Goal: Task Accomplishment & Management: Use online tool/utility

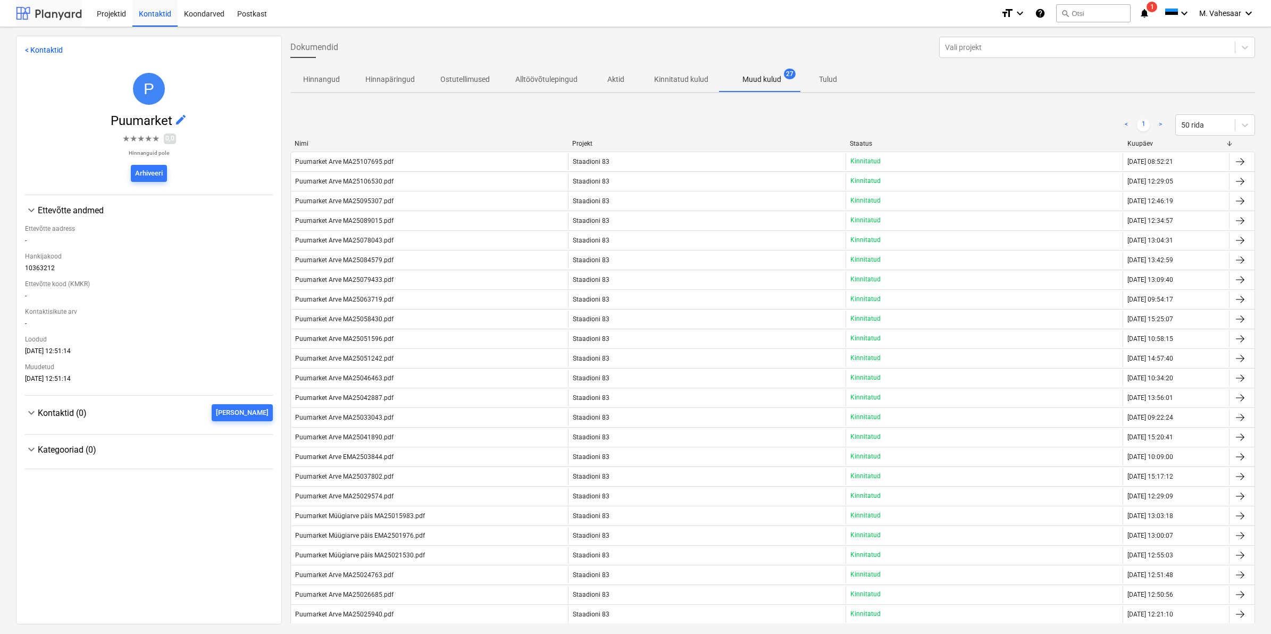
drag, startPoint x: 45, startPoint y: 12, endPoint x: 60, endPoint y: 19, distance: 16.2
click at [45, 12] on div at bounding box center [49, 13] width 66 height 27
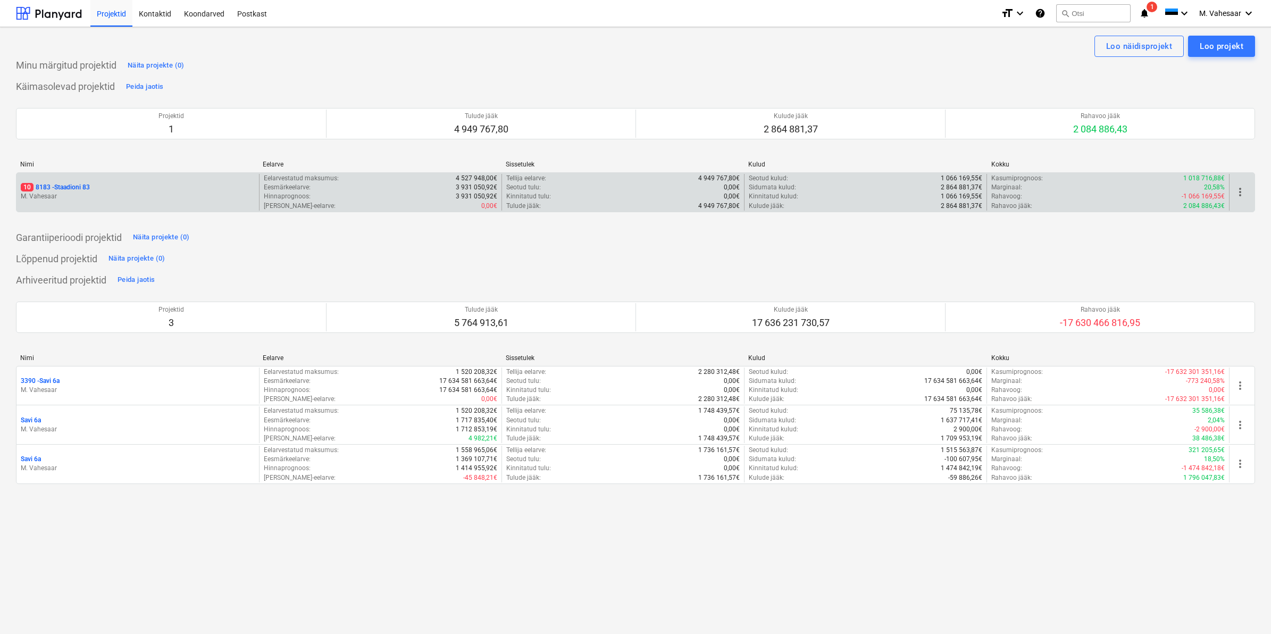
click at [67, 188] on p "10 8183 - Staadioni 83" at bounding box center [55, 187] width 69 height 9
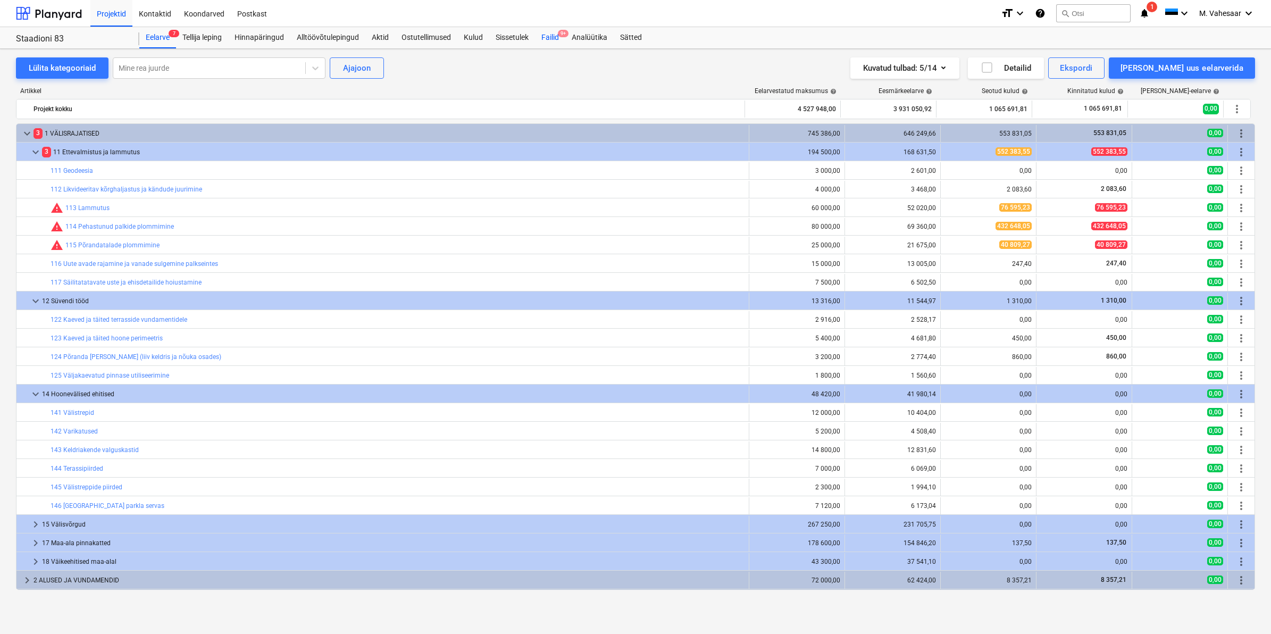
click at [556, 33] on div "Failid 9+" at bounding box center [550, 37] width 30 height 21
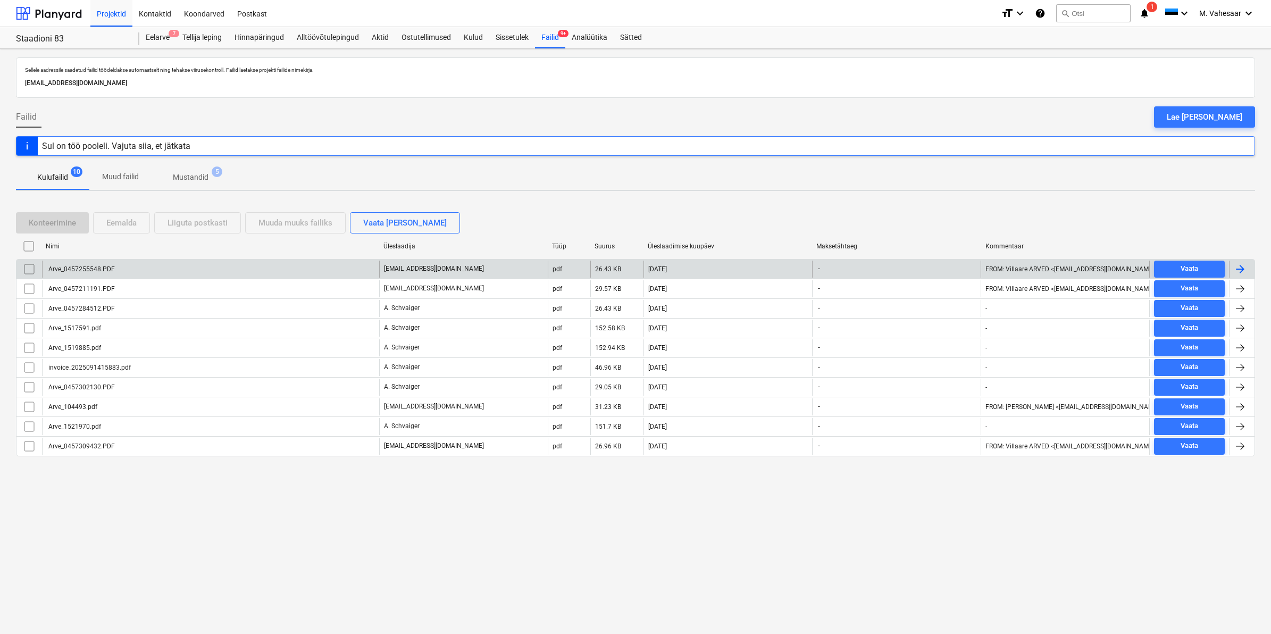
click at [107, 261] on div "Arve_0457255548.PDF" at bounding box center [210, 269] width 337 height 17
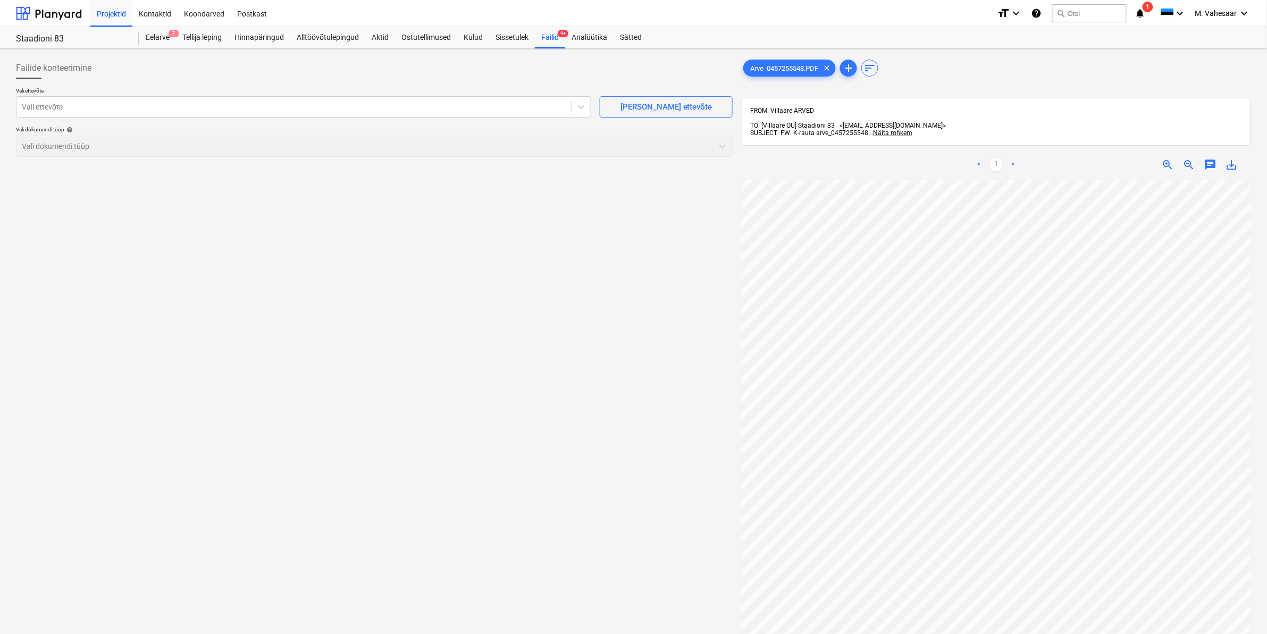
scroll to position [107, 3]
click at [271, 108] on div at bounding box center [294, 107] width 544 height 11
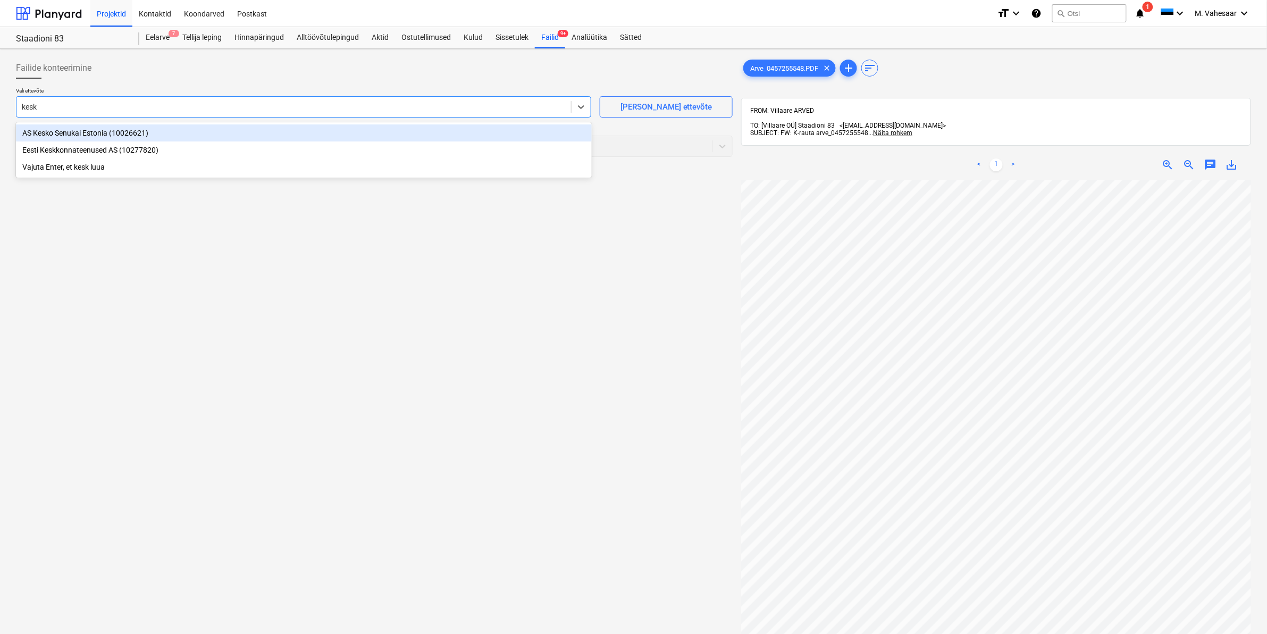
type input "kesko"
click at [121, 136] on div "AS Kesko Senukai Estonia (10026621)" at bounding box center [304, 132] width 576 height 17
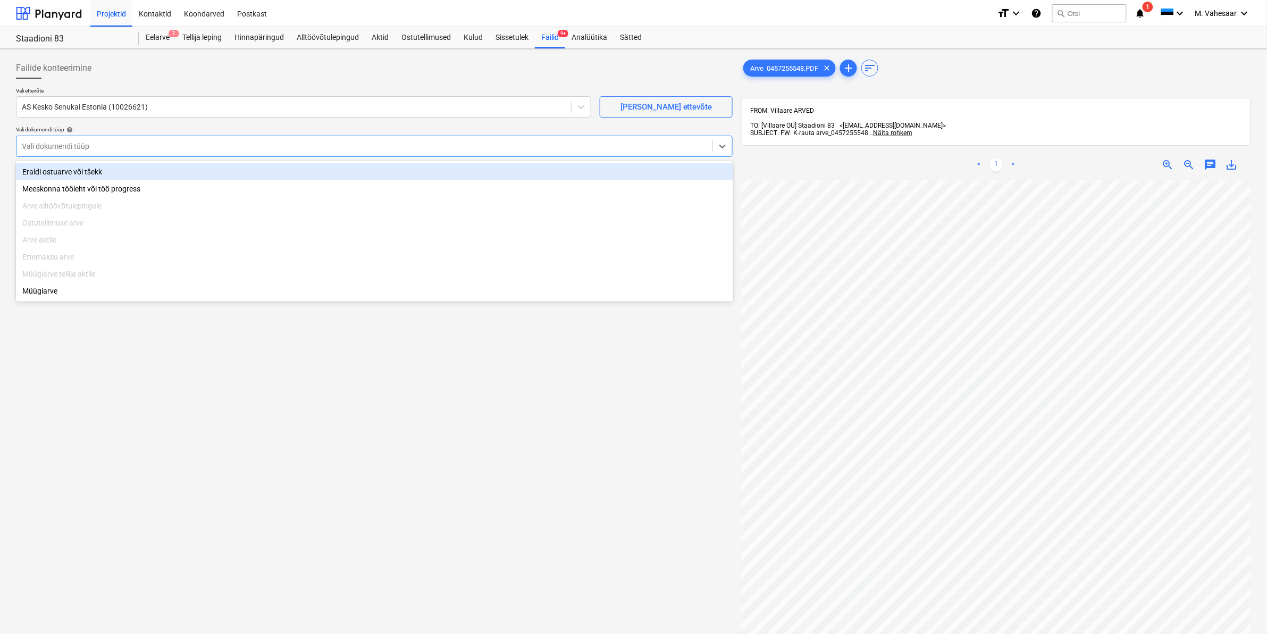
click at [119, 146] on div at bounding box center [365, 146] width 686 height 11
click at [80, 176] on div "Eraldi ostuarve või tšekk" at bounding box center [374, 171] width 717 height 17
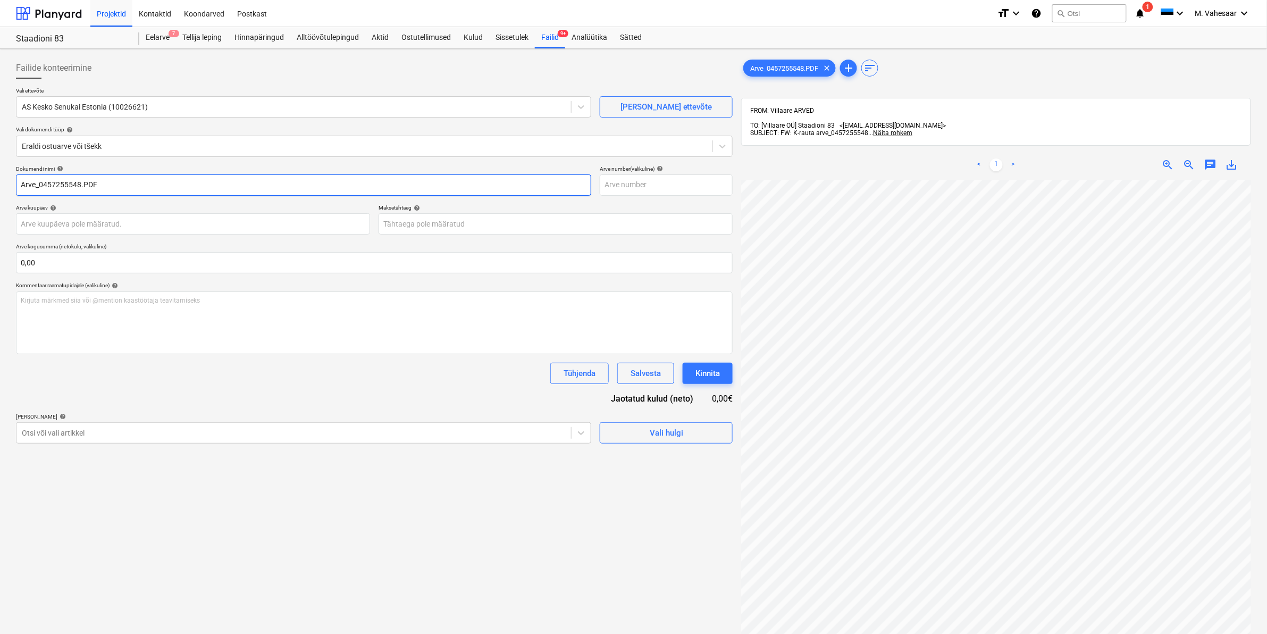
click at [20, 181] on input "Arve_0457255548.PDF" at bounding box center [303, 184] width 575 height 21
type input "K Rauta Arve_0457255548.PDF"
click at [74, 426] on div "Otsi või vali artikkel" at bounding box center [293, 432] width 555 height 15
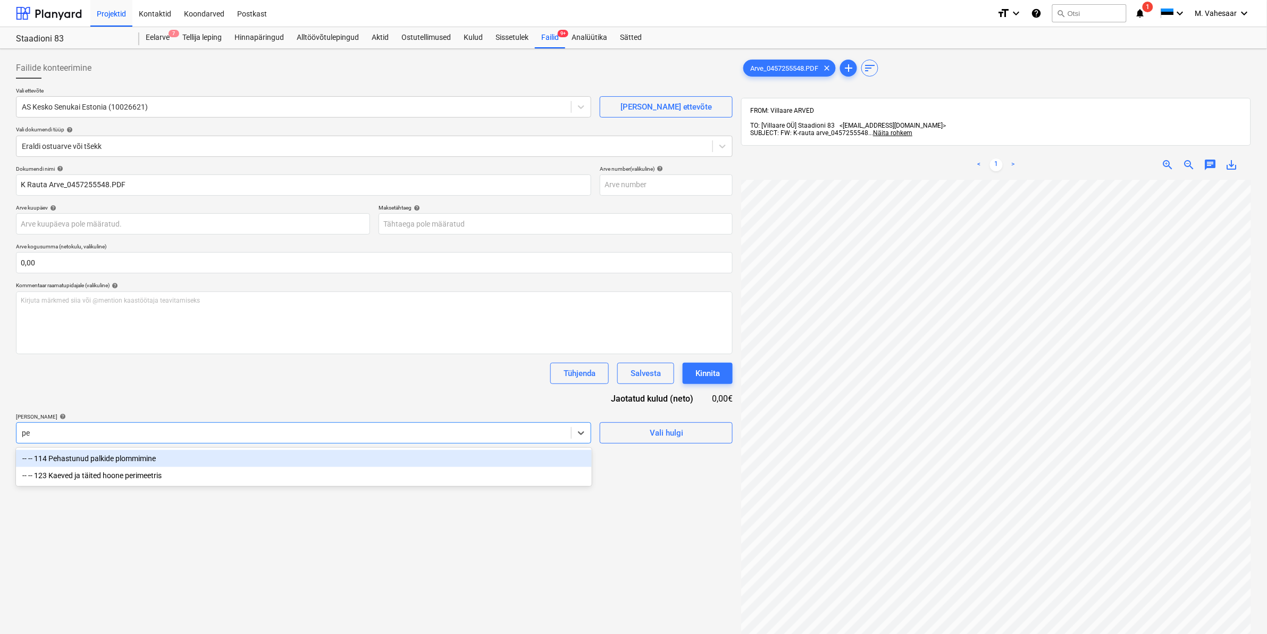
type input "p"
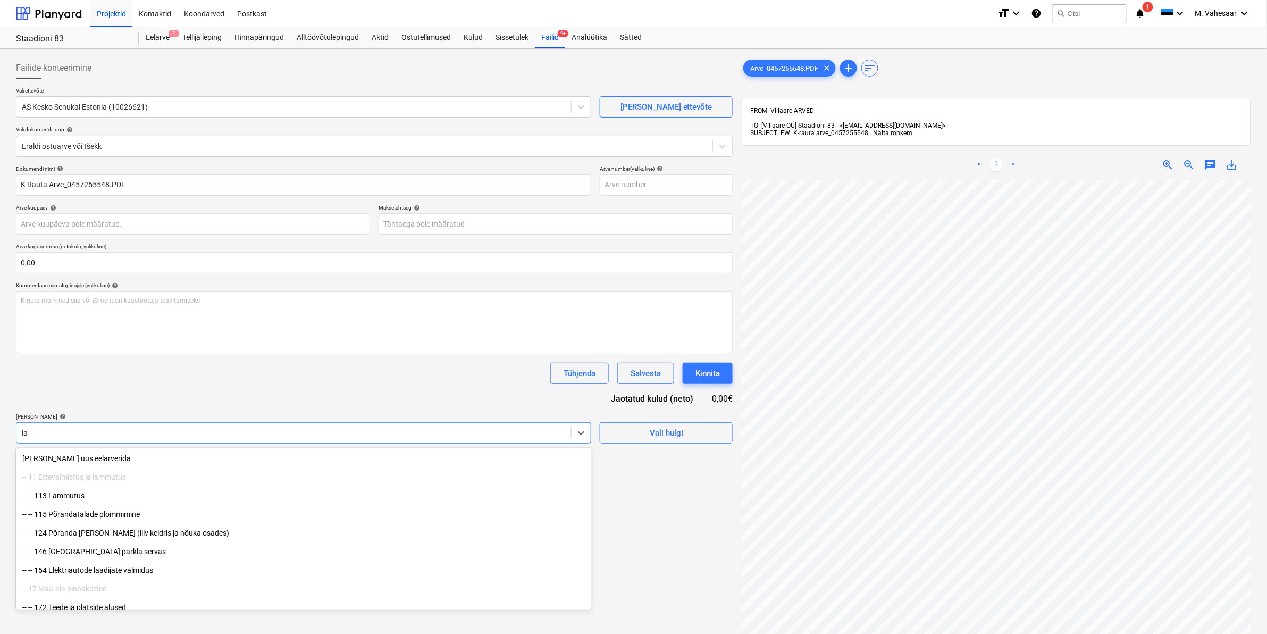
type input "l"
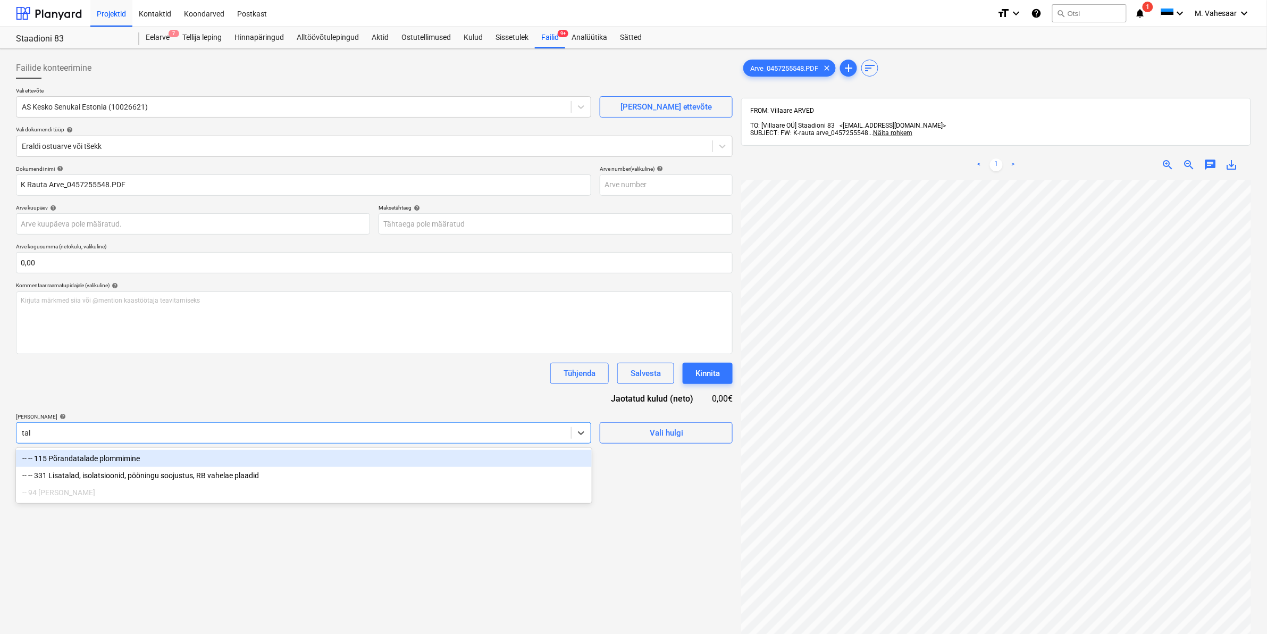
type input "tala"
click at [121, 458] on div "-- -- 115 Põrandatalade plommimine" at bounding box center [304, 458] width 576 height 17
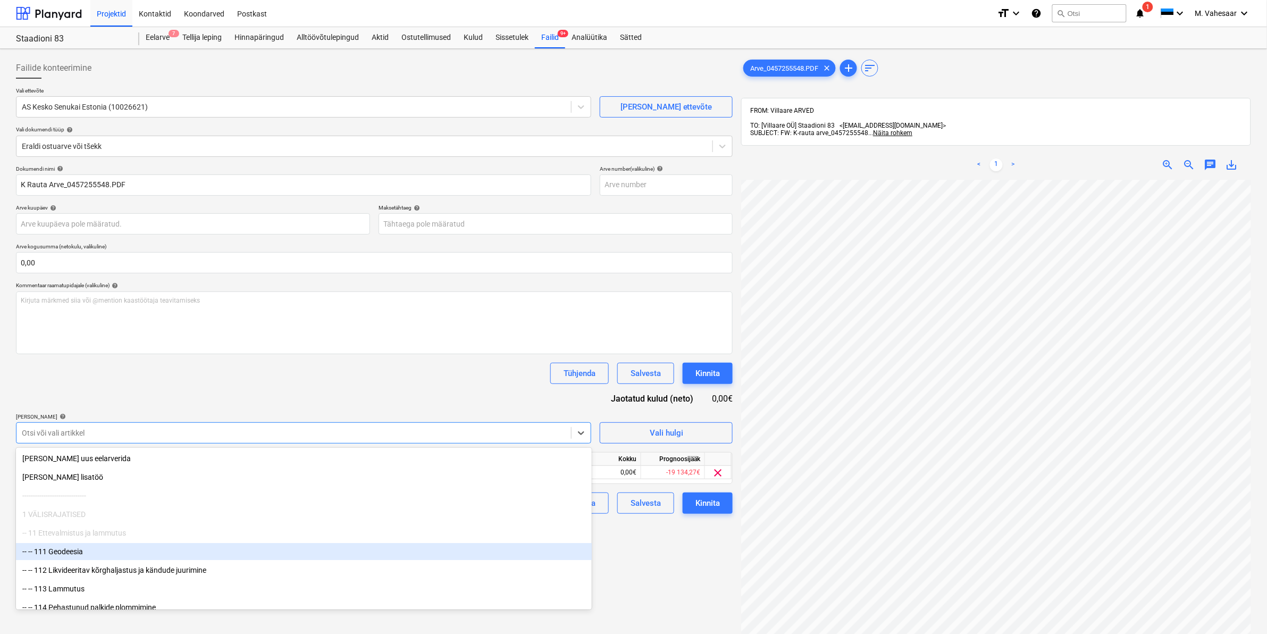
click at [681, 572] on div "Failide konteerimine Vali ettevõte AS Kesko Senukai Estonia (10026621) [PERSON_…" at bounding box center [374, 420] width 725 height 735
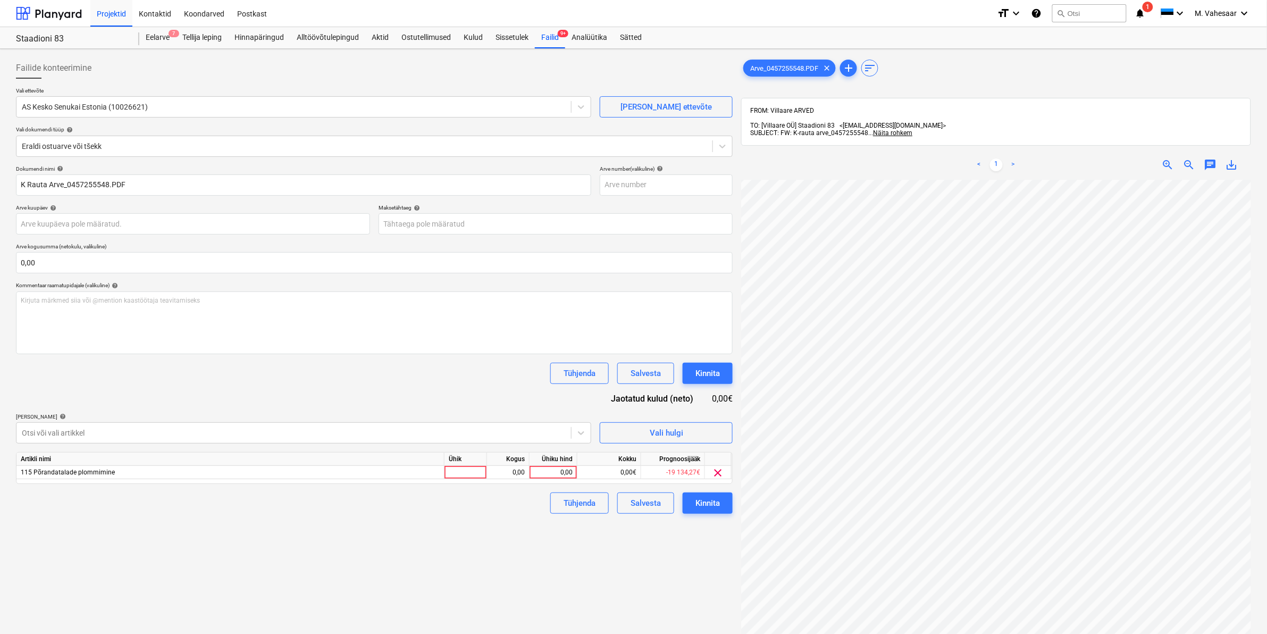
scroll to position [298, 128]
click at [536, 469] on div "0,00" at bounding box center [553, 472] width 39 height 13
type input "109,50"
click at [519, 524] on div "Failide konteerimine Vali ettevõte AS Kesko Senukai Estonia (10026621) [PERSON_…" at bounding box center [374, 420] width 725 height 735
click at [708, 503] on div "Kinnita" at bounding box center [708, 503] width 24 height 14
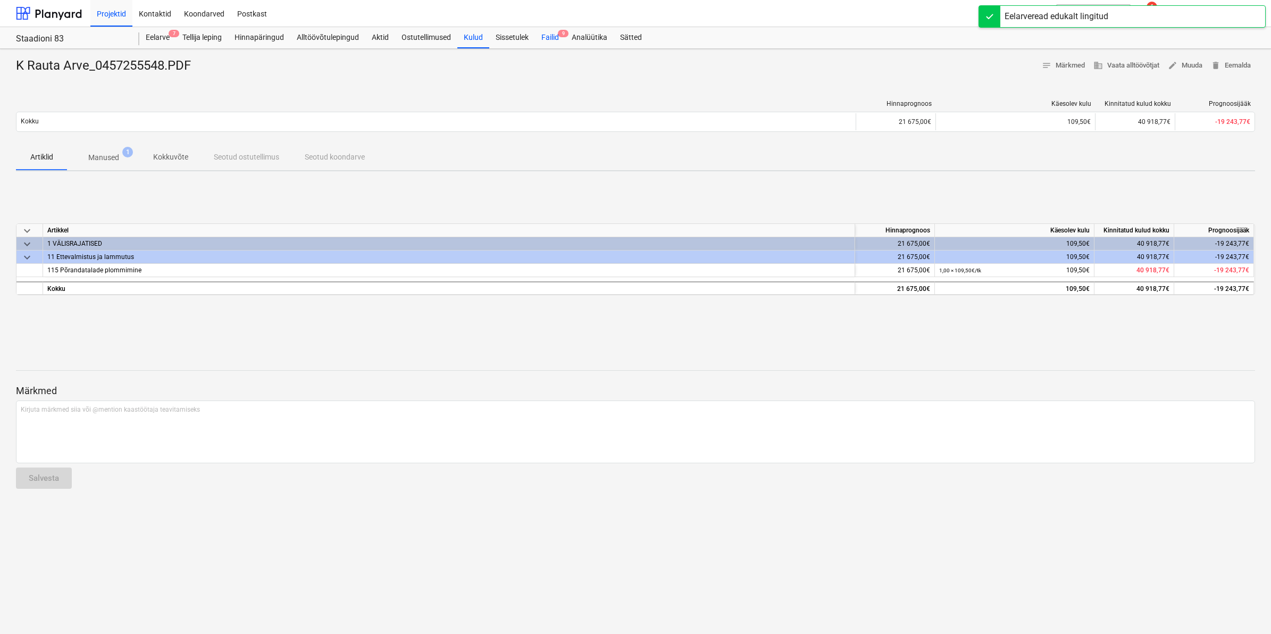
click at [553, 40] on div "Failid 9" at bounding box center [550, 37] width 30 height 21
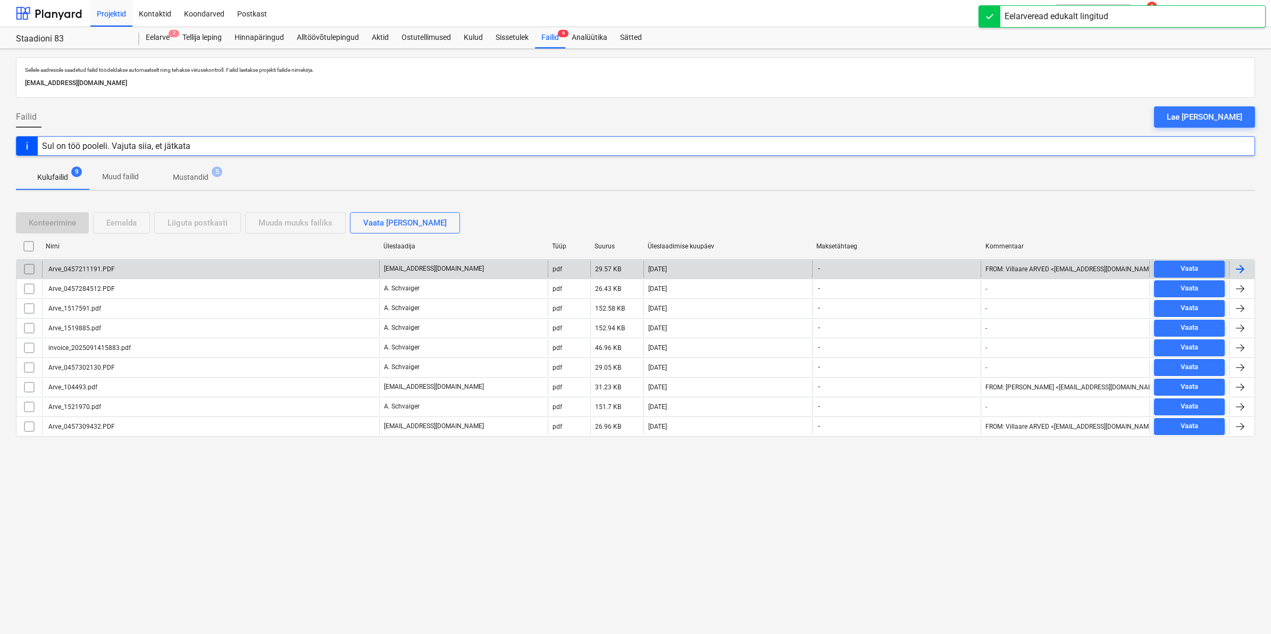
click at [81, 261] on div "Arve_0457211191.PDF" at bounding box center [210, 269] width 337 height 17
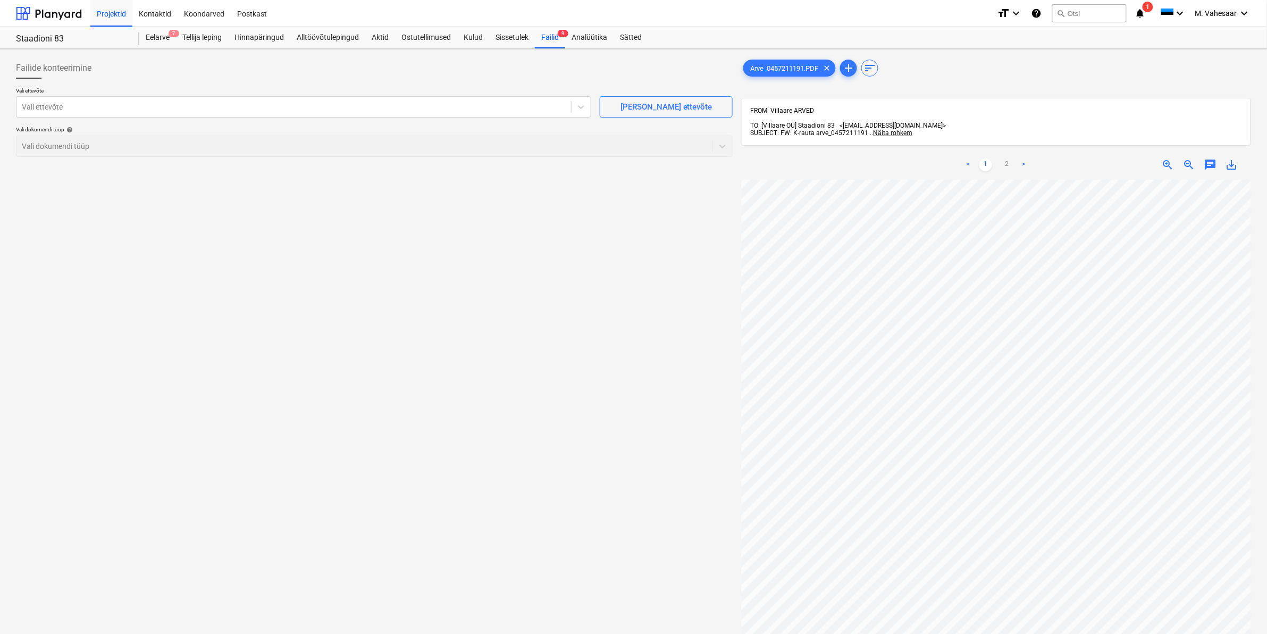
scroll to position [298, 128]
click at [1006, 158] on link "2" at bounding box center [1007, 164] width 13 height 13
click at [162, 99] on div "Vali ettevõte" at bounding box center [293, 106] width 555 height 15
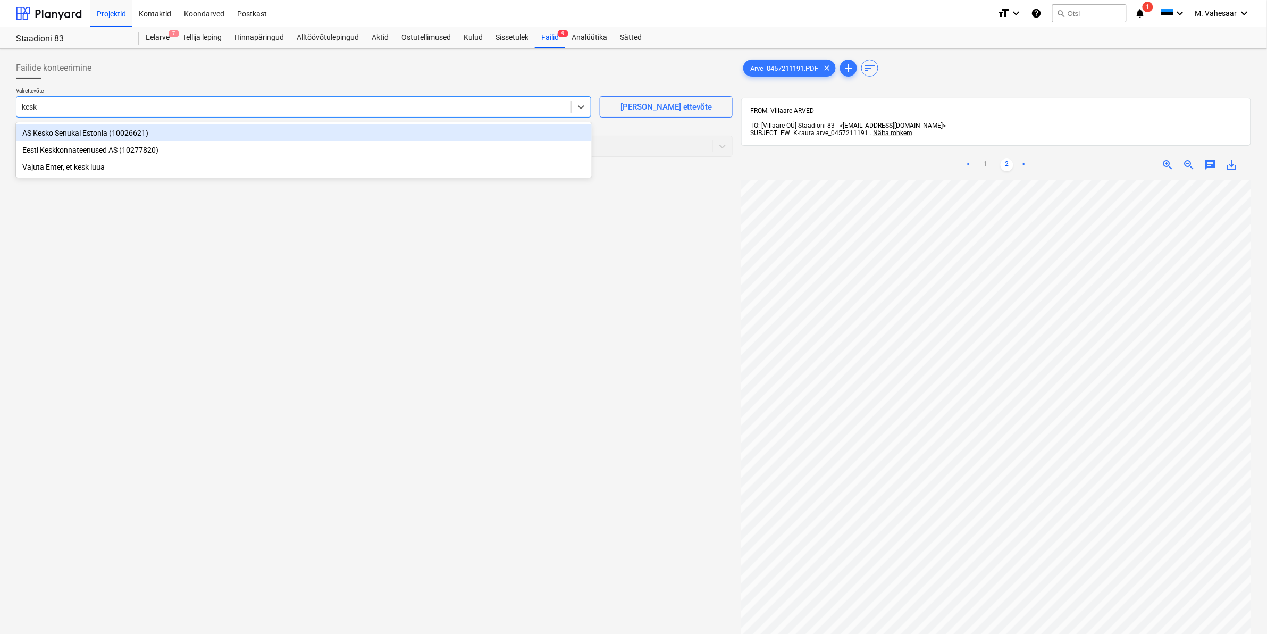
type input "kesko"
click at [103, 133] on div "AS Kesko Senukai Estonia (10026621)" at bounding box center [304, 132] width 576 height 17
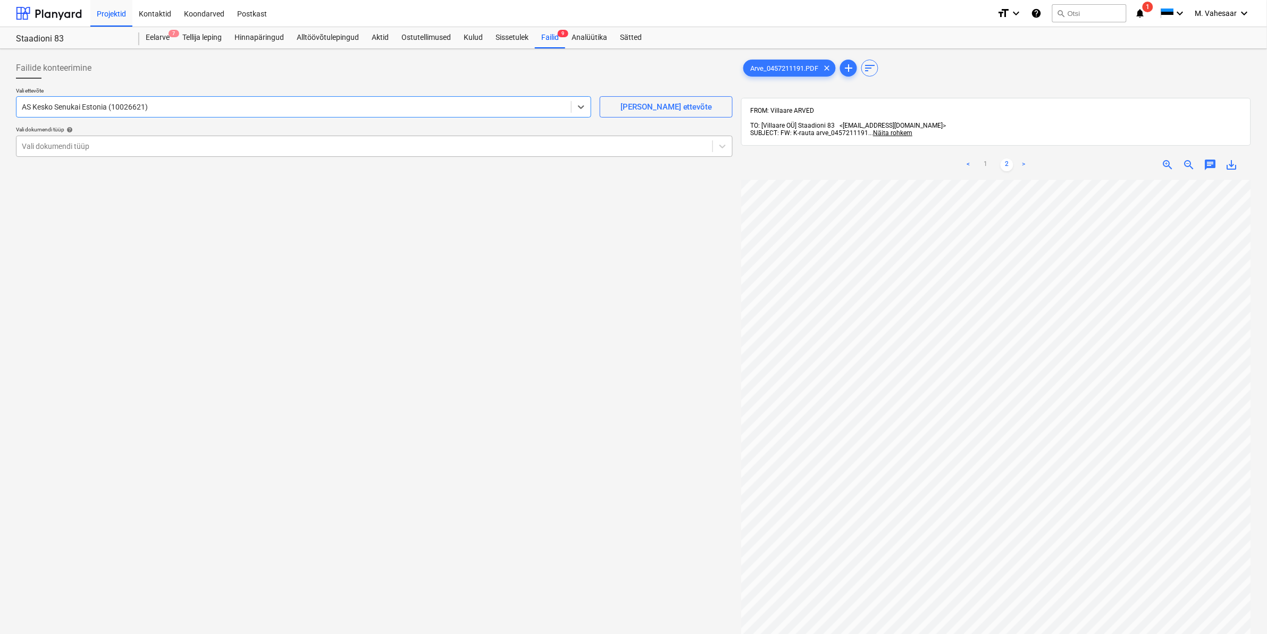
click at [68, 146] on div at bounding box center [365, 146] width 686 height 11
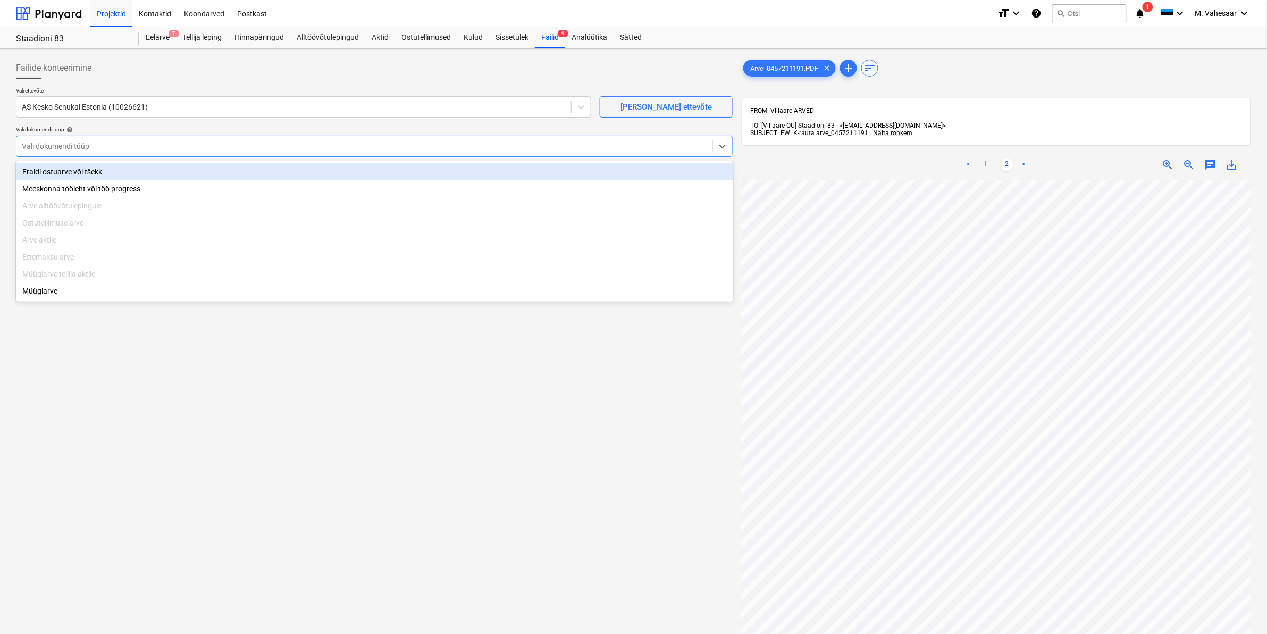
click at [59, 166] on div "Eraldi ostuarve või tšekk" at bounding box center [374, 171] width 717 height 17
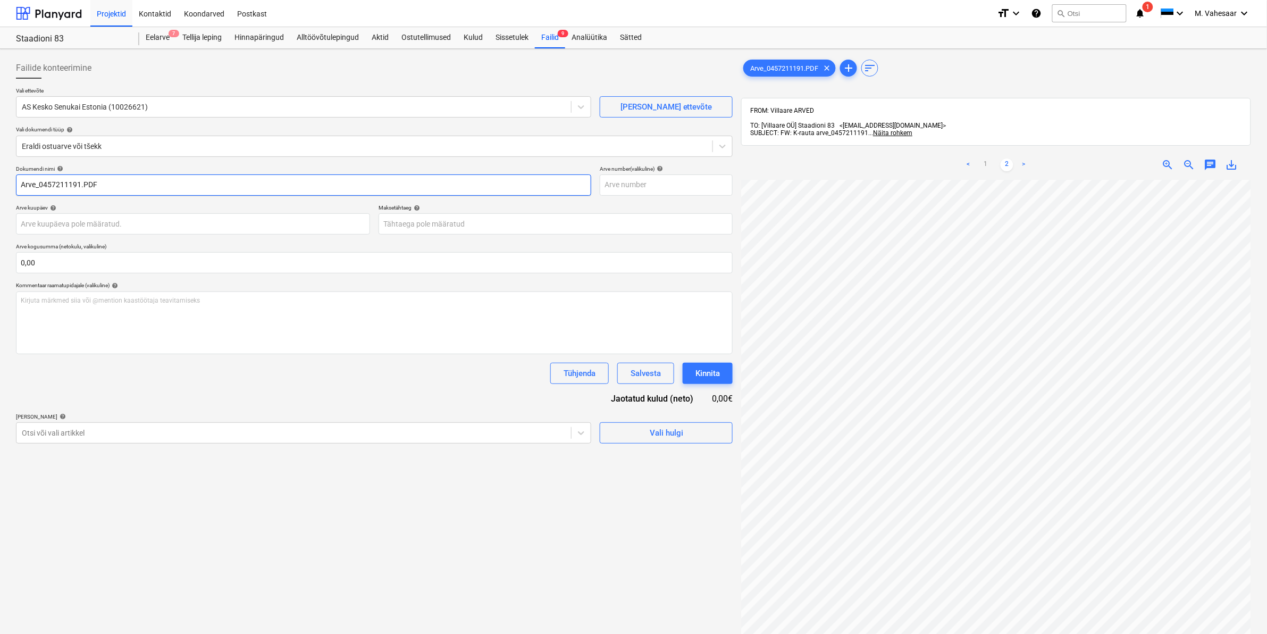
click at [17, 186] on input "Arve_0457211191.PDF" at bounding box center [303, 184] width 575 height 21
type input "K Rauta Arve_0457211191.PDF"
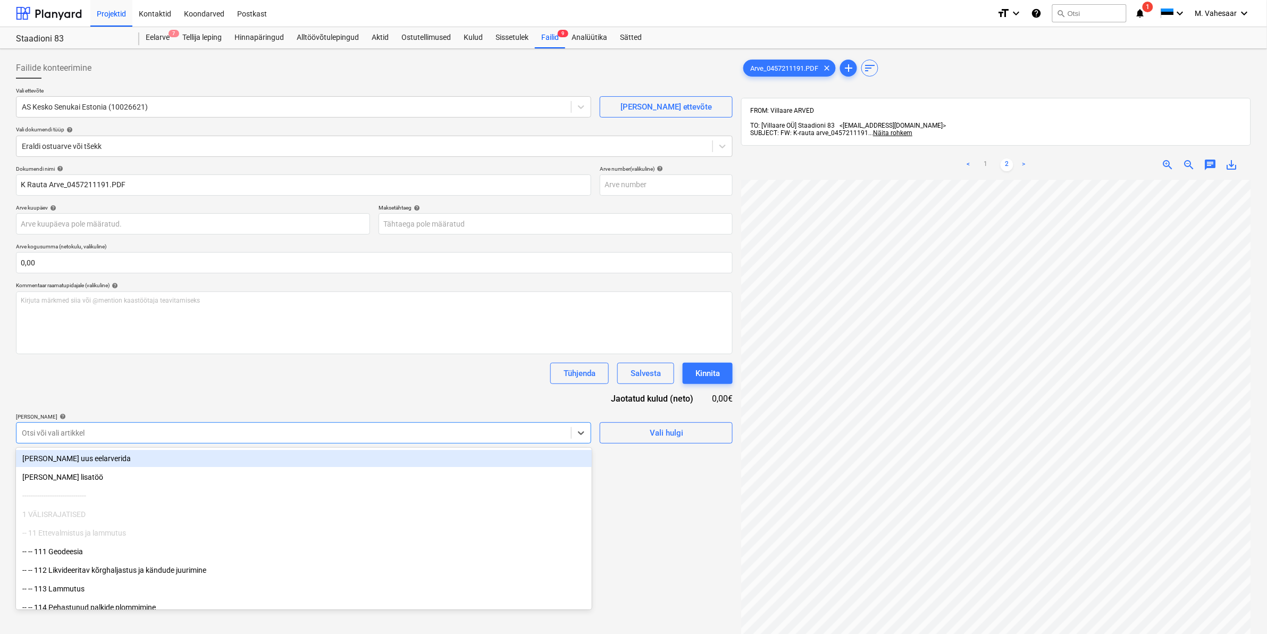
click at [101, 437] on div at bounding box center [294, 433] width 544 height 11
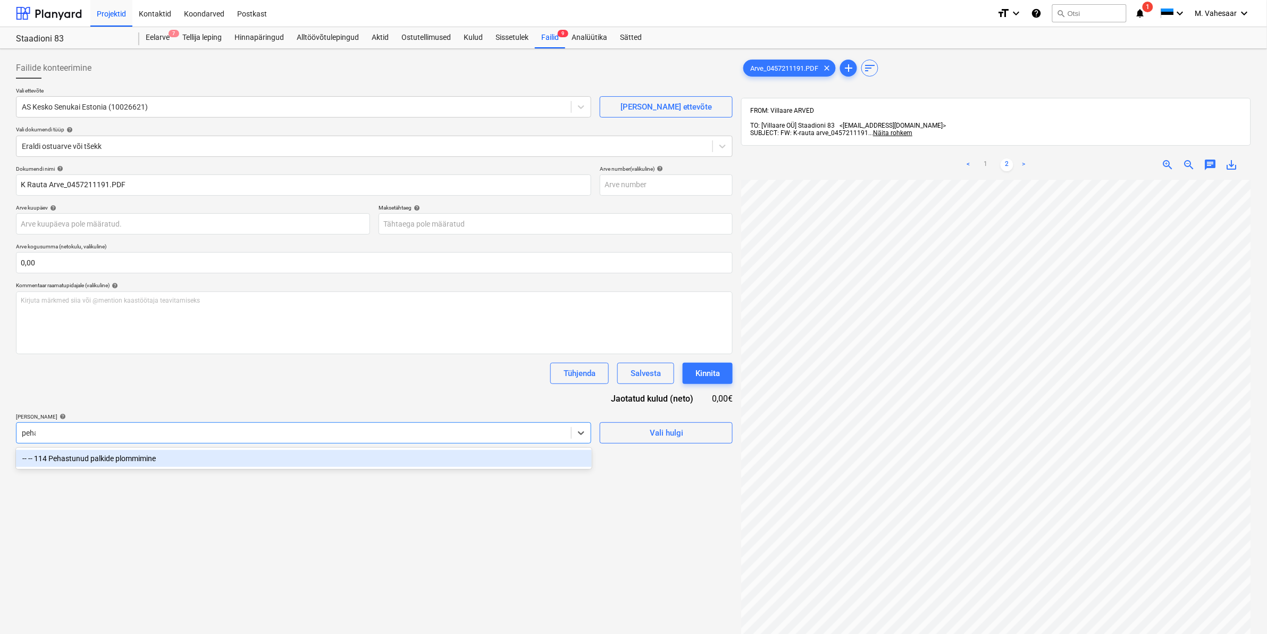
type input "pehas"
click at [107, 457] on div "-- -- 114 Pehastunud palkide plommimine" at bounding box center [304, 458] width 576 height 17
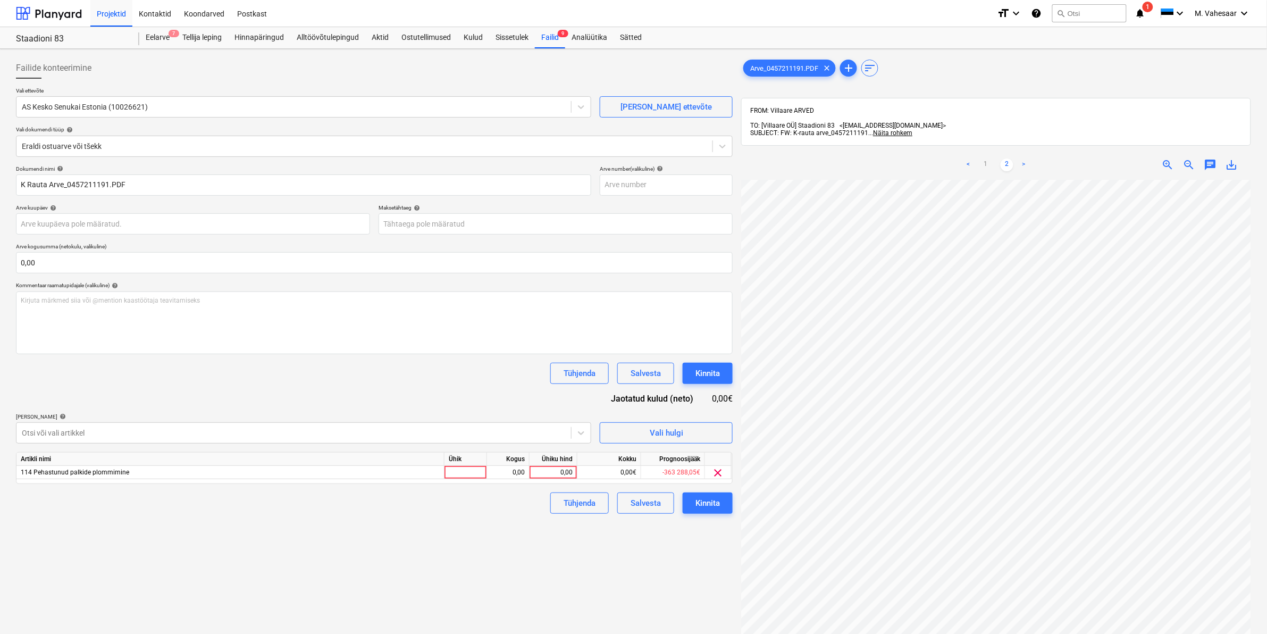
click at [703, 572] on div "Failide konteerimine Vali ettevõte AS Kesko Senukai Estonia (10026621) [PERSON_…" at bounding box center [374, 420] width 725 height 735
click at [543, 471] on div "0,00" at bounding box center [553, 472] width 39 height 13
type input "228"
click at [512, 516] on div "Failide konteerimine Vali ettevõte AS Kesko Senukai Estonia (10026621) [PERSON_…" at bounding box center [374, 420] width 725 height 735
click at [696, 503] on div "Kinnita" at bounding box center [708, 503] width 24 height 14
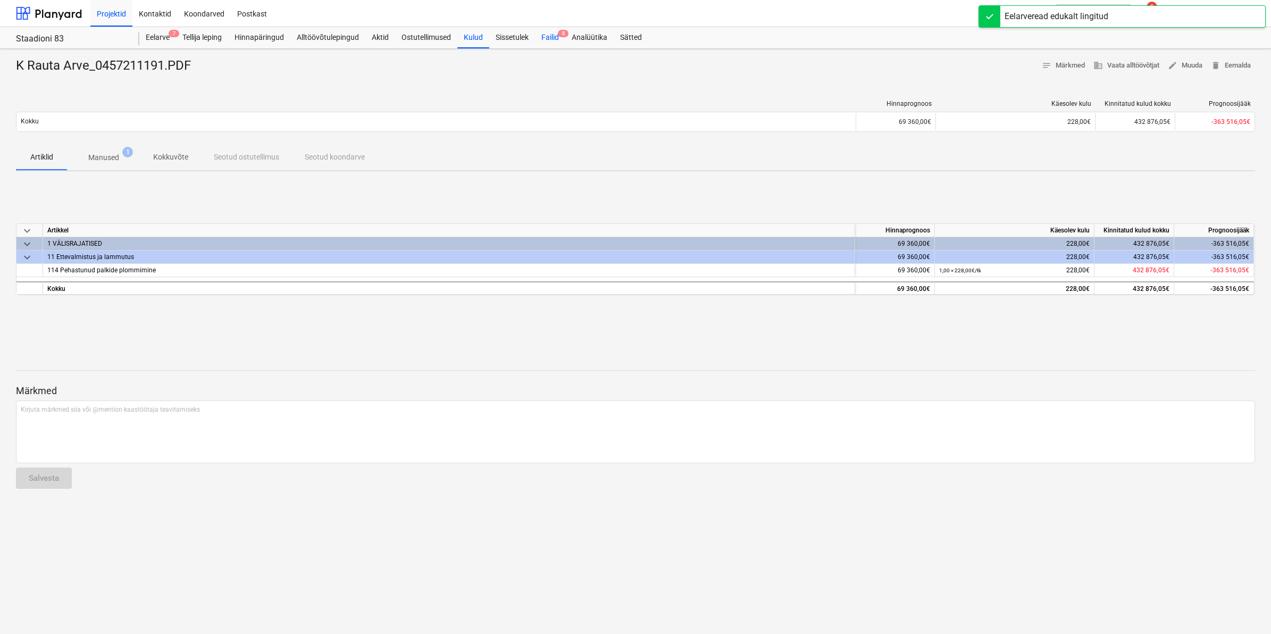
click at [551, 30] on div "Failid 8" at bounding box center [550, 37] width 30 height 21
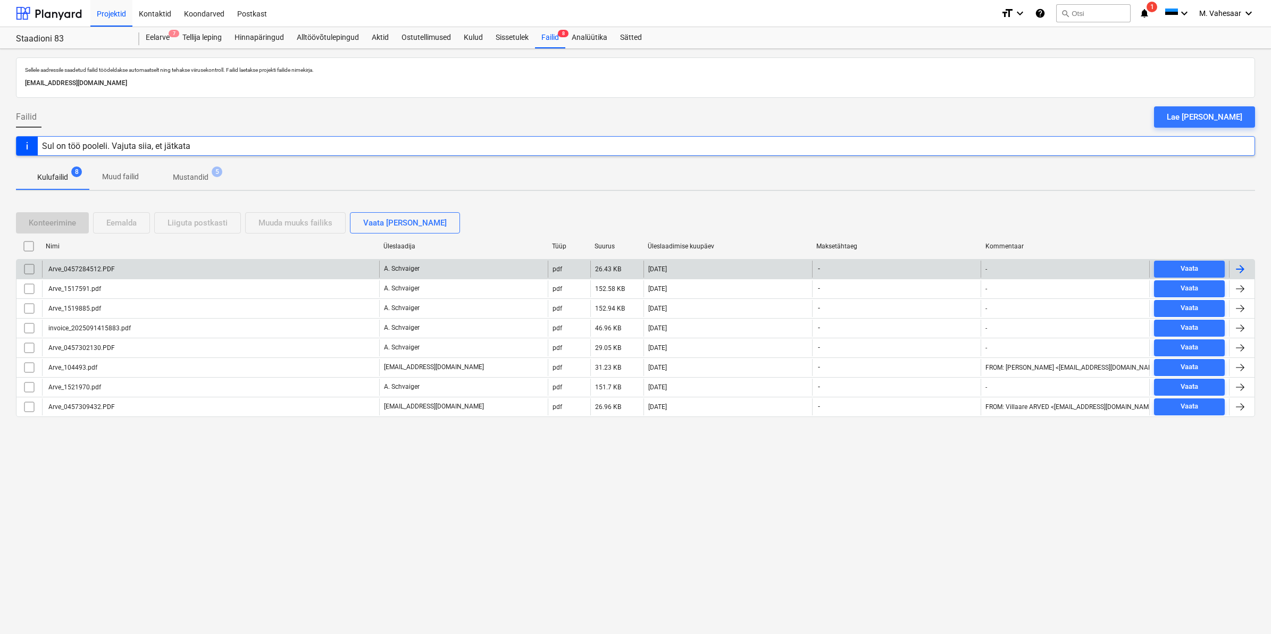
click at [89, 267] on div "Arve_0457284512.PDF" at bounding box center [81, 268] width 68 height 7
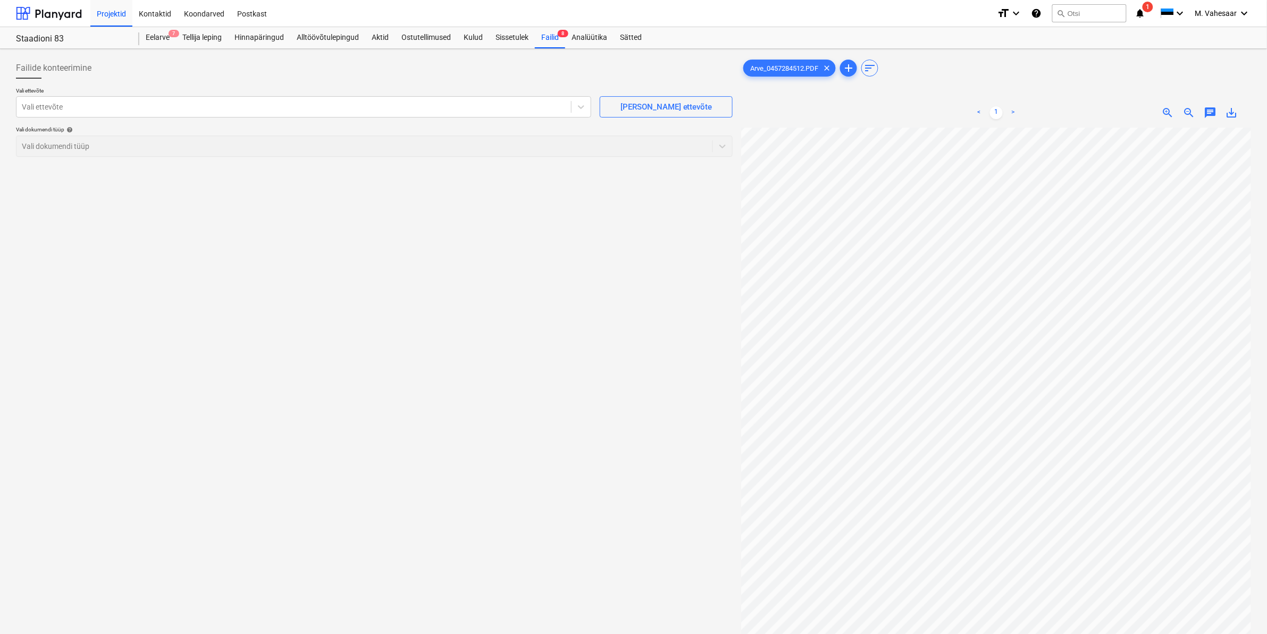
scroll to position [165, 122]
click at [164, 102] on div at bounding box center [294, 107] width 544 height 11
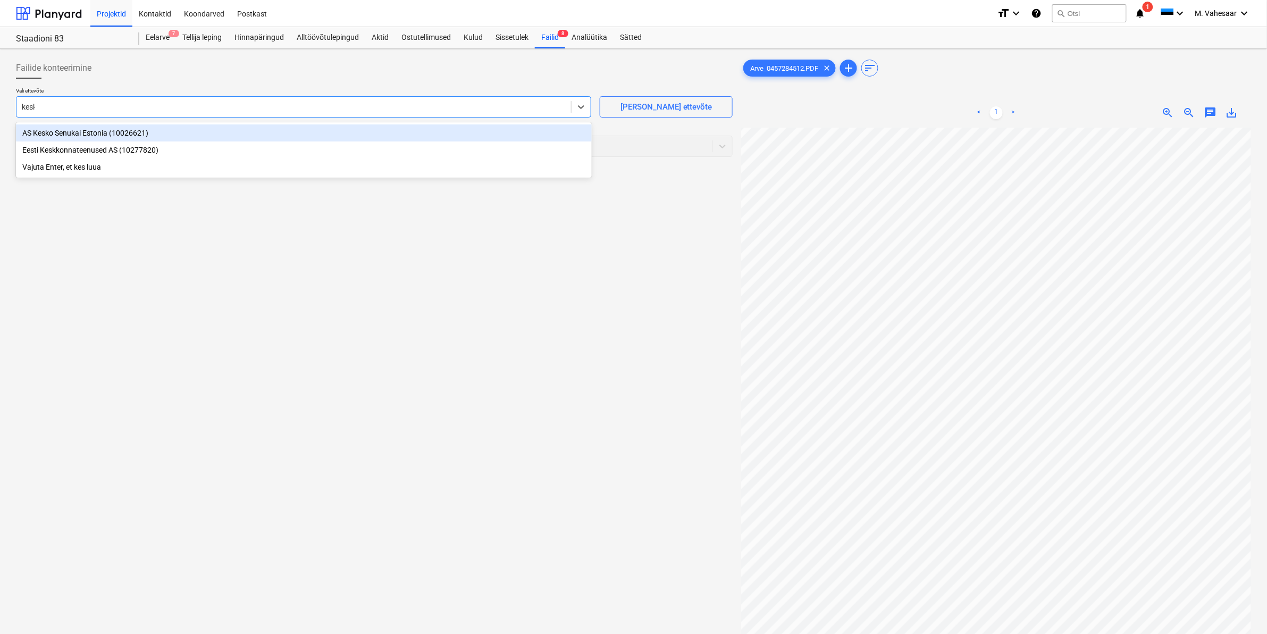
type input "kesko"
click at [65, 130] on div "AS Kesko Senukai Estonia (10026621)" at bounding box center [304, 132] width 576 height 17
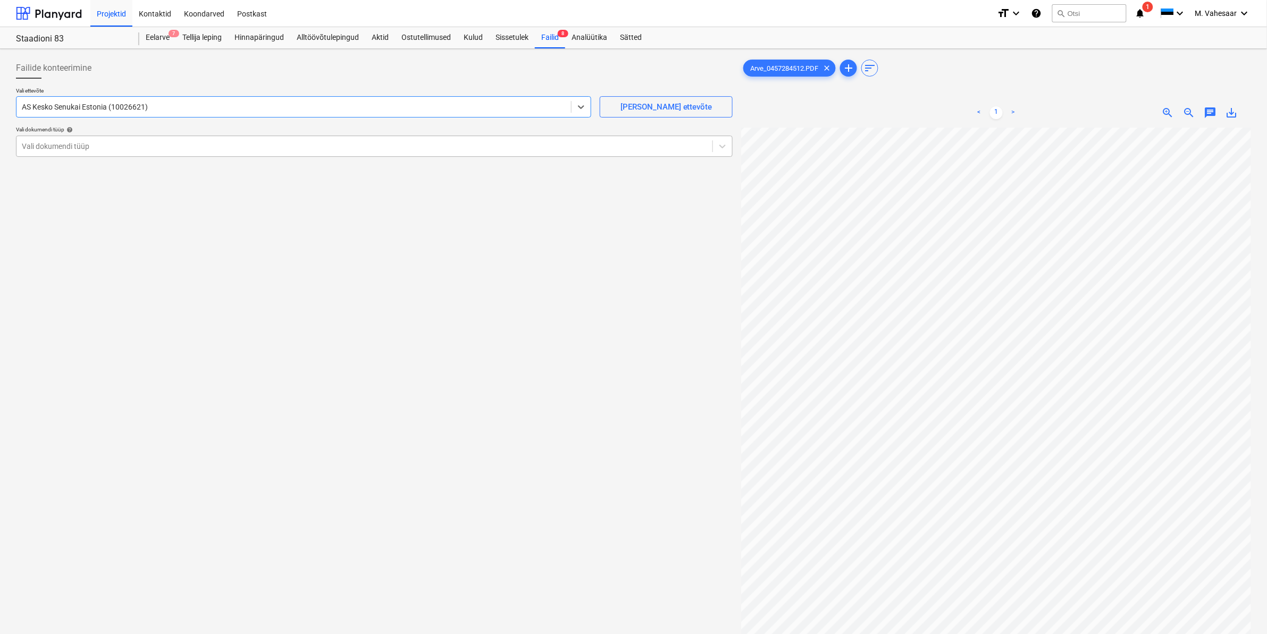
click at [65, 142] on div at bounding box center [365, 146] width 686 height 11
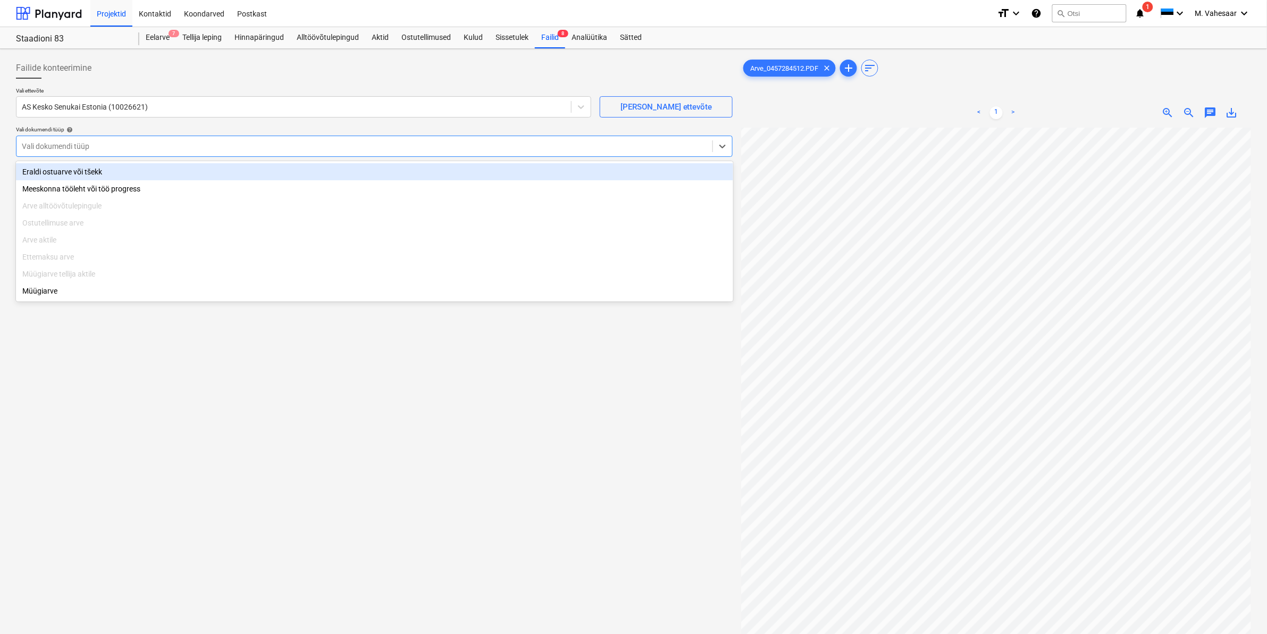
click at [59, 166] on div "Eraldi ostuarve või tšekk" at bounding box center [374, 171] width 717 height 17
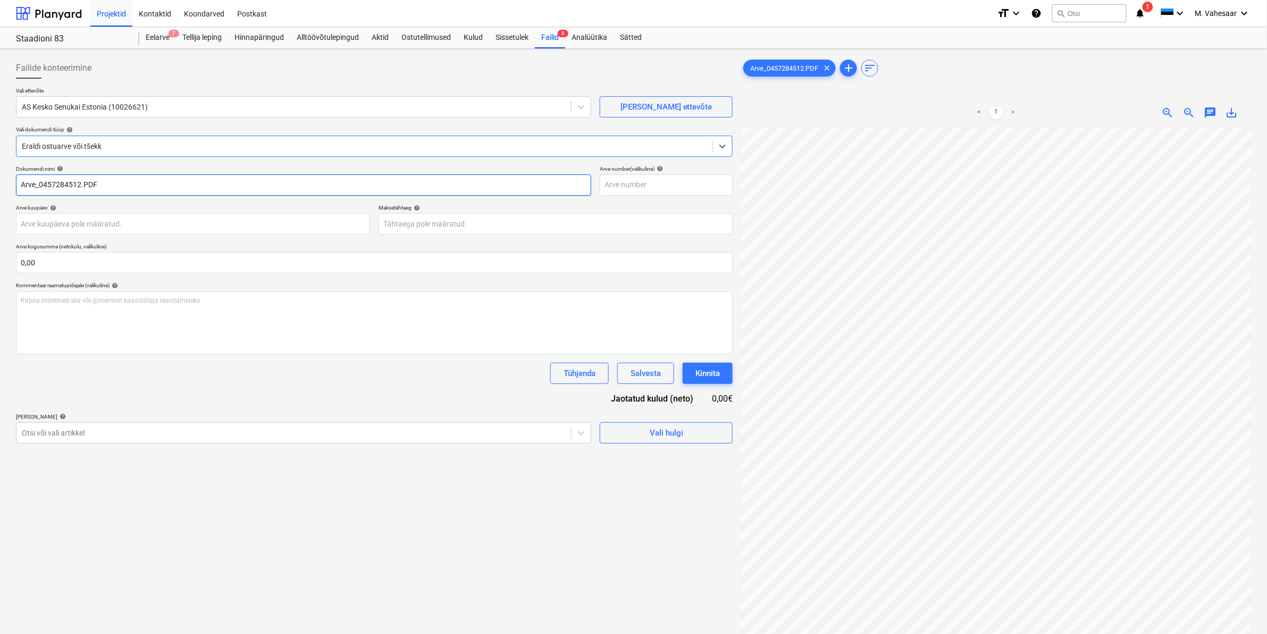
click at [19, 185] on input "Arve_0457284512.PDF" at bounding box center [303, 184] width 575 height 21
type input "K Rauta Arve_0457284512.PDF"
click at [98, 434] on div at bounding box center [294, 433] width 544 height 11
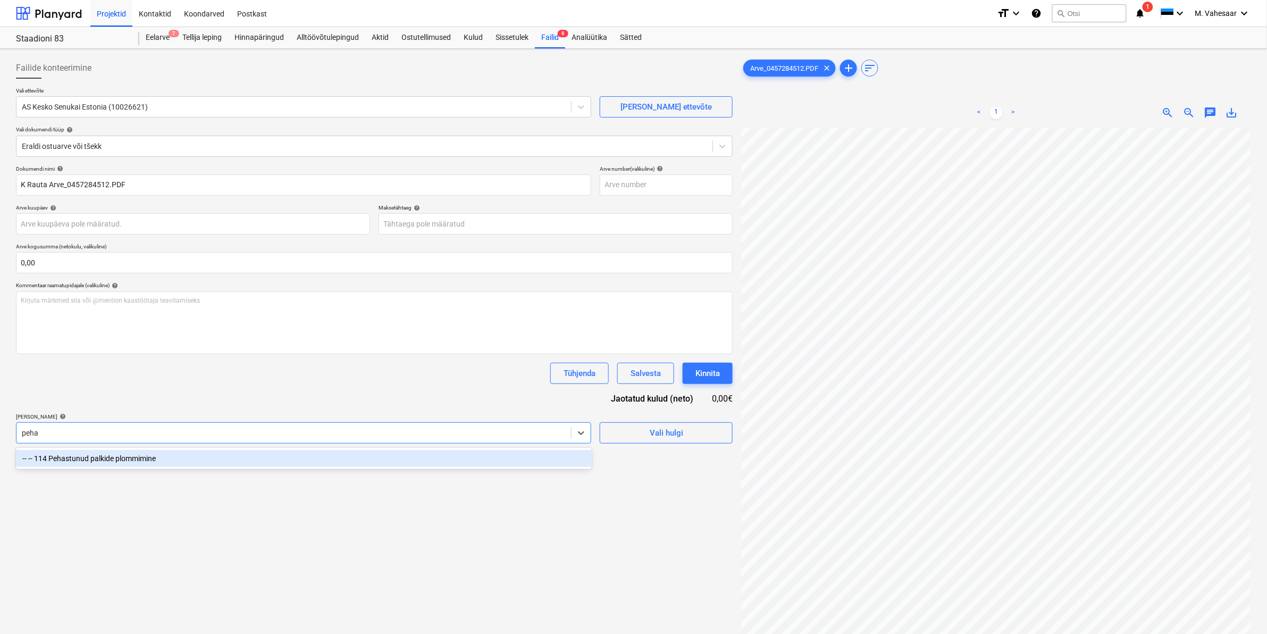
type input "pehas"
click at [123, 459] on div "-- -- 114 Pehastunud palkide plommimine" at bounding box center [304, 458] width 576 height 17
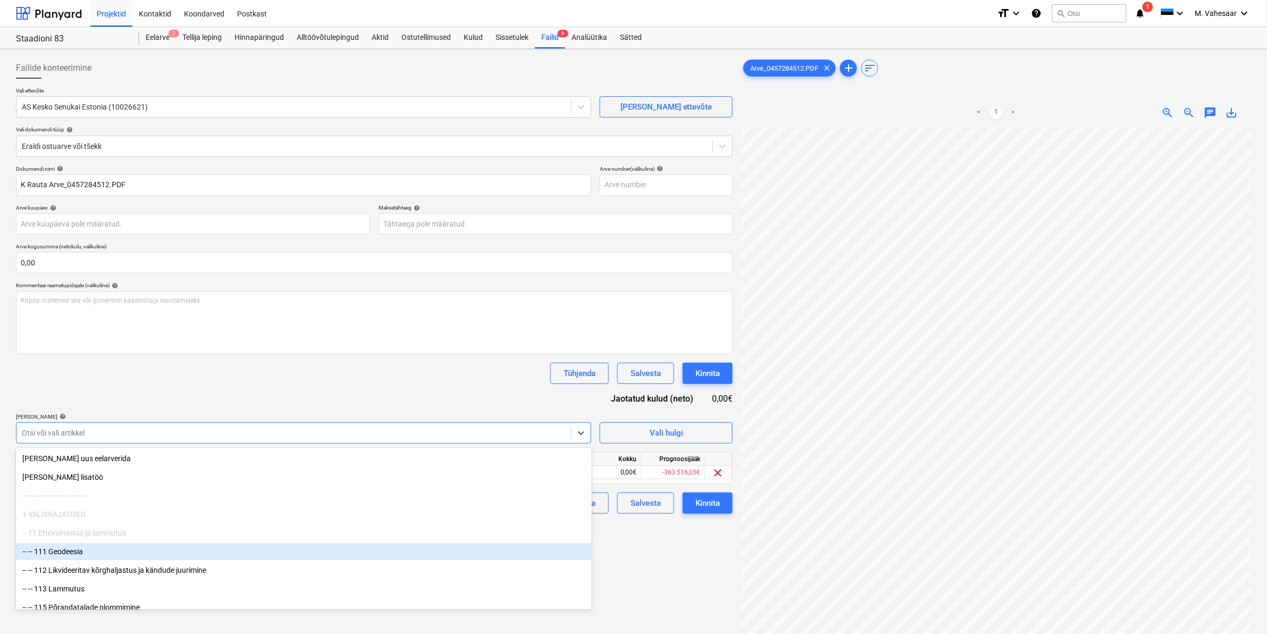
click at [636, 556] on div "Failide konteerimine Vali ettevõte AS Kesko Senukai Estonia (10026621) [PERSON_…" at bounding box center [374, 394] width 725 height 683
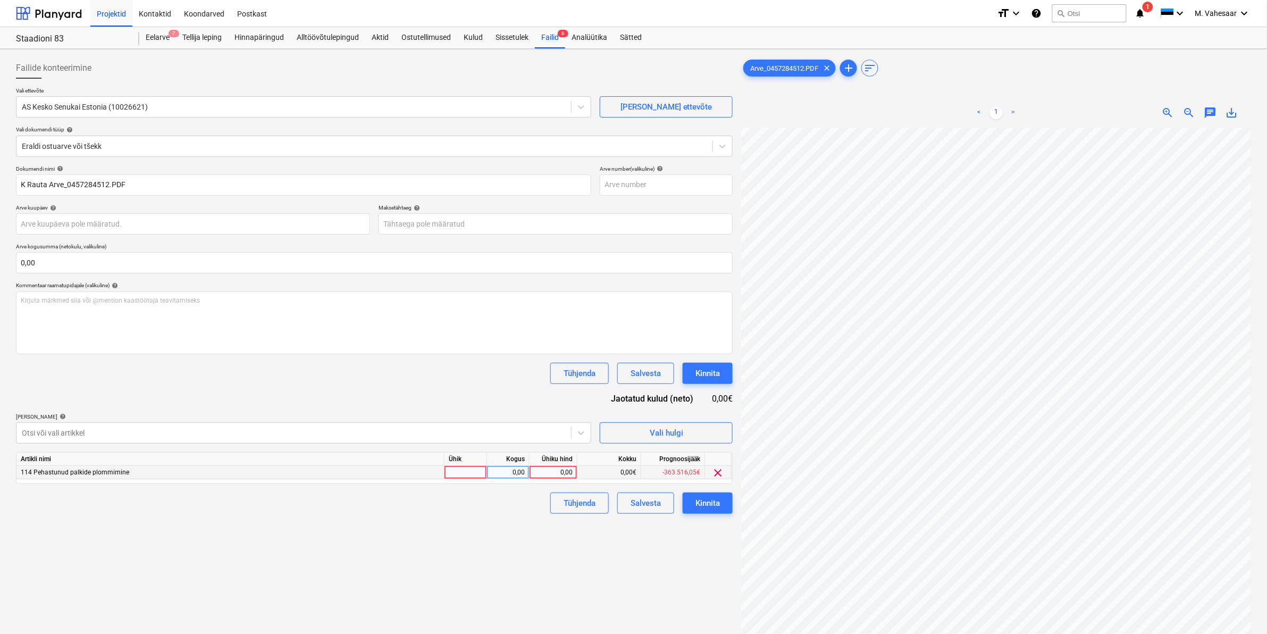
click at [550, 472] on div "0,00" at bounding box center [553, 472] width 39 height 13
type input "14"
click at [490, 565] on div "Failide konteerimine Vali ettevõte AS Kesko Senukai Estonia (10026621) [PERSON_…" at bounding box center [374, 394] width 725 height 683
click at [712, 501] on div "Kinnita" at bounding box center [708, 503] width 24 height 14
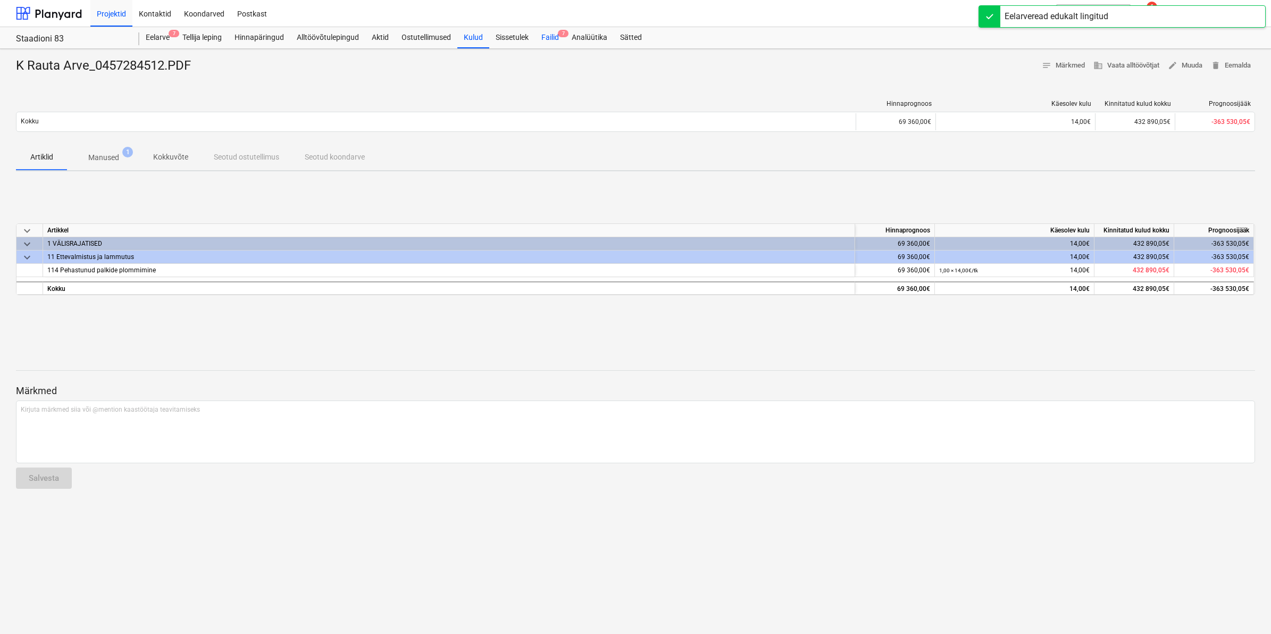
click at [560, 38] on div "Failid 7" at bounding box center [550, 37] width 30 height 21
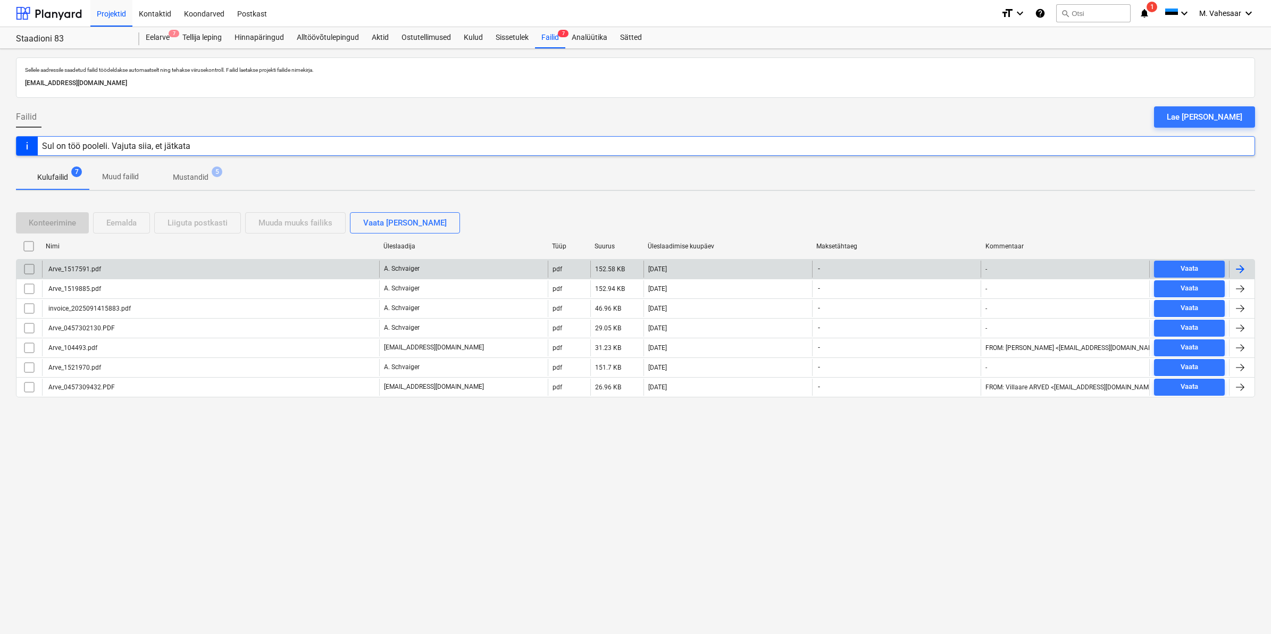
click at [98, 262] on div "Arve_1517591.pdf" at bounding box center [210, 269] width 337 height 17
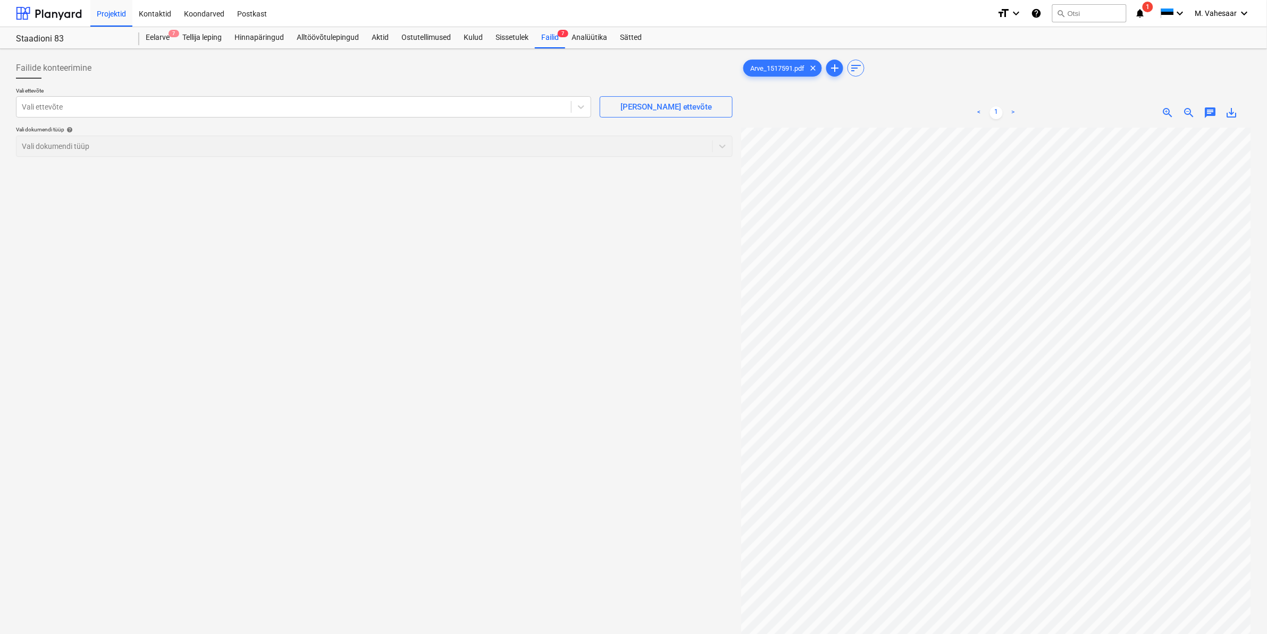
scroll to position [3, 87]
click at [235, 109] on div at bounding box center [294, 107] width 544 height 11
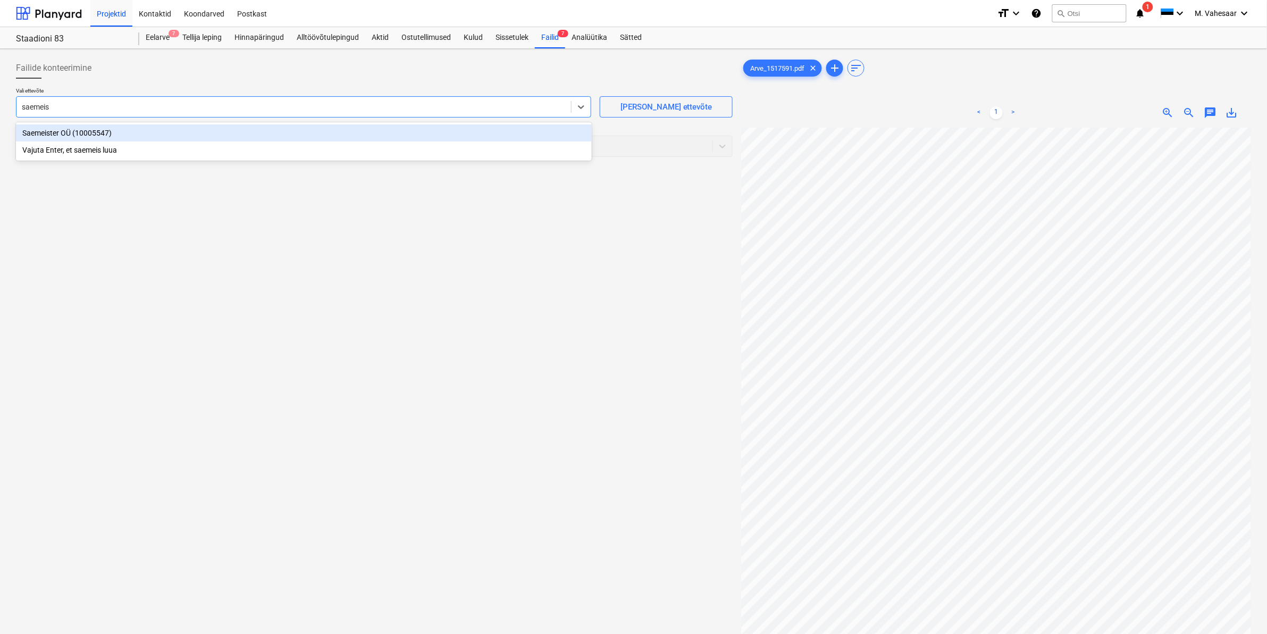
type input "saemeist"
click at [81, 131] on div "Saemeister OÜ (10005547)" at bounding box center [304, 132] width 576 height 17
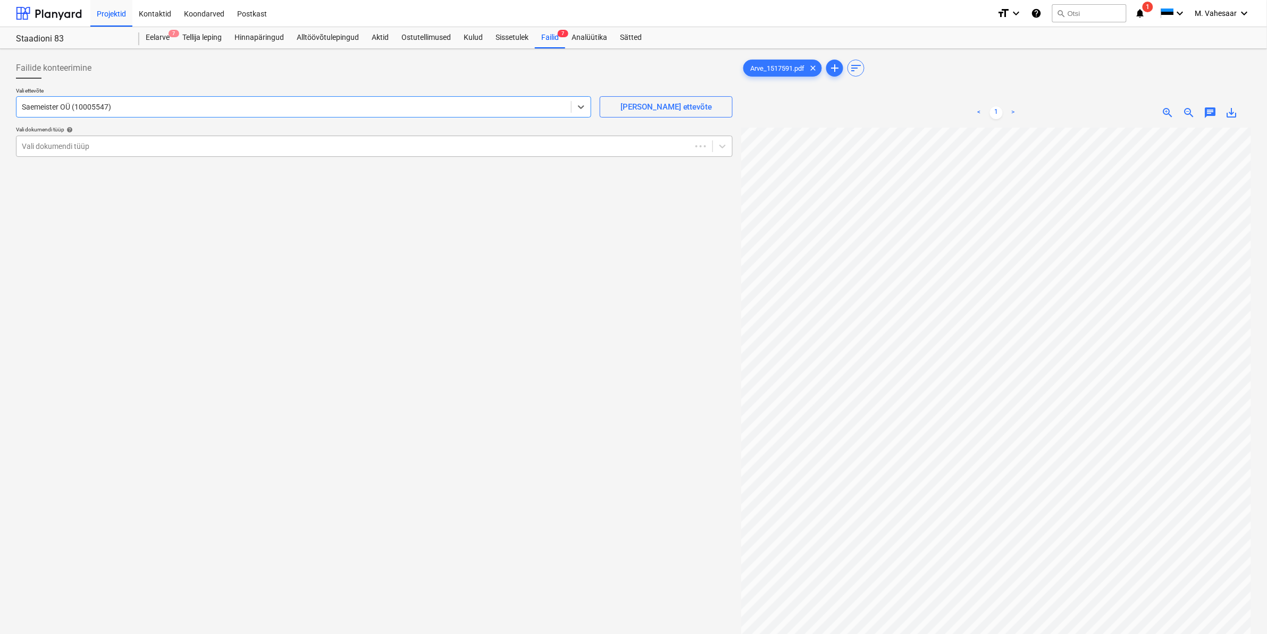
click at [75, 146] on div at bounding box center [354, 146] width 664 height 11
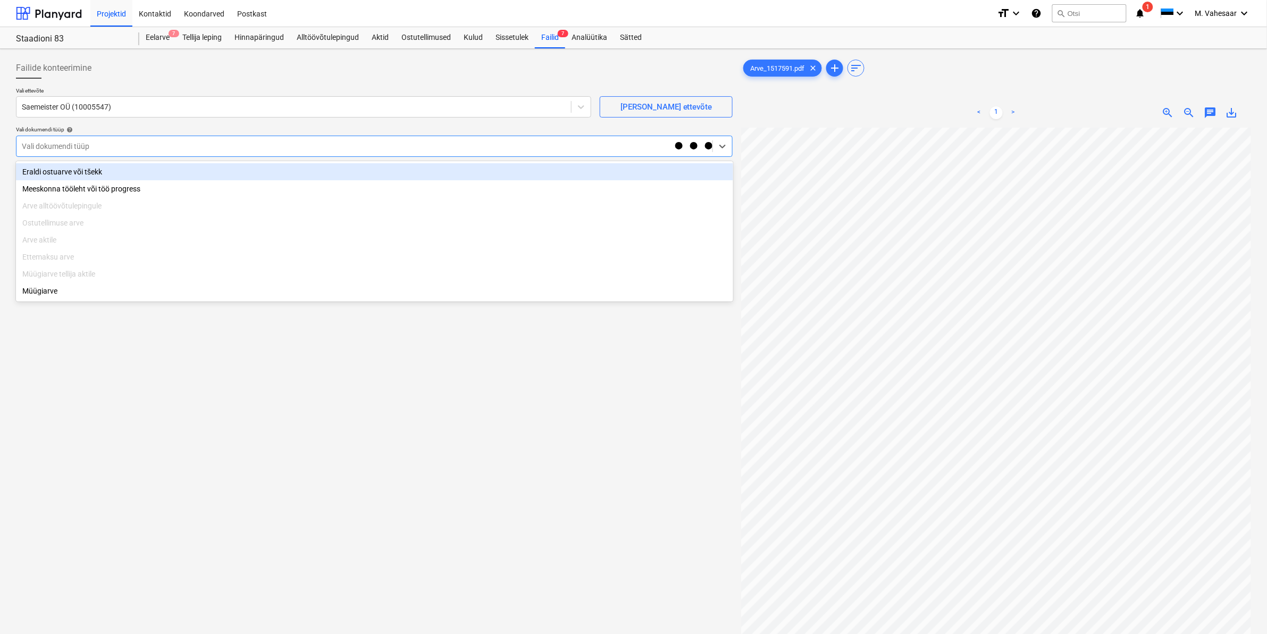
click at [64, 168] on div "Eraldi ostuarve või tšekk" at bounding box center [374, 171] width 717 height 17
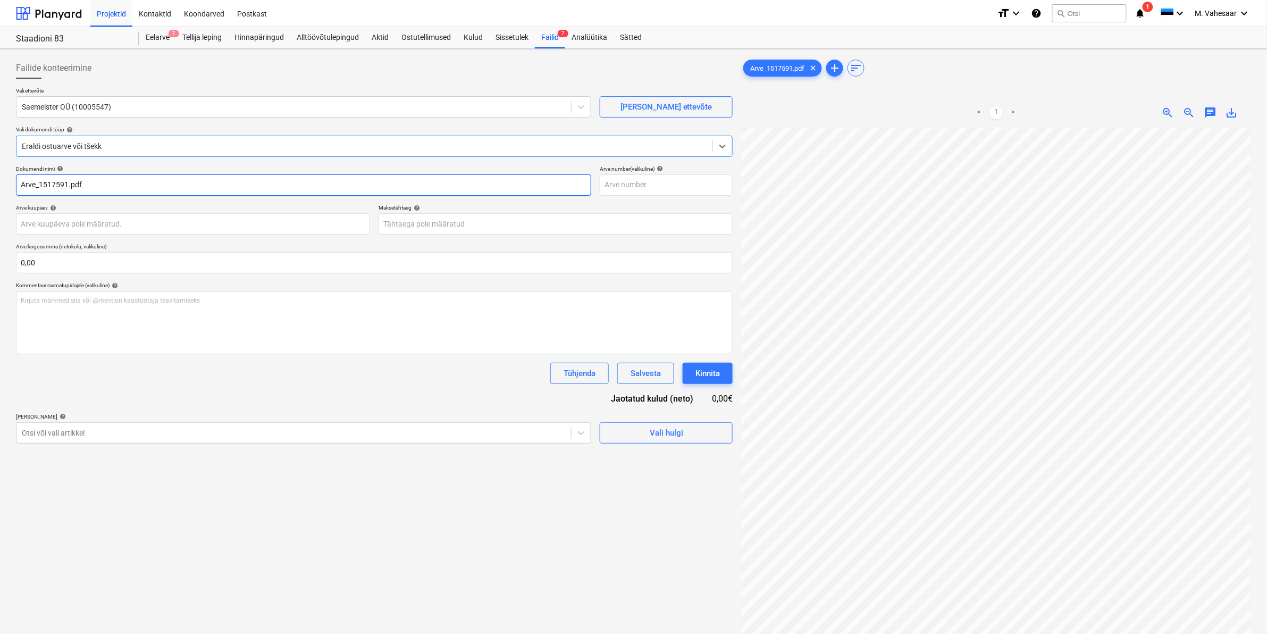
click at [20, 184] on input "Arve_1517591.pdf" at bounding box center [303, 184] width 575 height 21
type input "Saemeister Arve_1517591.pdf"
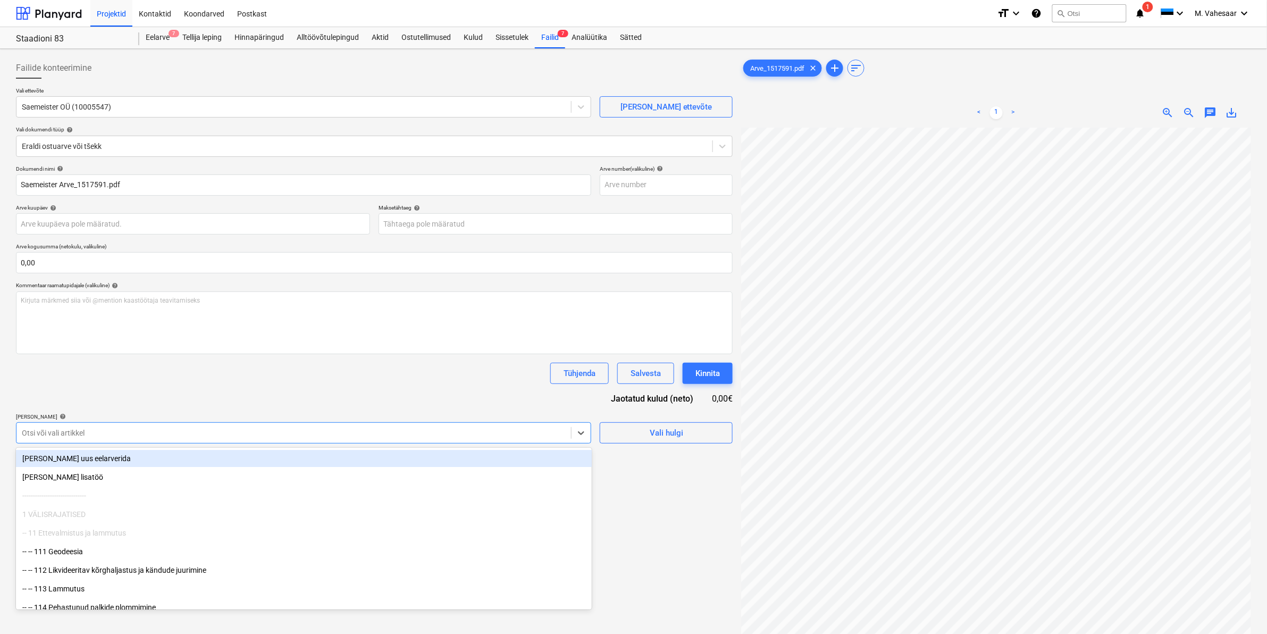
click at [110, 437] on div at bounding box center [294, 433] width 544 height 11
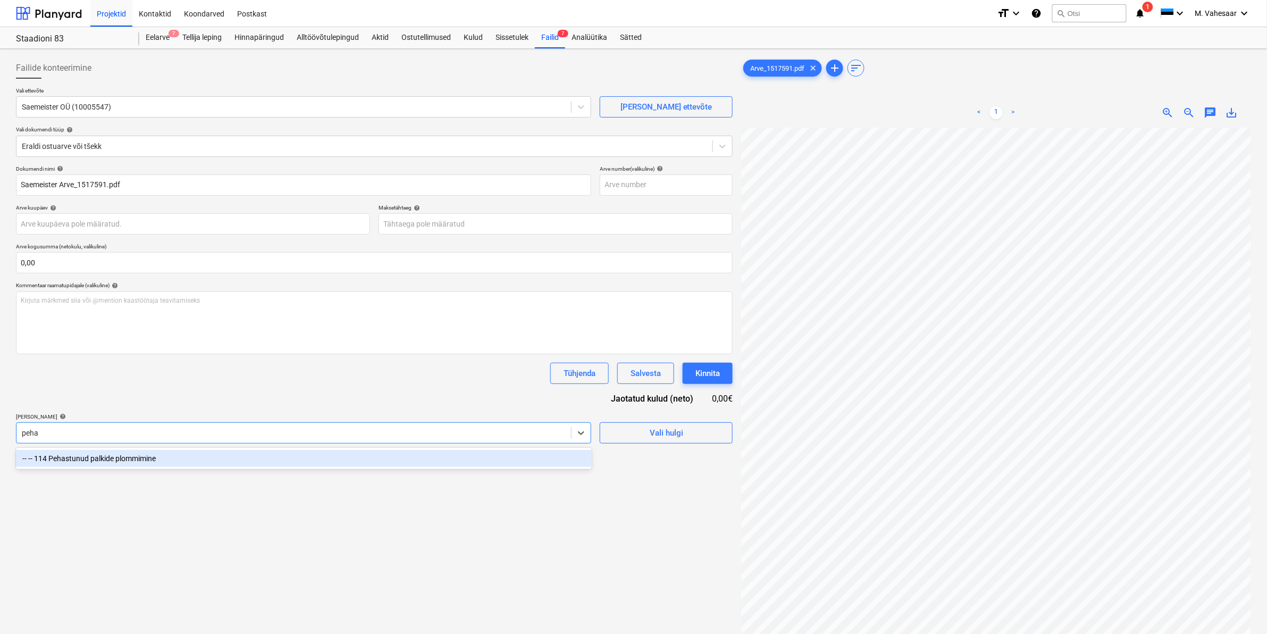
type input "pehas"
click at [105, 456] on div "-- -- 114 Pehastunud palkide plommimine" at bounding box center [304, 458] width 576 height 17
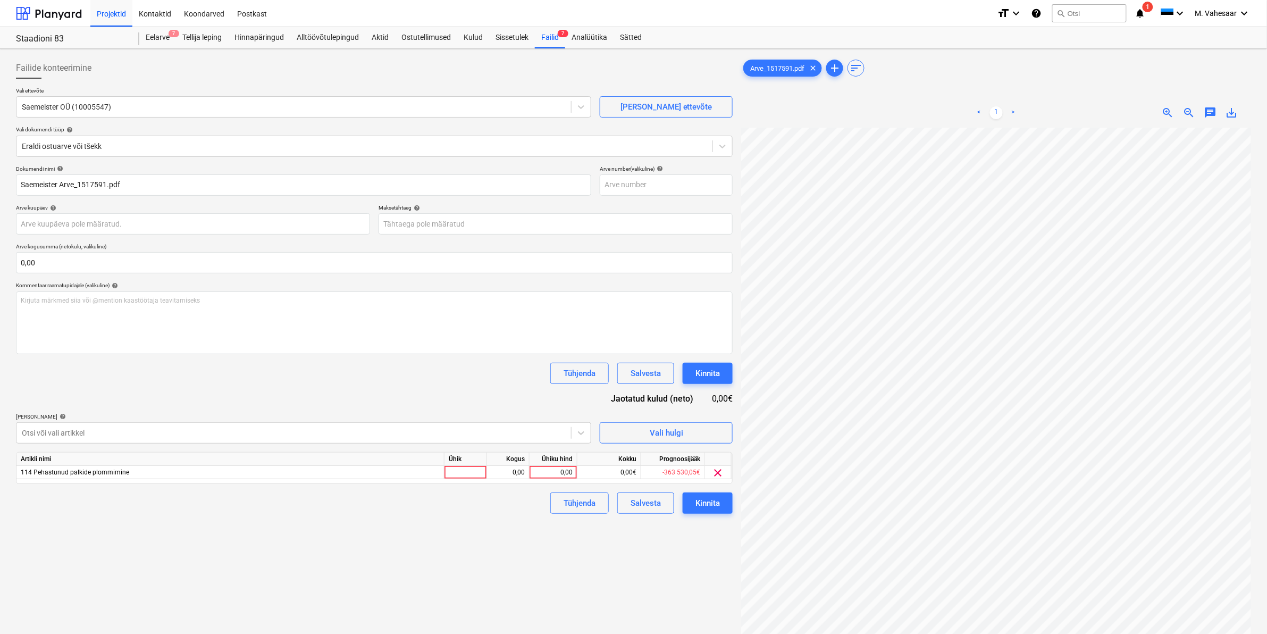
click at [641, 586] on div "Failide konteerimine Vali ettevõte Saemeister OÜ (10005547) [PERSON_NAME] uus e…" at bounding box center [374, 394] width 725 height 683
click at [543, 472] on div "0,00" at bounding box center [553, 472] width 39 height 13
type input "42,53"
click at [480, 538] on div "Failide konteerimine Vali ettevõte Saemeister OÜ (10005547) [PERSON_NAME] uus e…" at bounding box center [374, 394] width 725 height 683
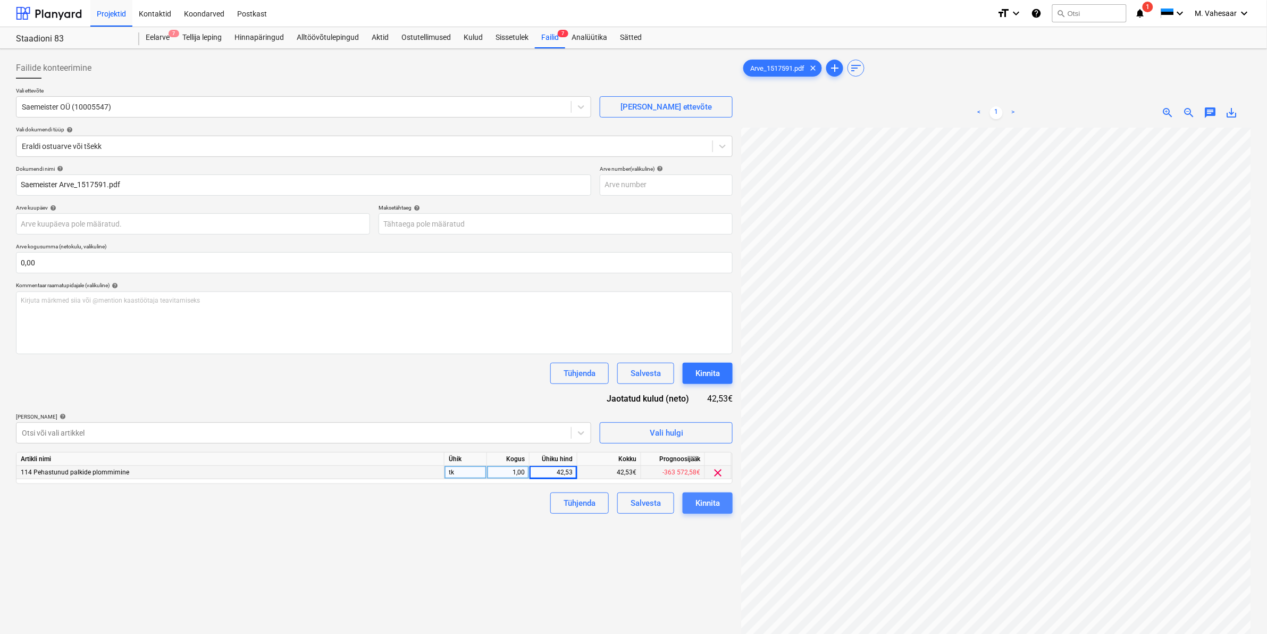
click at [705, 507] on div "Kinnita" at bounding box center [708, 503] width 24 height 14
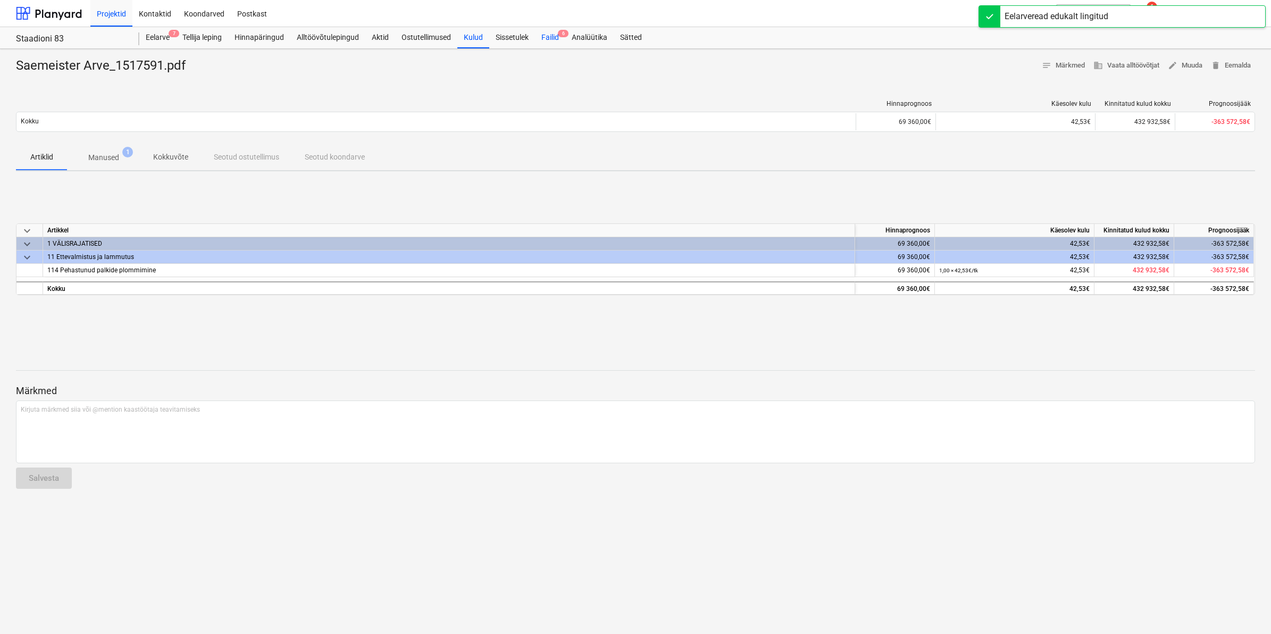
click at [544, 33] on div "Failid 6" at bounding box center [550, 37] width 30 height 21
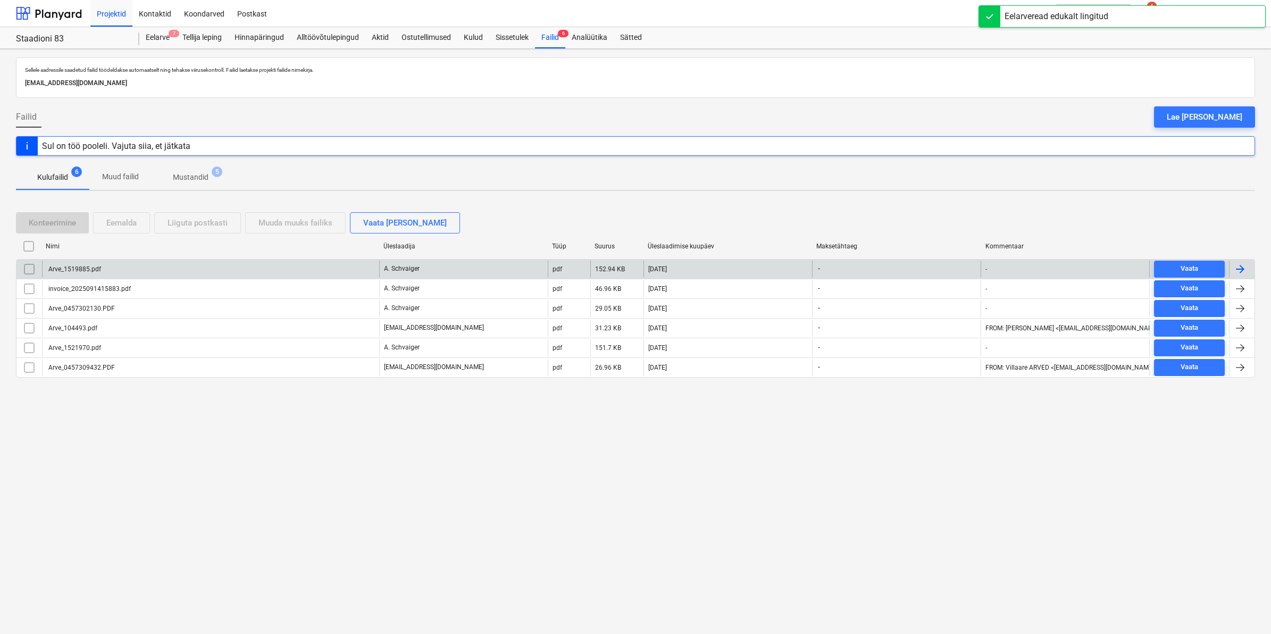
click at [89, 268] on div "Arve_1519885.pdf" at bounding box center [74, 268] width 54 height 7
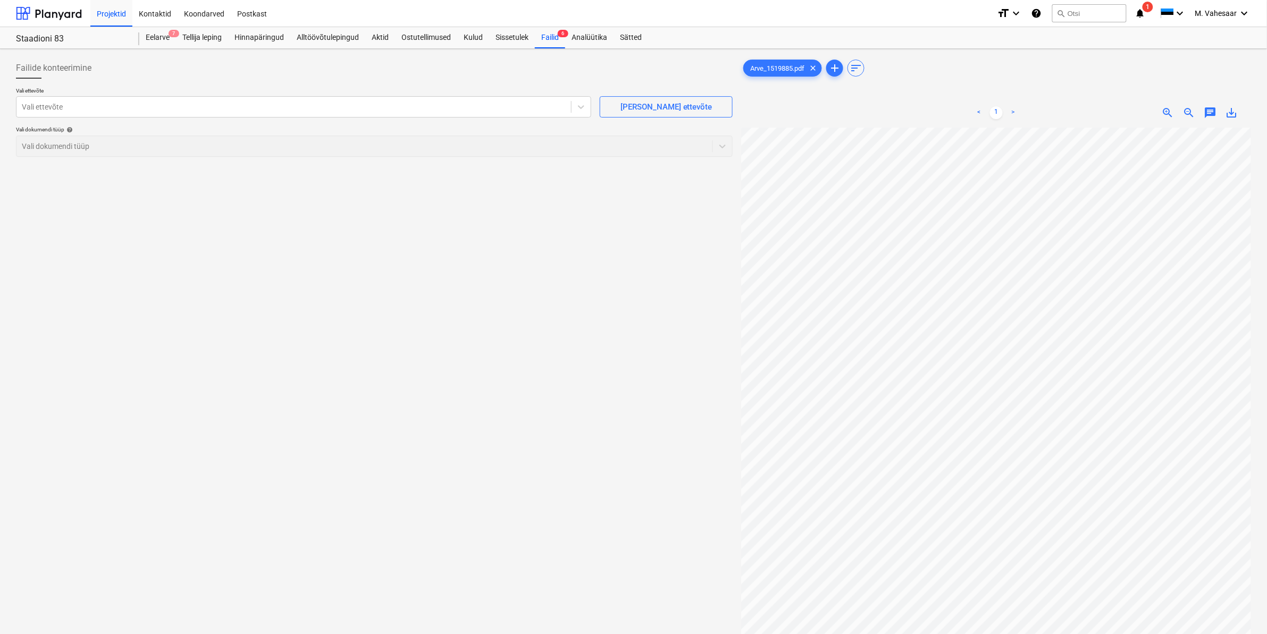
scroll to position [298, 87]
click at [215, 104] on div at bounding box center [294, 107] width 544 height 11
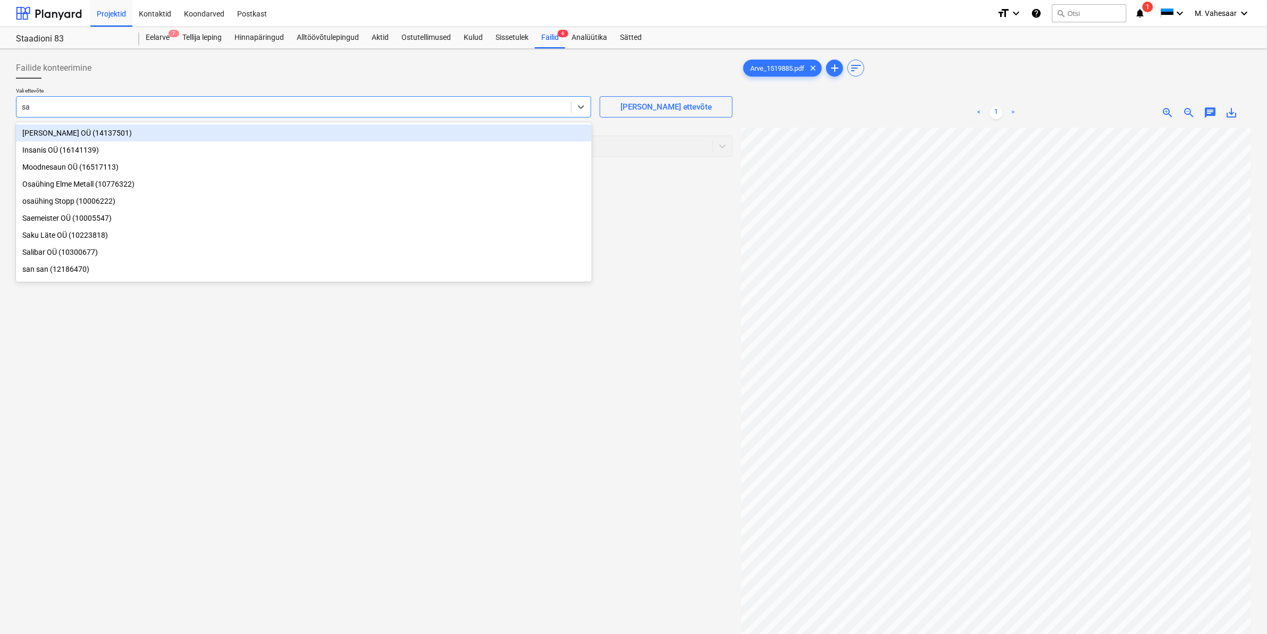
type input "sae"
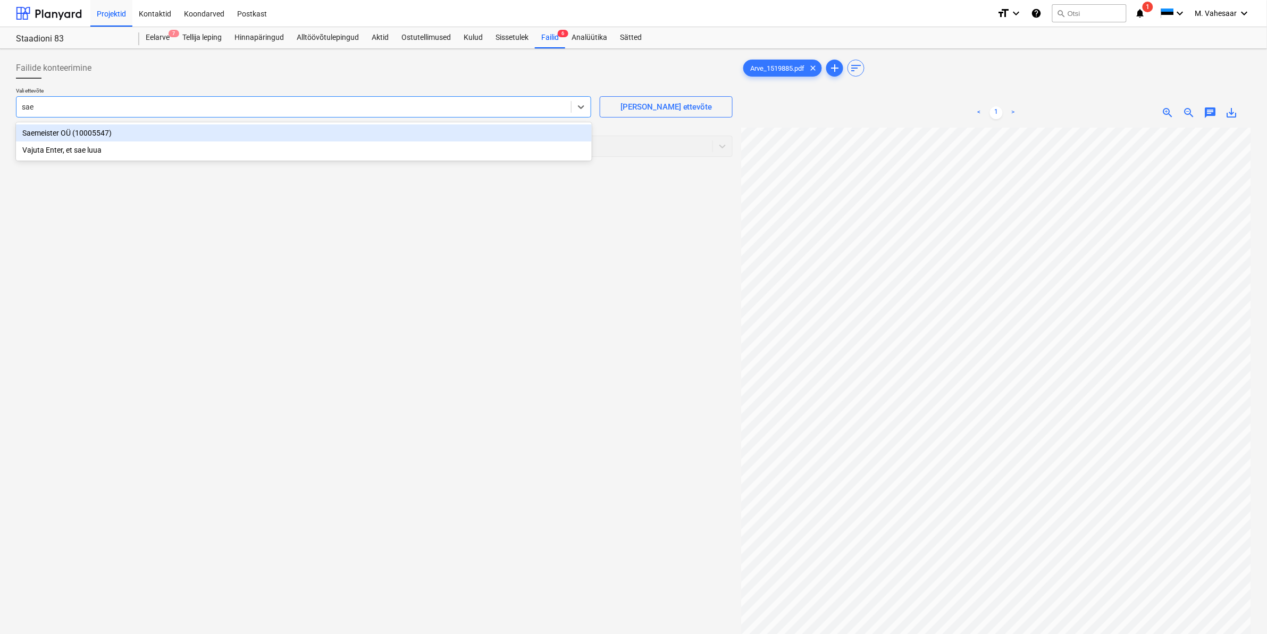
click at [76, 129] on div "Saemeister OÜ (10005547)" at bounding box center [304, 132] width 576 height 17
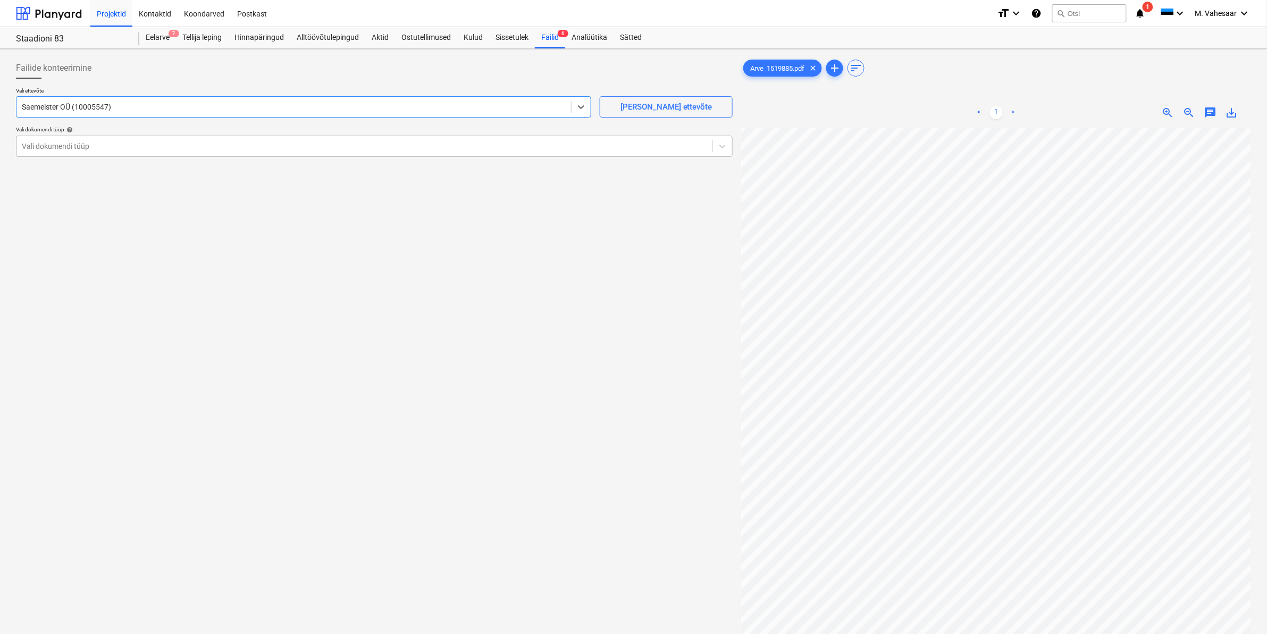
click at [73, 141] on div at bounding box center [365, 146] width 686 height 11
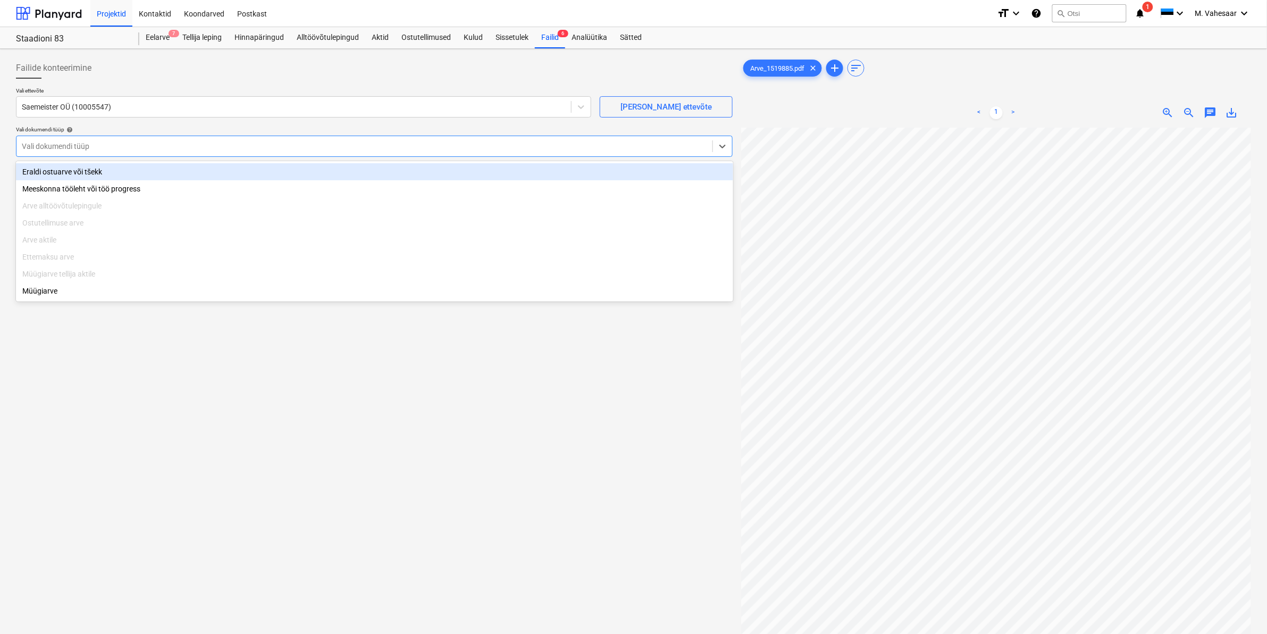
click at [53, 169] on div "Eraldi ostuarve või tšekk" at bounding box center [374, 171] width 717 height 17
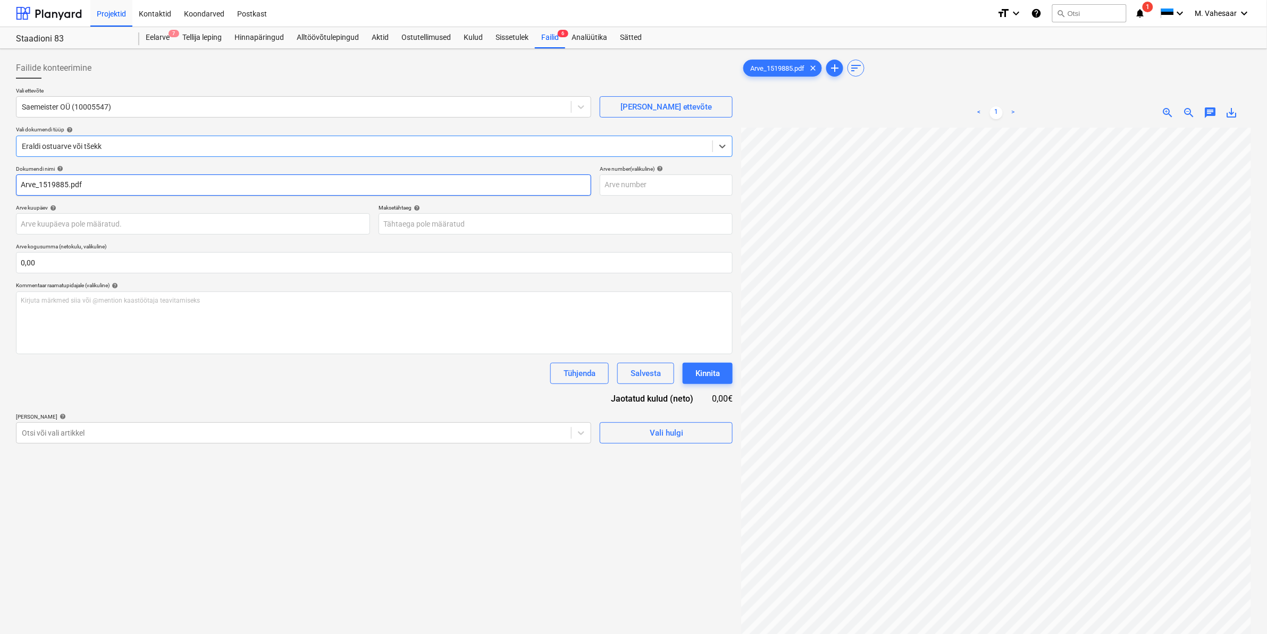
click at [20, 183] on input "Arve_1519885.pdf" at bounding box center [303, 184] width 575 height 21
type input "Saemeister Arve_1519885.pdf"
click at [81, 437] on div at bounding box center [294, 433] width 544 height 11
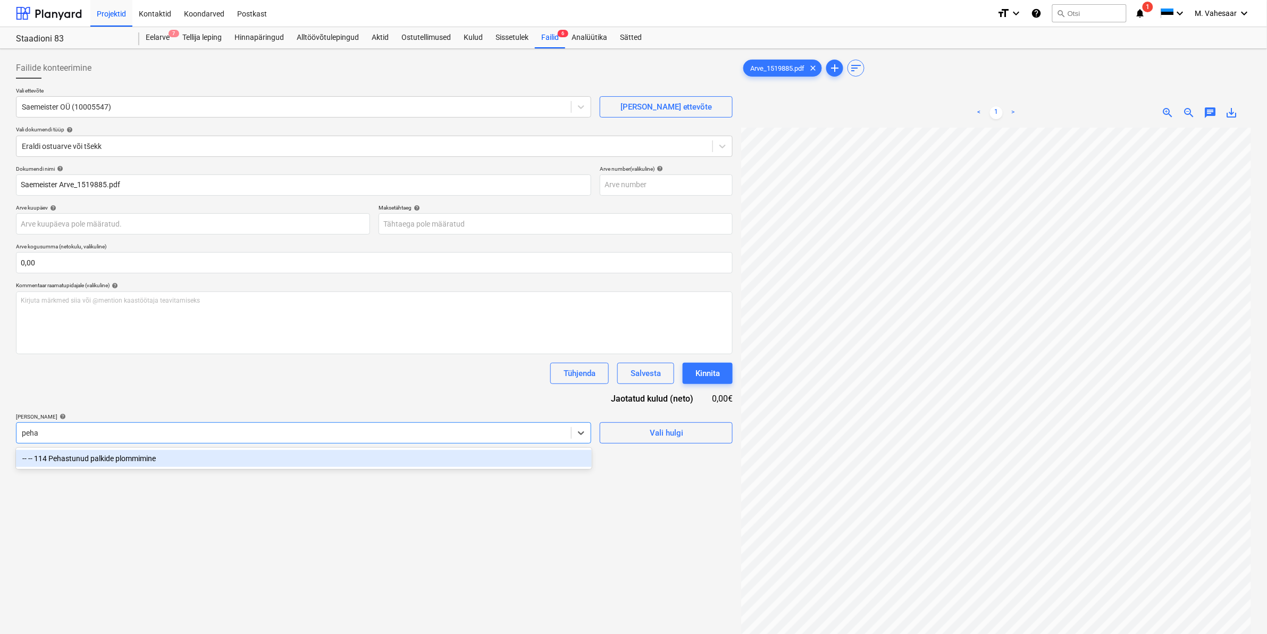
type input "pehas"
click at [88, 464] on div "-- -- 114 Pehastunud palkide plommimine" at bounding box center [304, 458] width 576 height 17
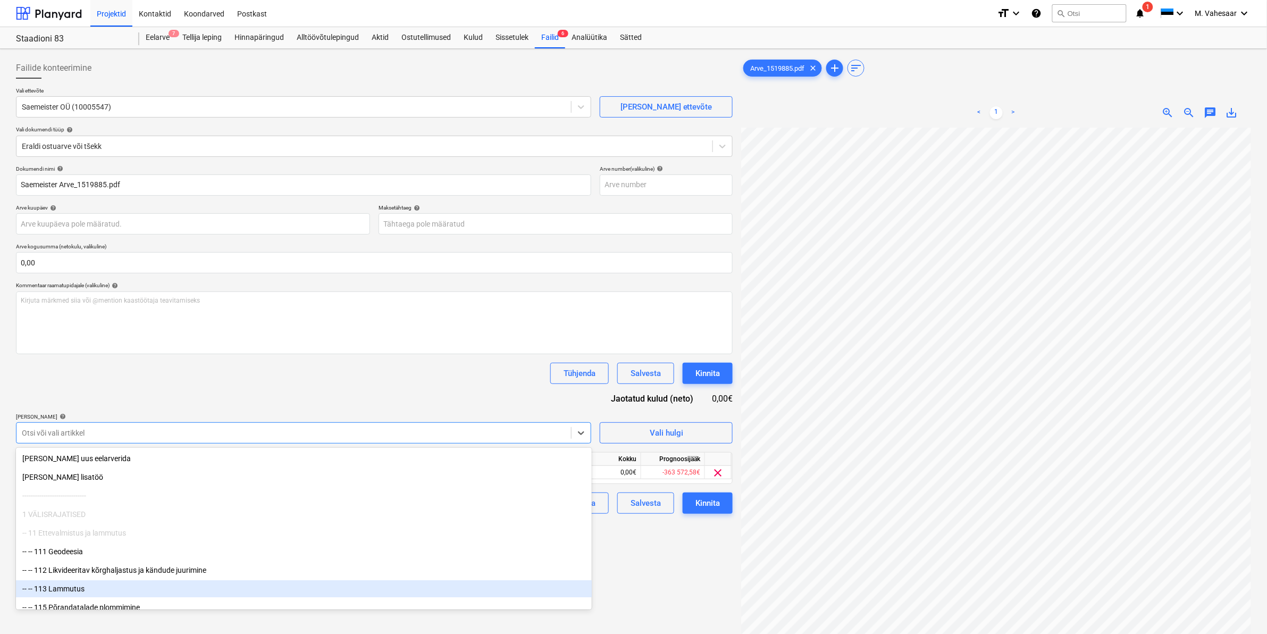
click at [621, 585] on div "Failide konteerimine Vali ettevõte Saemeister OÜ (10005547) [PERSON_NAME] uus e…" at bounding box center [374, 394] width 725 height 683
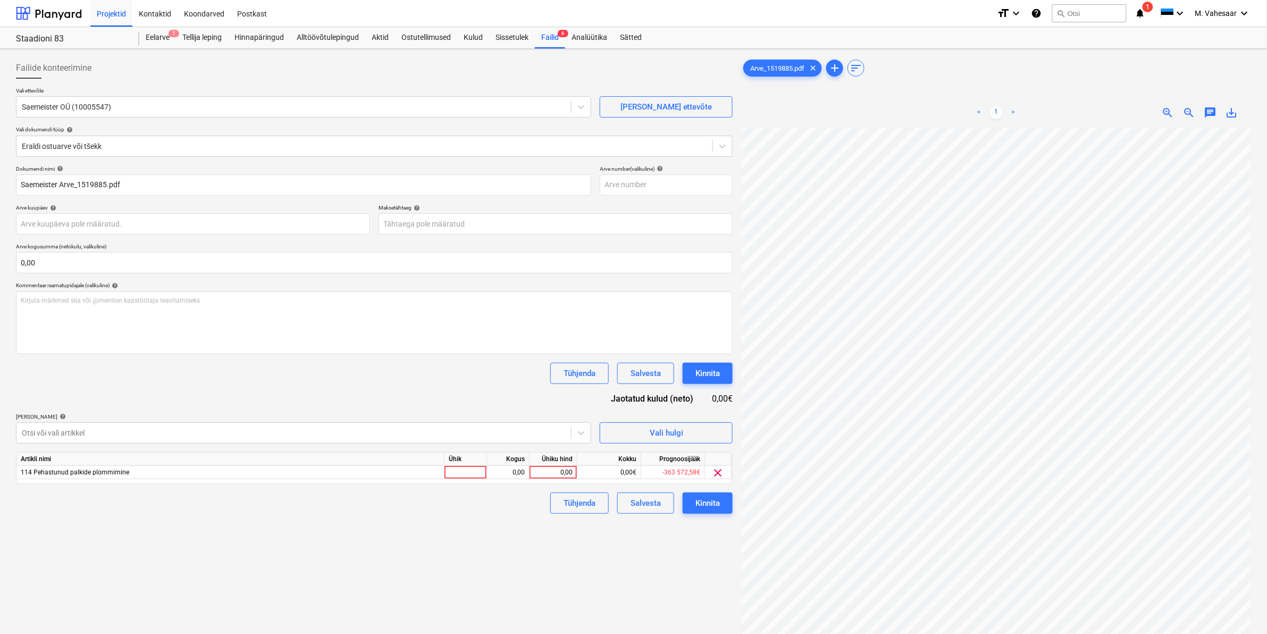
scroll to position [298, 128]
click at [540, 471] on div "0,00" at bounding box center [553, 472] width 39 height 13
type input "64,08"
click at [498, 514] on div "Tühjenda Salvesta Kinnita" at bounding box center [374, 503] width 717 height 21
click at [696, 499] on div "Kinnita" at bounding box center [708, 503] width 24 height 14
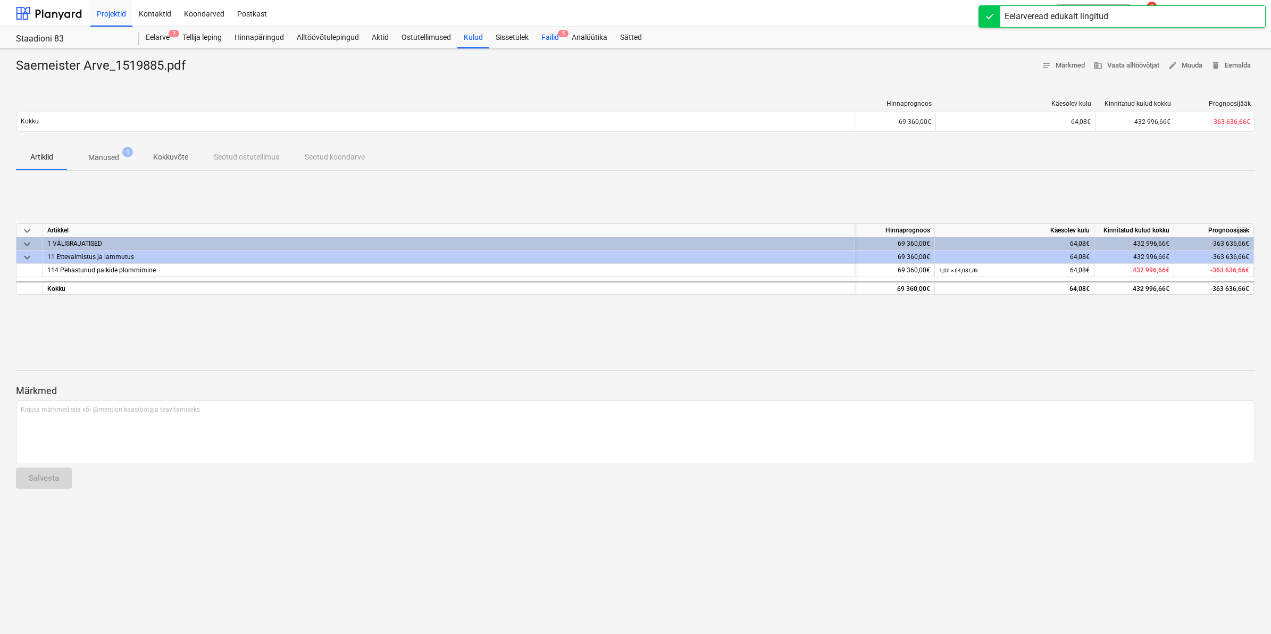
click at [549, 38] on div "Failid 5" at bounding box center [550, 37] width 30 height 21
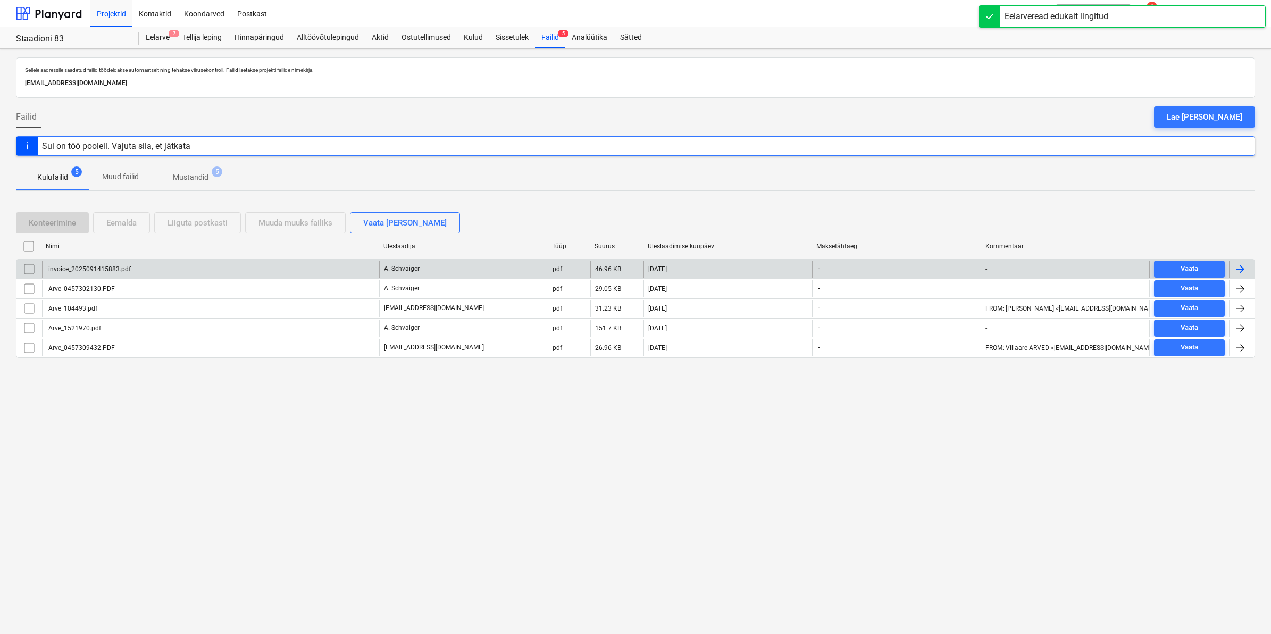
click at [105, 268] on div "invoice_2025091415883.pdf" at bounding box center [89, 268] width 84 height 7
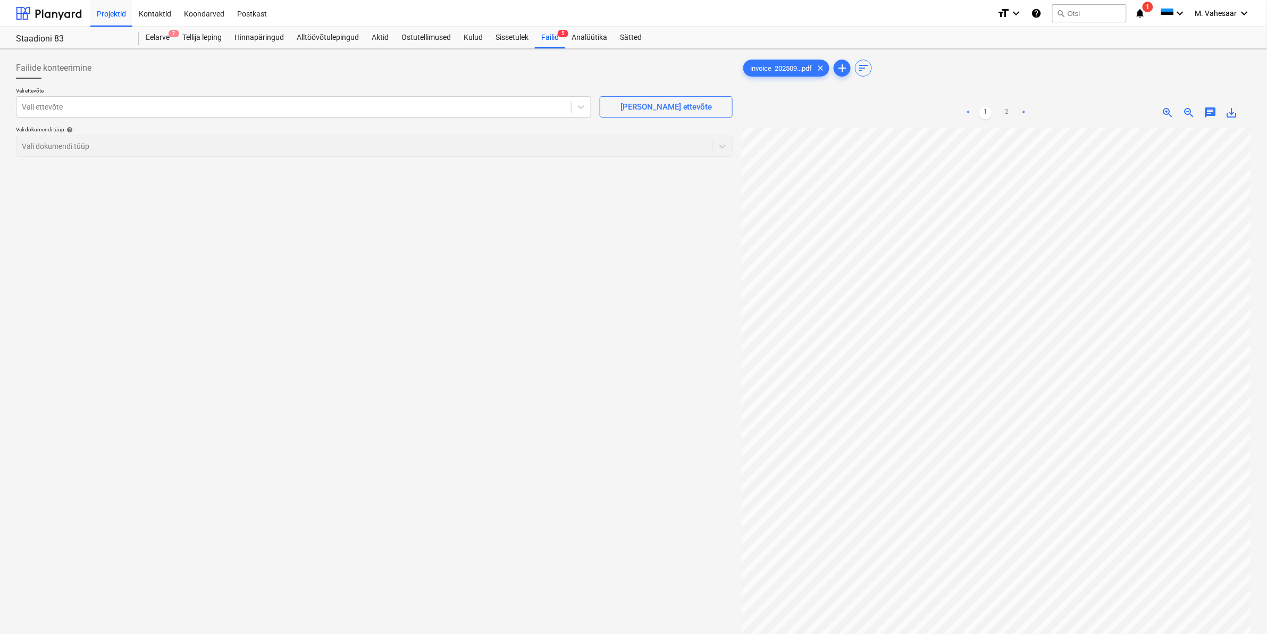
scroll to position [0, 54]
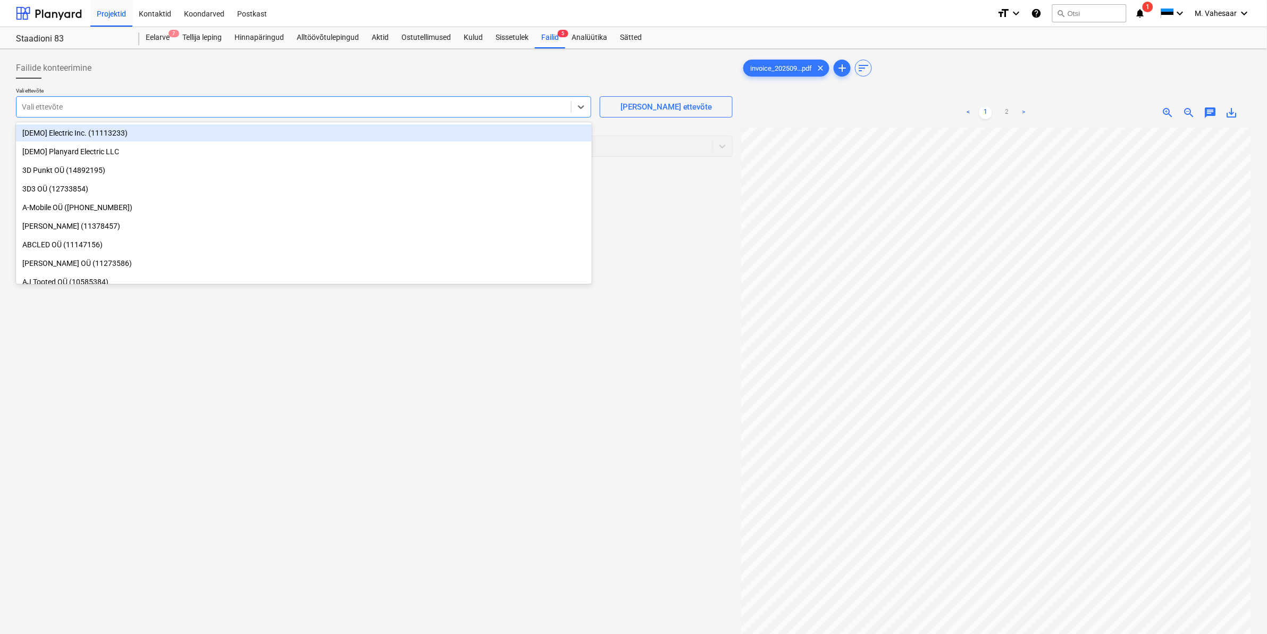
click at [254, 114] on div "Vali ettevõte" at bounding box center [293, 106] width 555 height 15
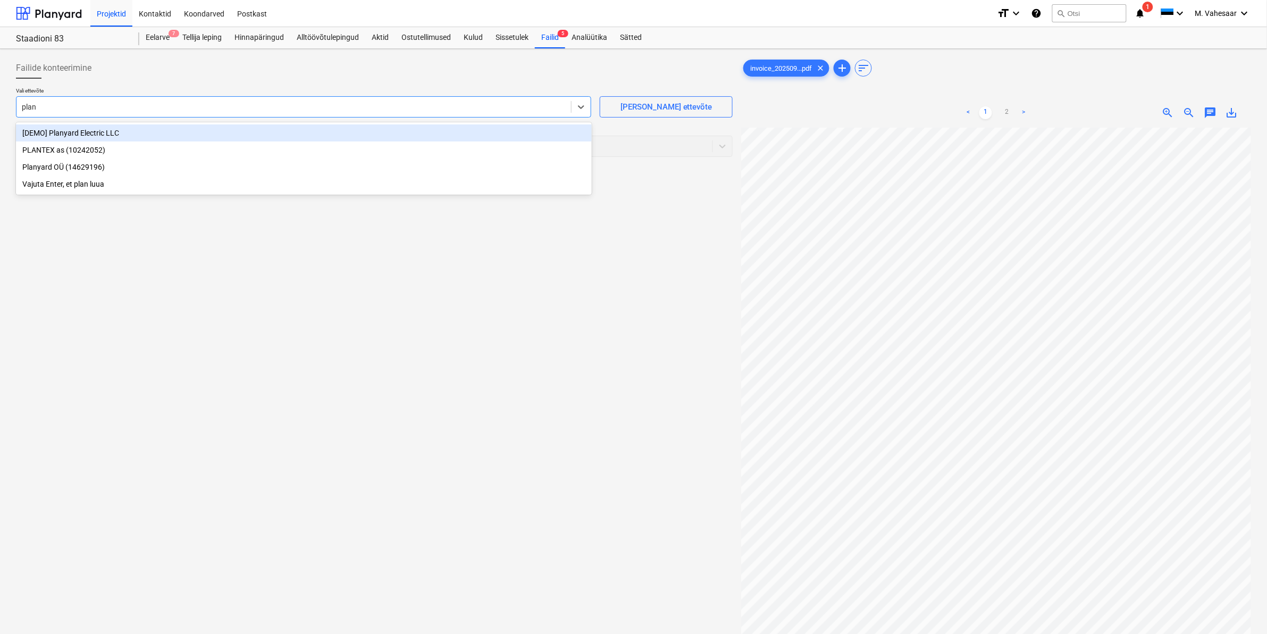
type input "plany"
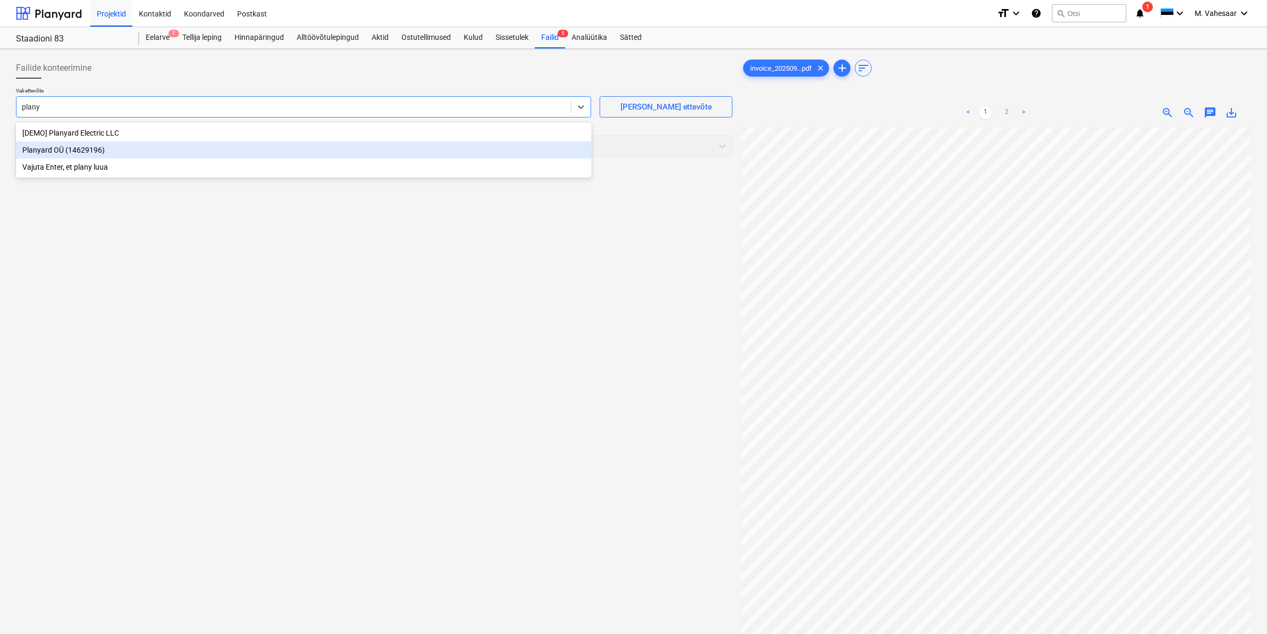
click at [88, 144] on div "Planyard OÜ (14629196)" at bounding box center [304, 149] width 576 height 17
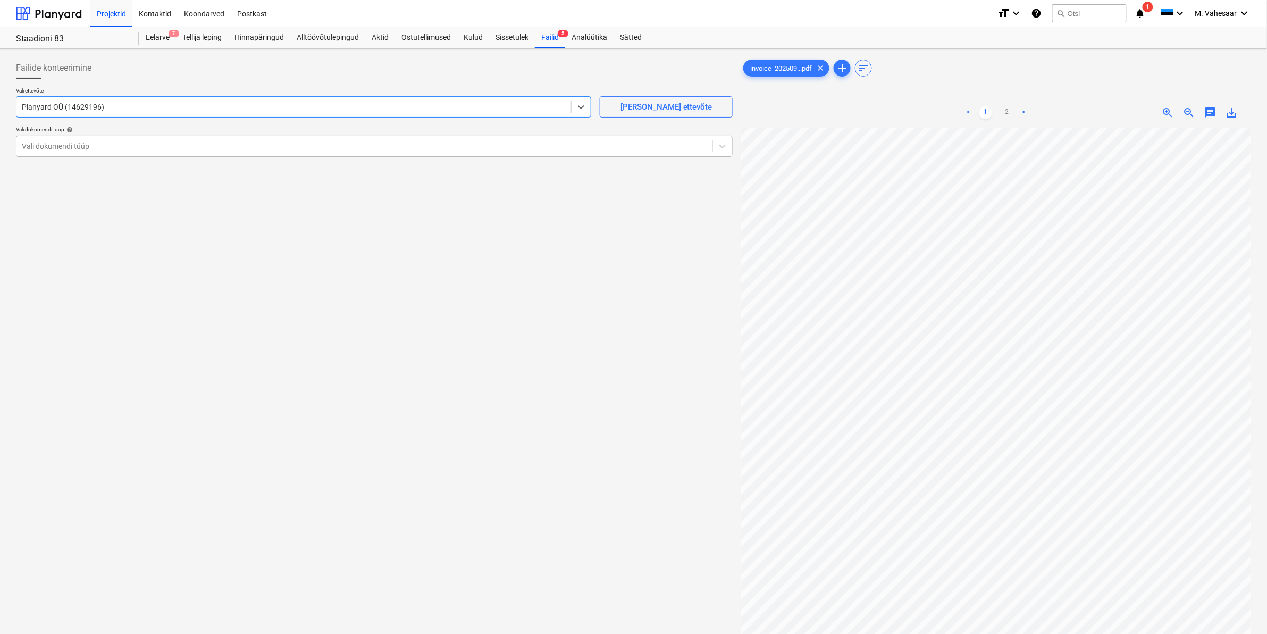
click at [86, 146] on div at bounding box center [365, 146] width 686 height 11
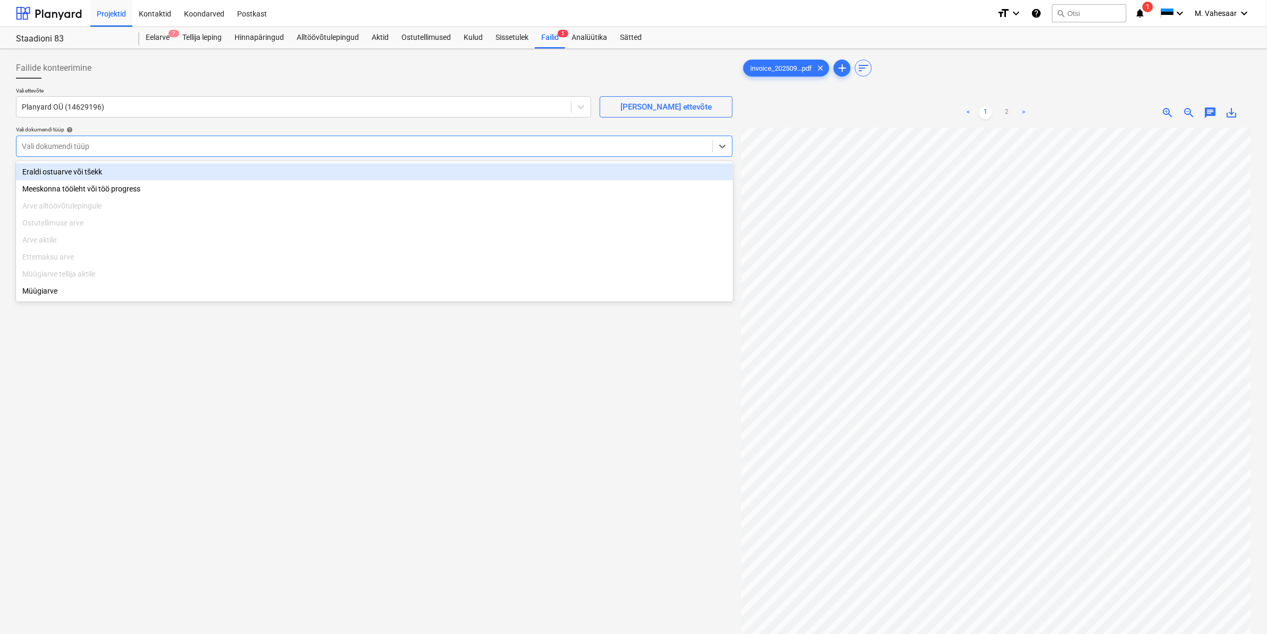
click at [72, 176] on div "Eraldi ostuarve või tšekk" at bounding box center [374, 171] width 717 height 17
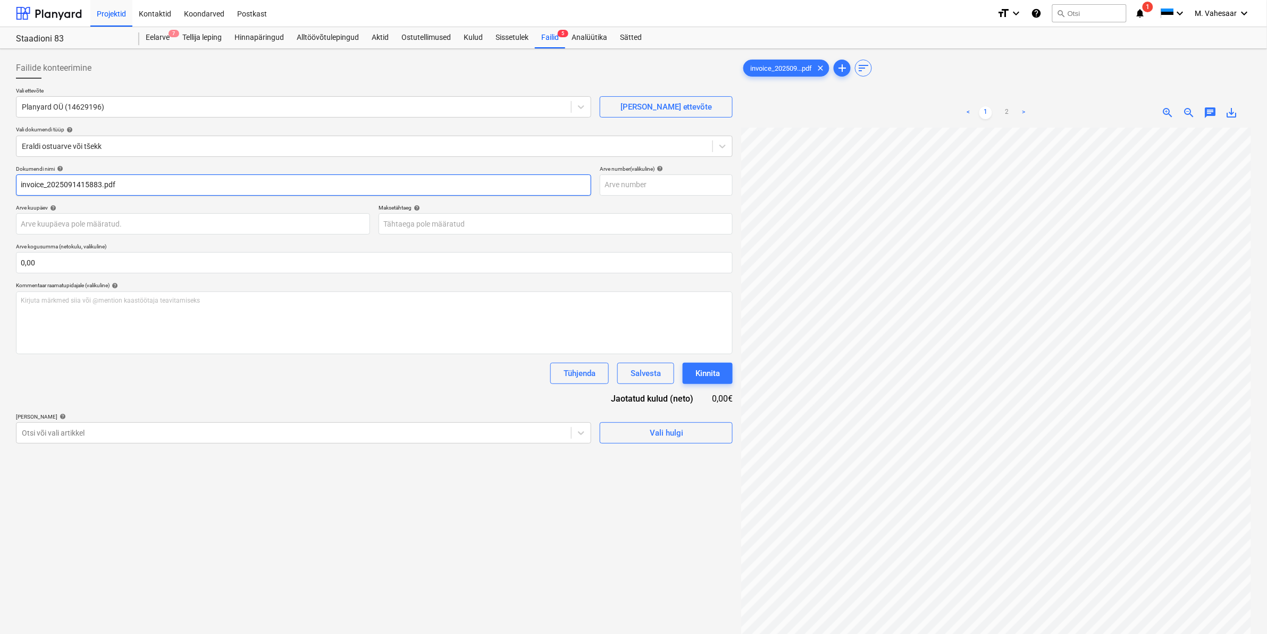
click at [45, 182] on input "invoice_2025091415883.pdf" at bounding box center [303, 184] width 575 height 21
type input "Planyard arve _2025091415883.pdf"
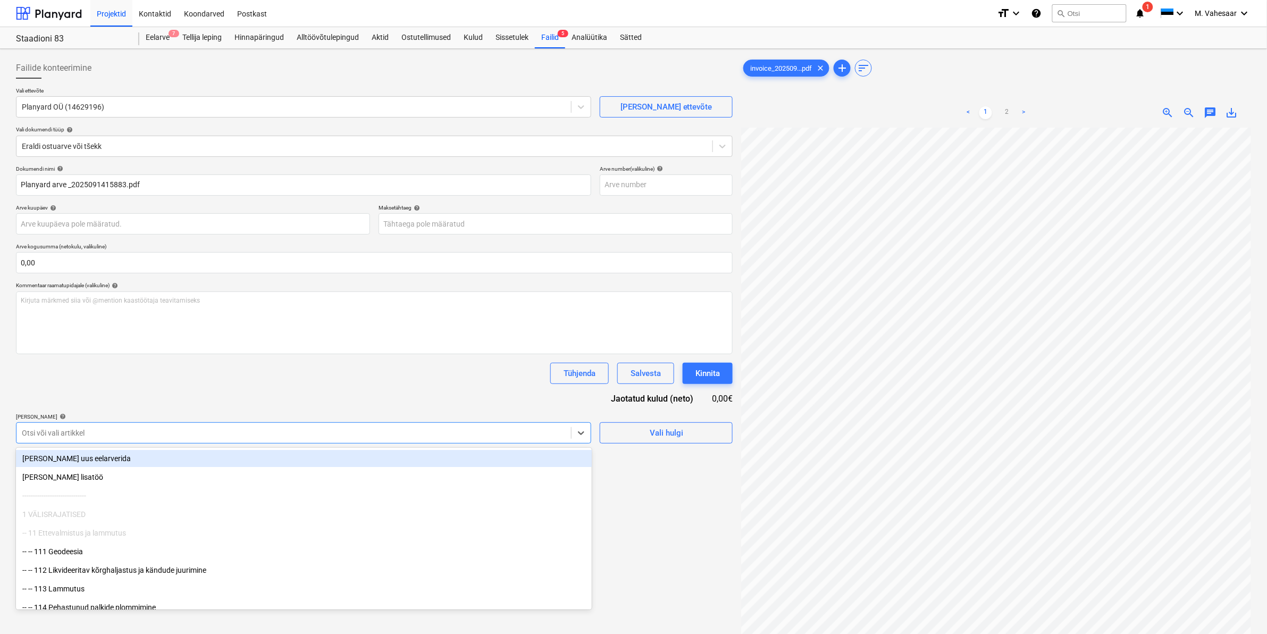
click at [78, 433] on div at bounding box center [294, 433] width 544 height 11
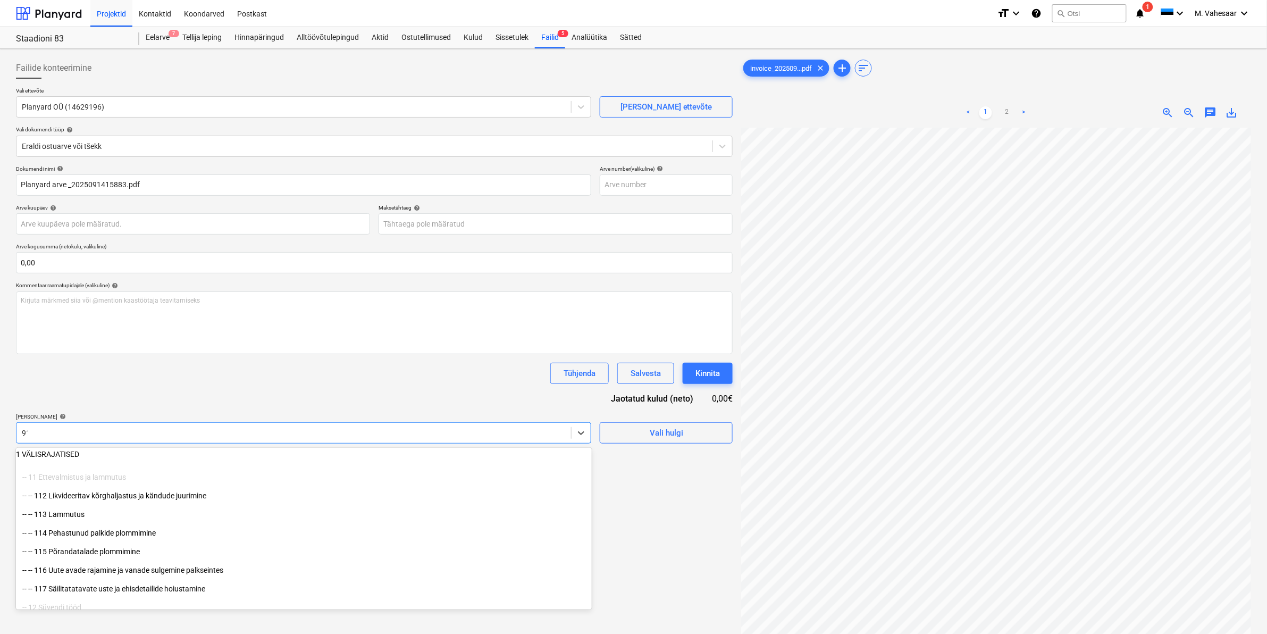
type input "911"
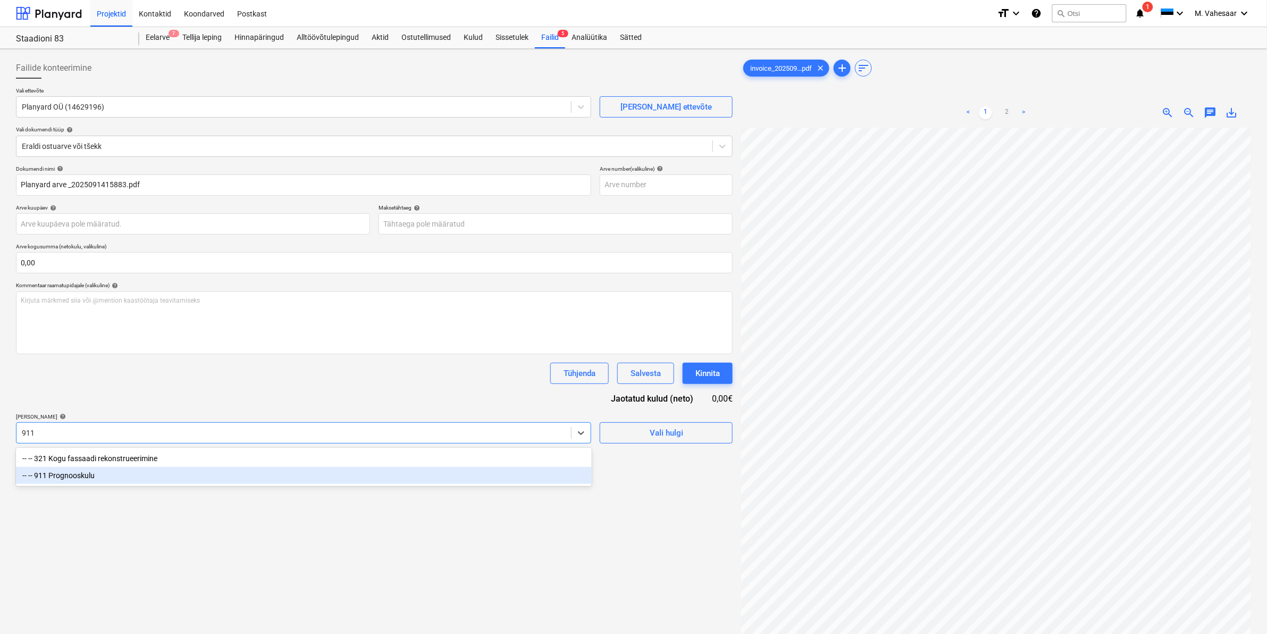
click at [83, 482] on div "-- -- 911 Prognooskulu" at bounding box center [304, 475] width 576 height 17
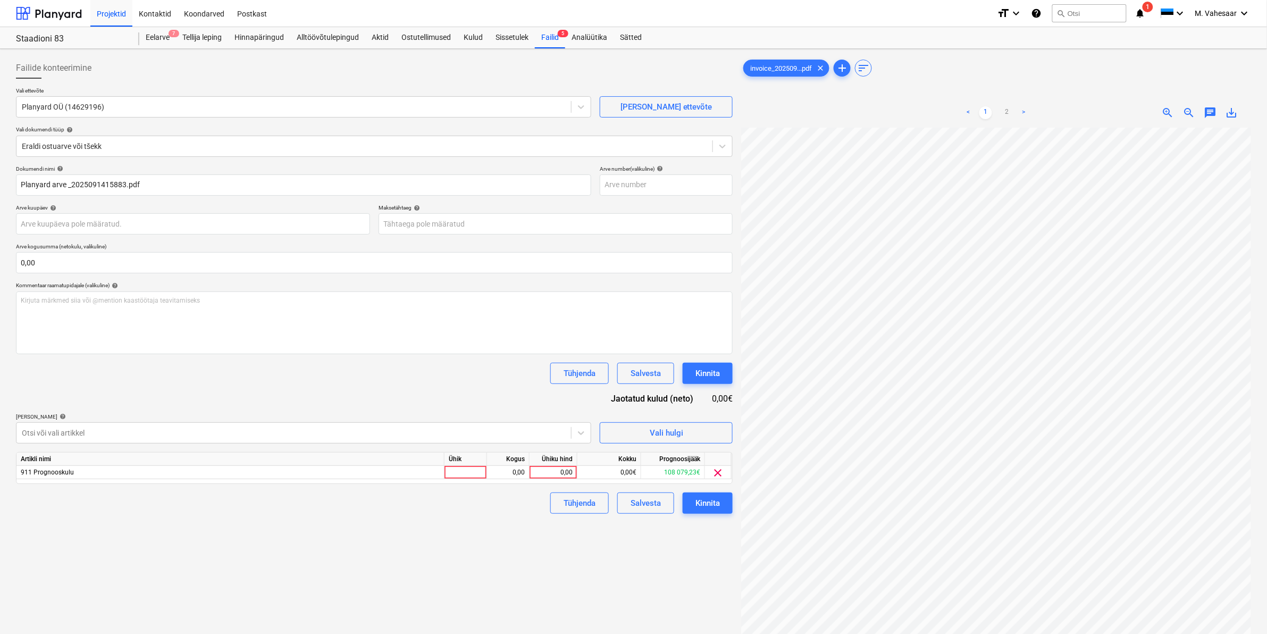
click at [665, 563] on div "Failide konteerimine Vali ettevõte Planyard OÜ (14629196) [PERSON_NAME] uus ett…" at bounding box center [374, 394] width 725 height 683
click at [545, 472] on div "0,00" at bounding box center [553, 472] width 39 height 13
type input "100"
click at [479, 515] on div "Failide konteerimine Vali ettevõte Planyard OÜ (14629196) [PERSON_NAME] uus ett…" at bounding box center [374, 394] width 725 height 683
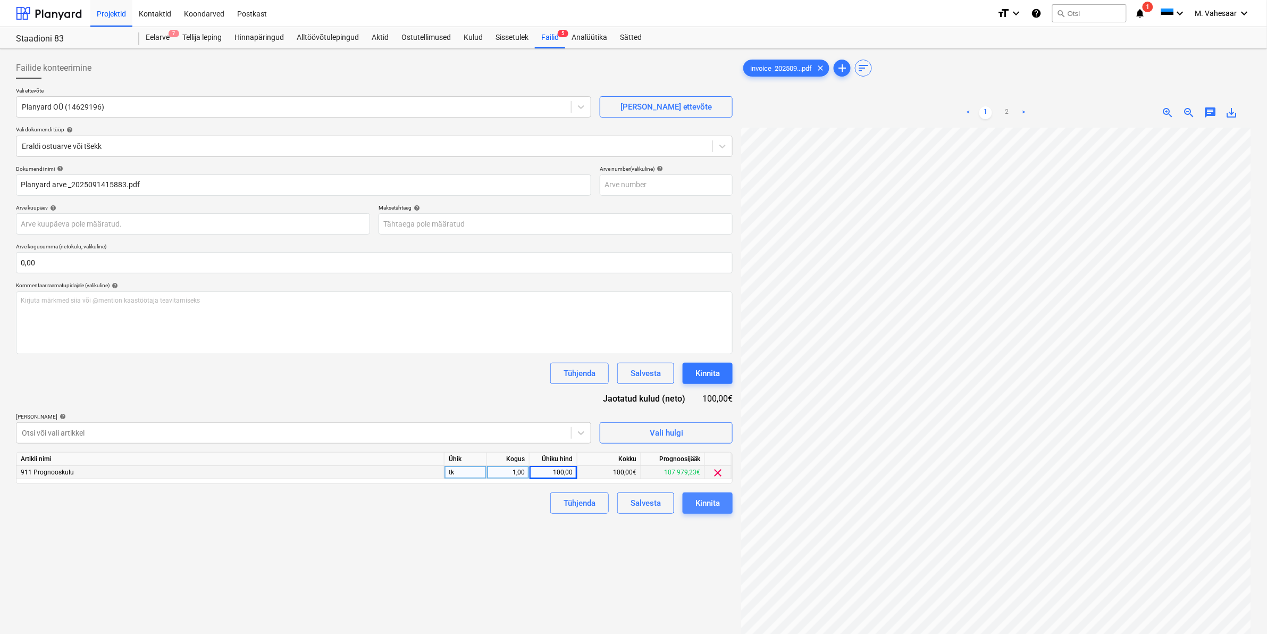
click at [719, 504] on div "Kinnita" at bounding box center [708, 503] width 24 height 14
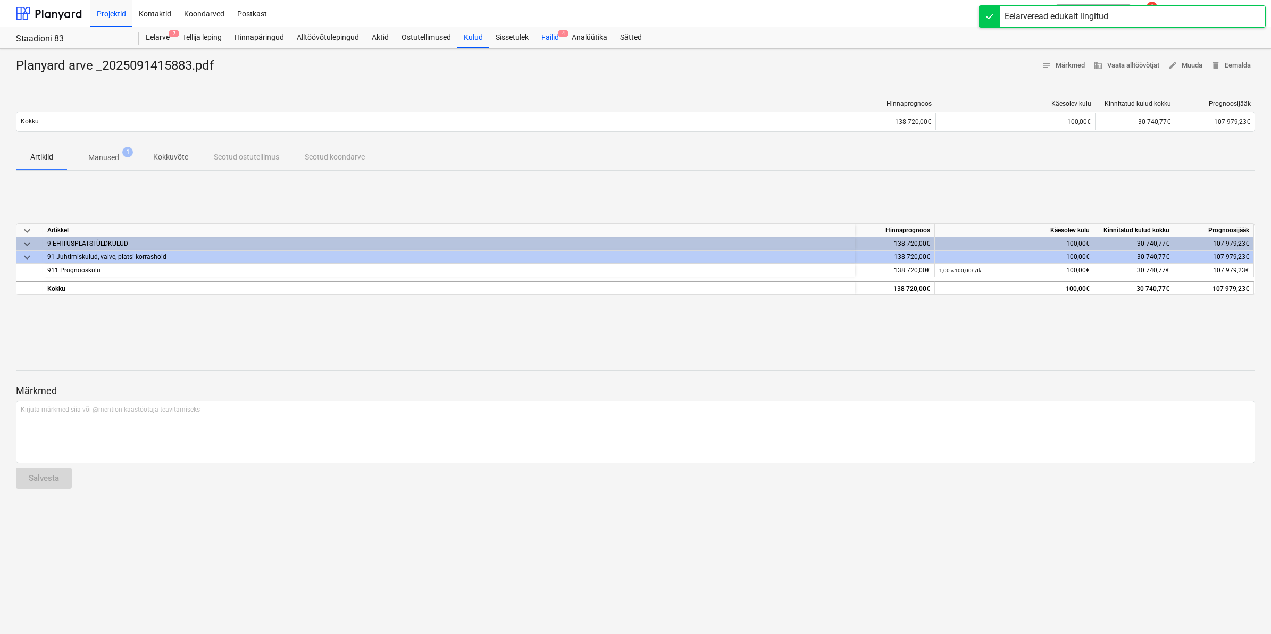
click at [550, 36] on div "Failid 4" at bounding box center [550, 37] width 30 height 21
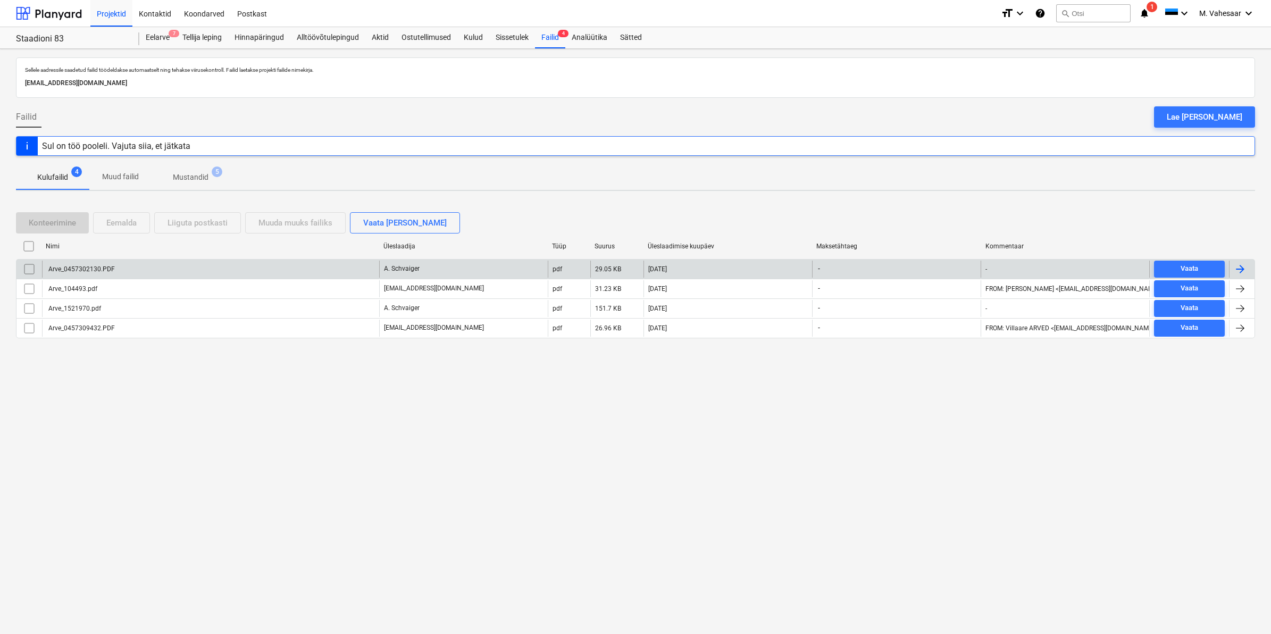
click at [91, 266] on div "Arve_0457302130.PDF" at bounding box center [81, 268] width 68 height 7
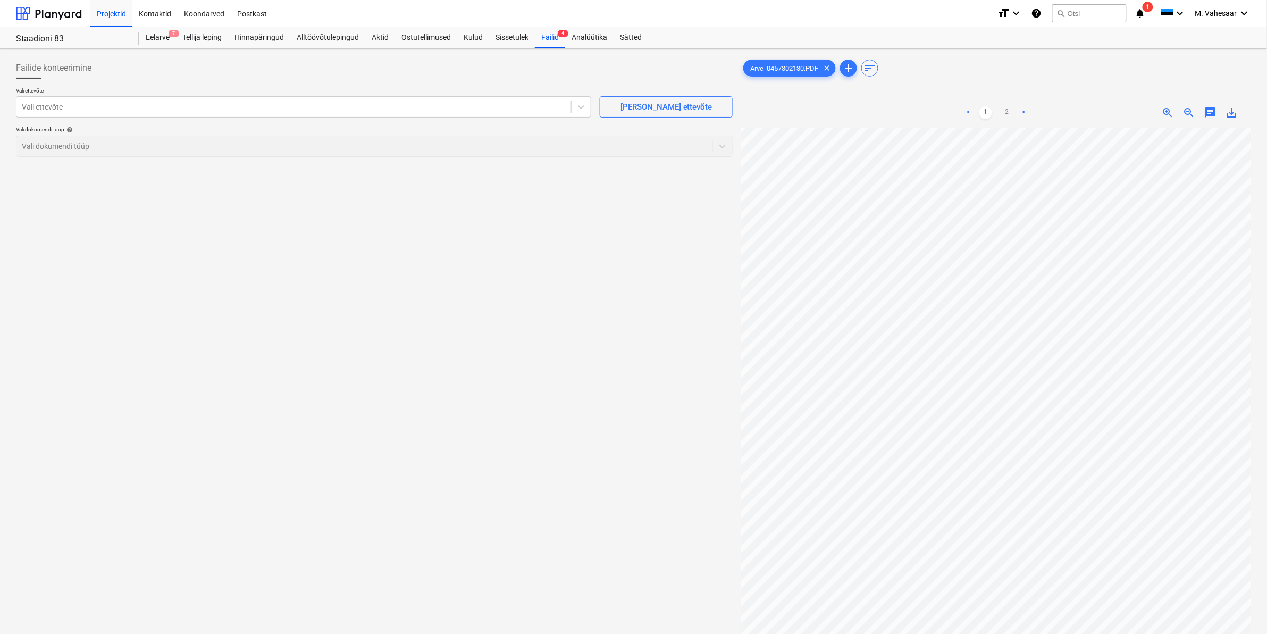
scroll to position [0, 104]
click at [1004, 115] on link "2" at bounding box center [1007, 112] width 13 height 13
click at [266, 106] on div at bounding box center [294, 107] width 544 height 11
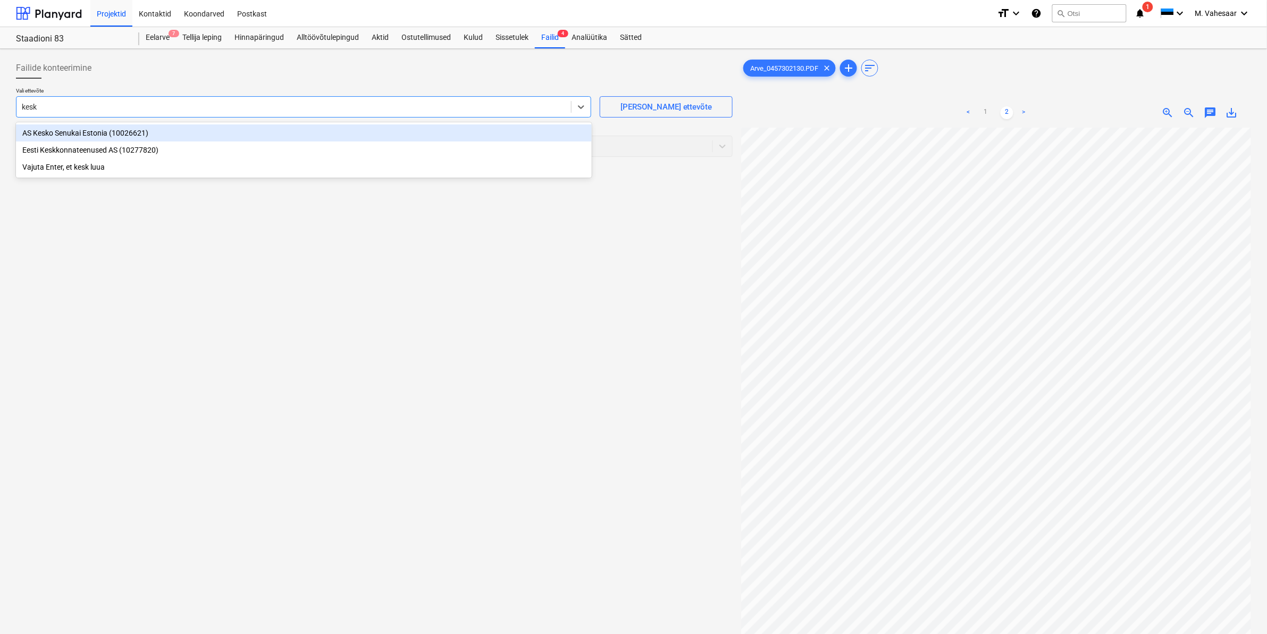
type input "kesko"
click at [95, 135] on div "AS Kesko Senukai Estonia (10026621)" at bounding box center [304, 132] width 576 height 17
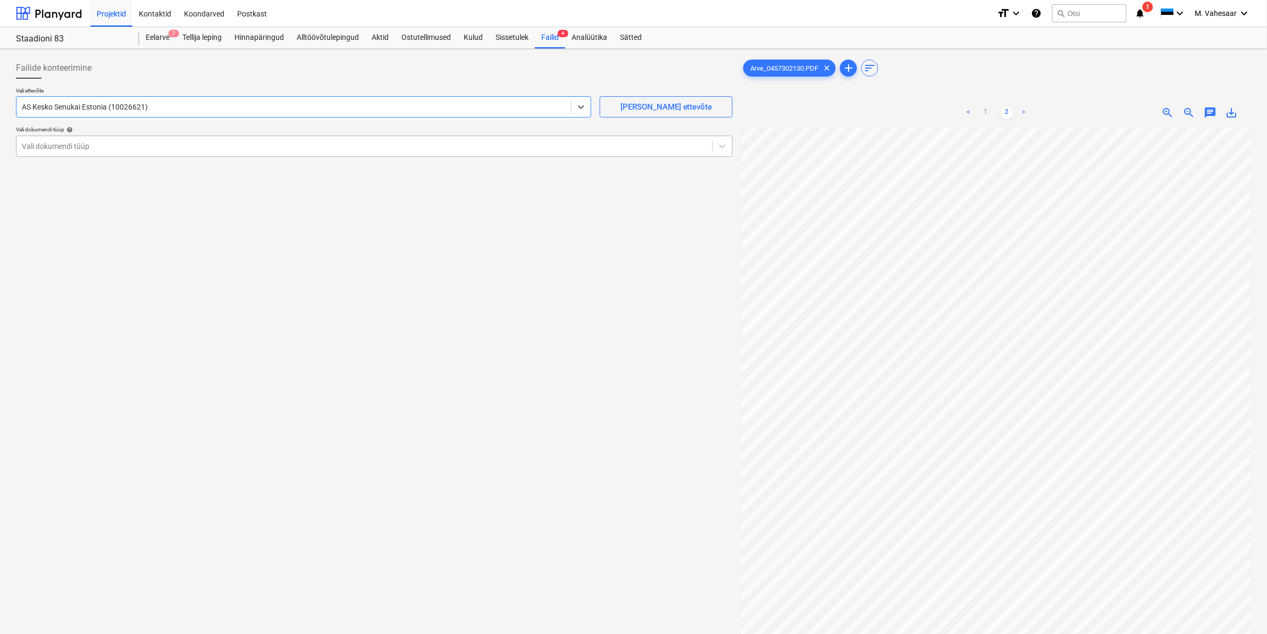
click at [112, 147] on div at bounding box center [365, 146] width 686 height 11
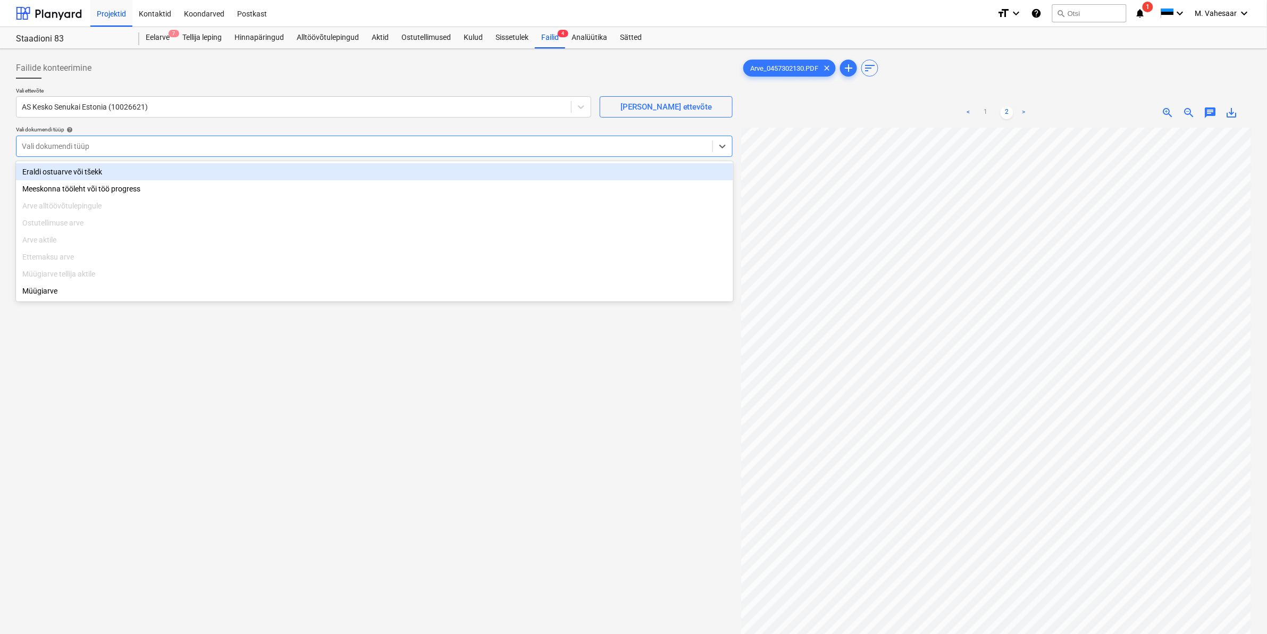
click at [76, 173] on div "Eraldi ostuarve või tšekk" at bounding box center [374, 171] width 717 height 17
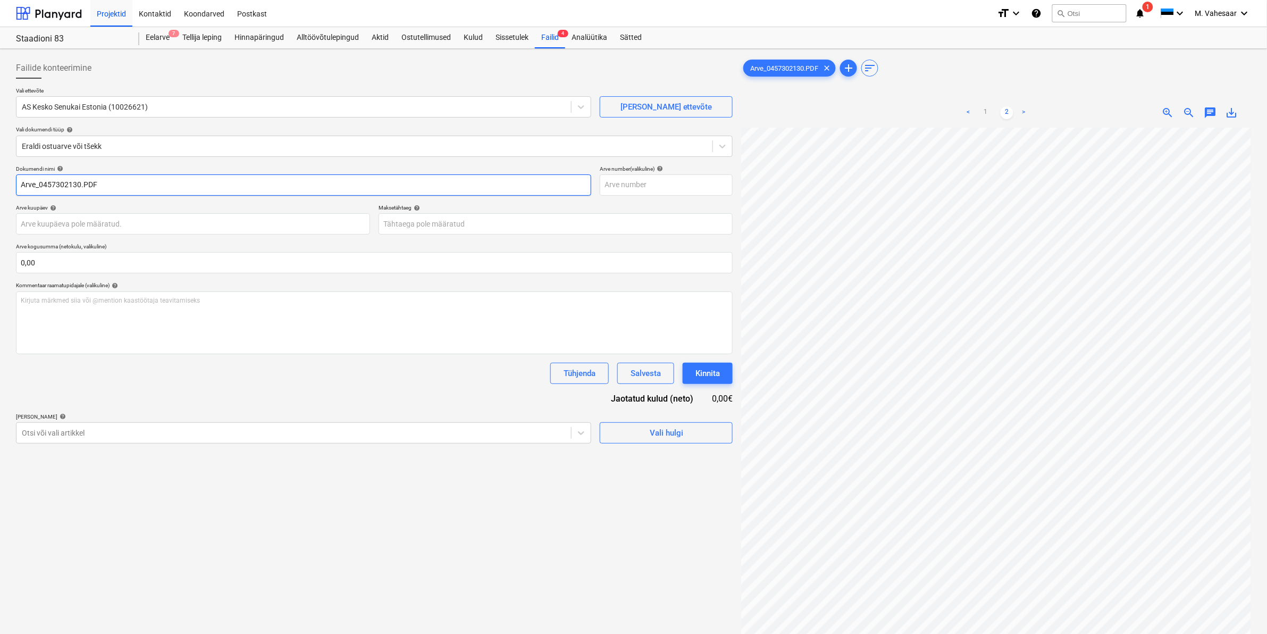
click at [20, 181] on input "Arve_0457302130.PDF" at bounding box center [303, 184] width 575 height 21
type input "K Rauta Arve_0457302130.PDF"
click at [103, 431] on div at bounding box center [294, 433] width 544 height 11
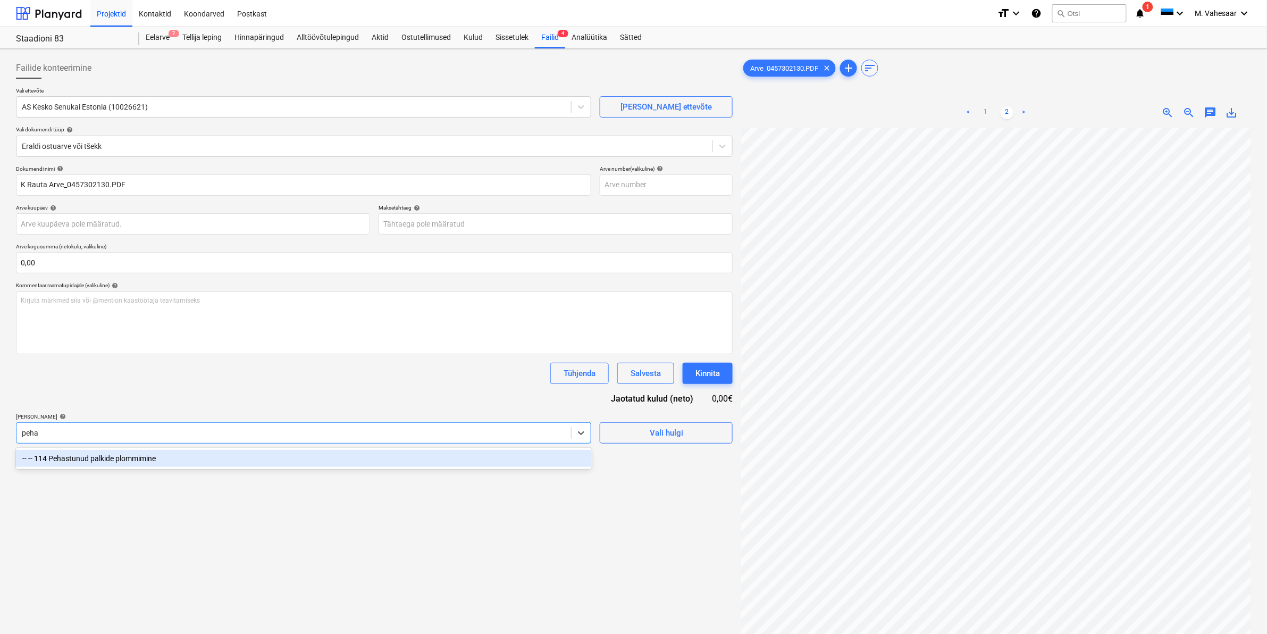
type input "pehas"
click at [81, 458] on div "-- -- 114 Pehastunud palkide plommimine" at bounding box center [304, 458] width 576 height 17
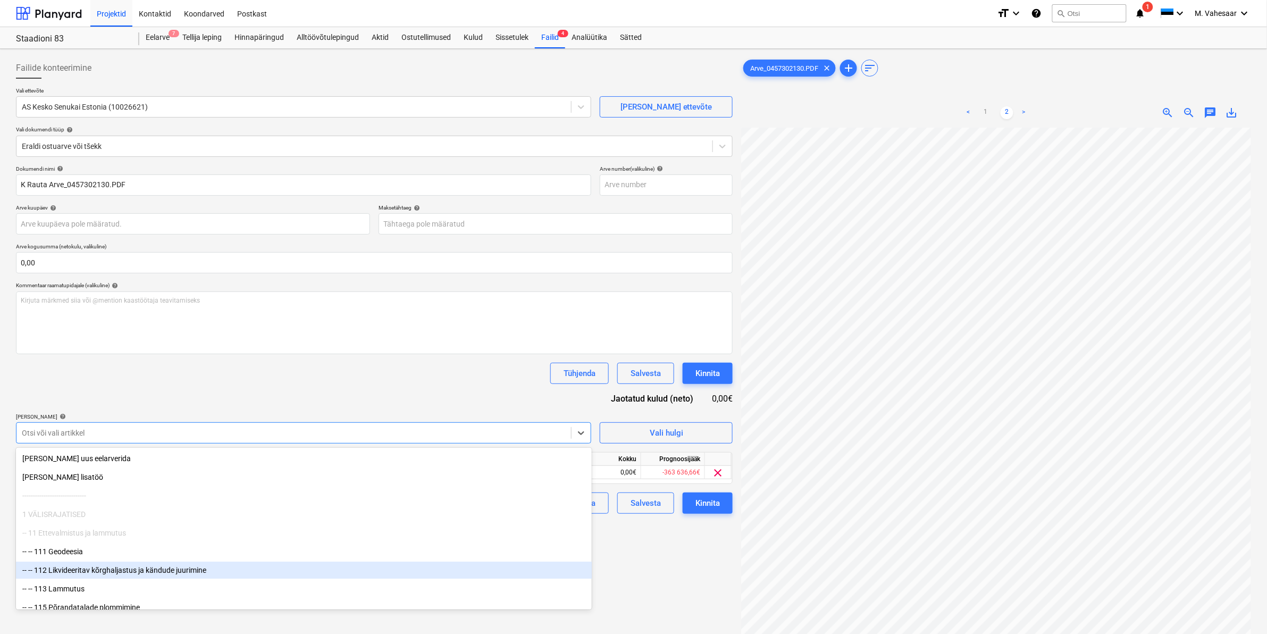
click at [669, 574] on div "Failide konteerimine Vali ettevõte AS Kesko Senukai Estonia (10026621) [PERSON_…" at bounding box center [374, 394] width 725 height 683
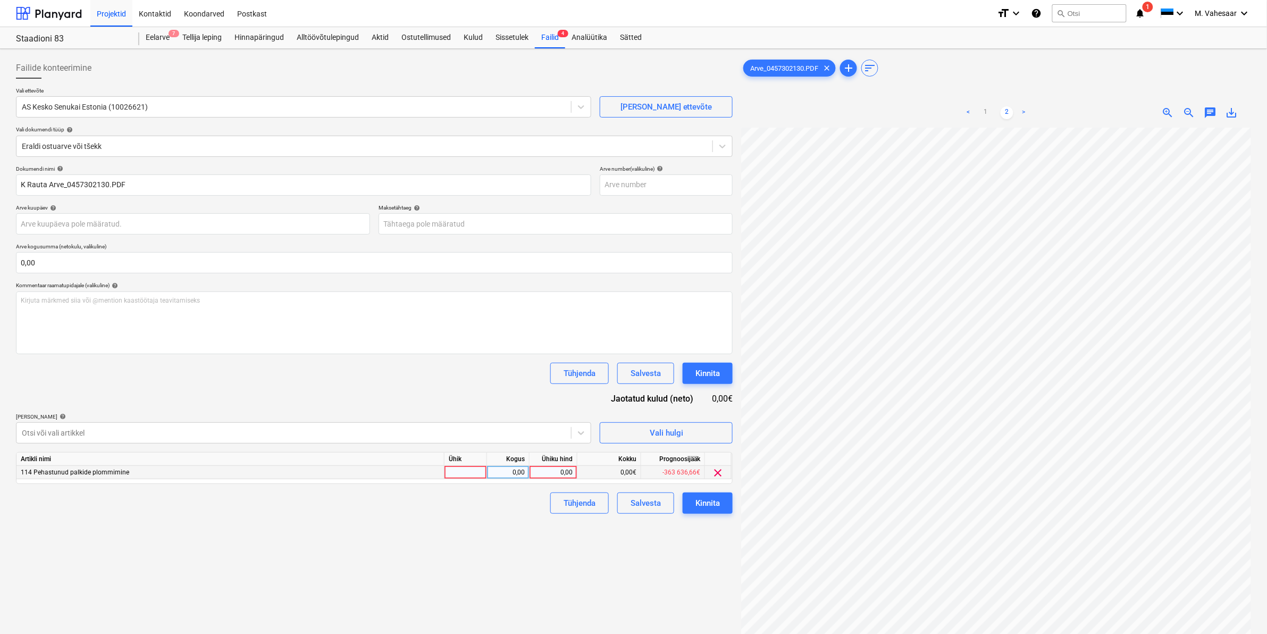
click at [546, 474] on div "0,00" at bounding box center [553, 472] width 39 height 13
type input "818,82"
click at [506, 528] on div "Failide konteerimine Vali ettevõte AS Kesko Senukai Estonia (10026621) [PERSON_…" at bounding box center [374, 394] width 725 height 683
click at [710, 505] on div "Kinnita" at bounding box center [708, 503] width 24 height 14
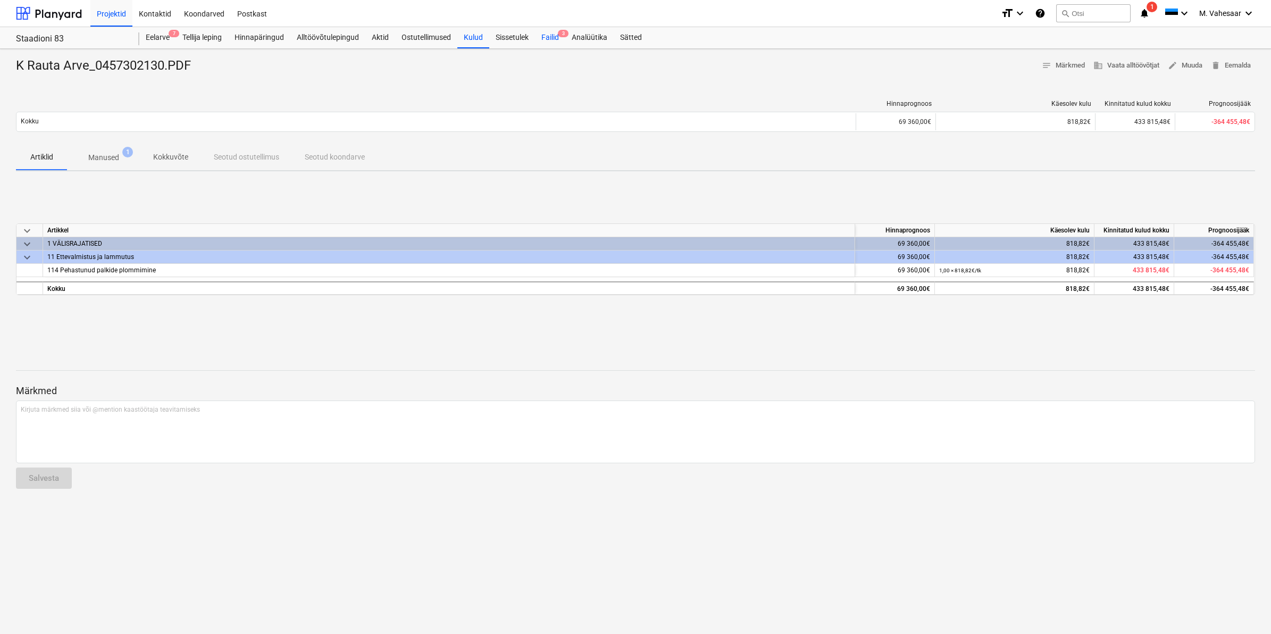
click at [554, 36] on div "Failid 3" at bounding box center [550, 37] width 30 height 21
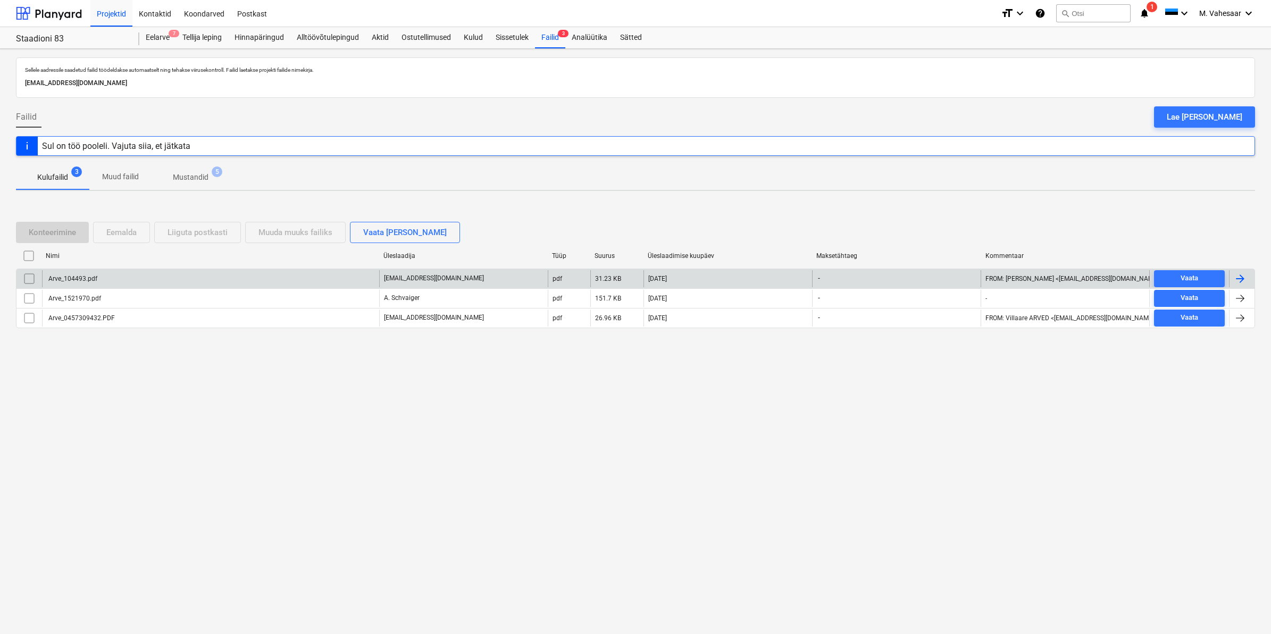
click at [78, 275] on div "Arve_104493.pdf" at bounding box center [72, 278] width 51 height 7
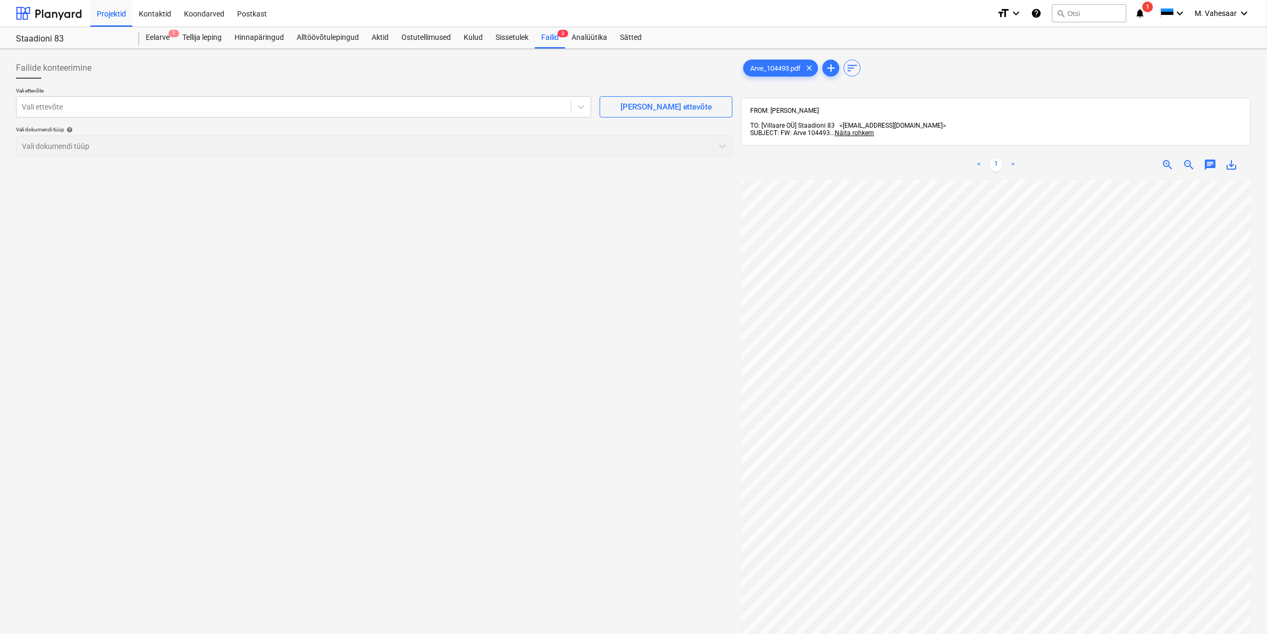
scroll to position [0, 102]
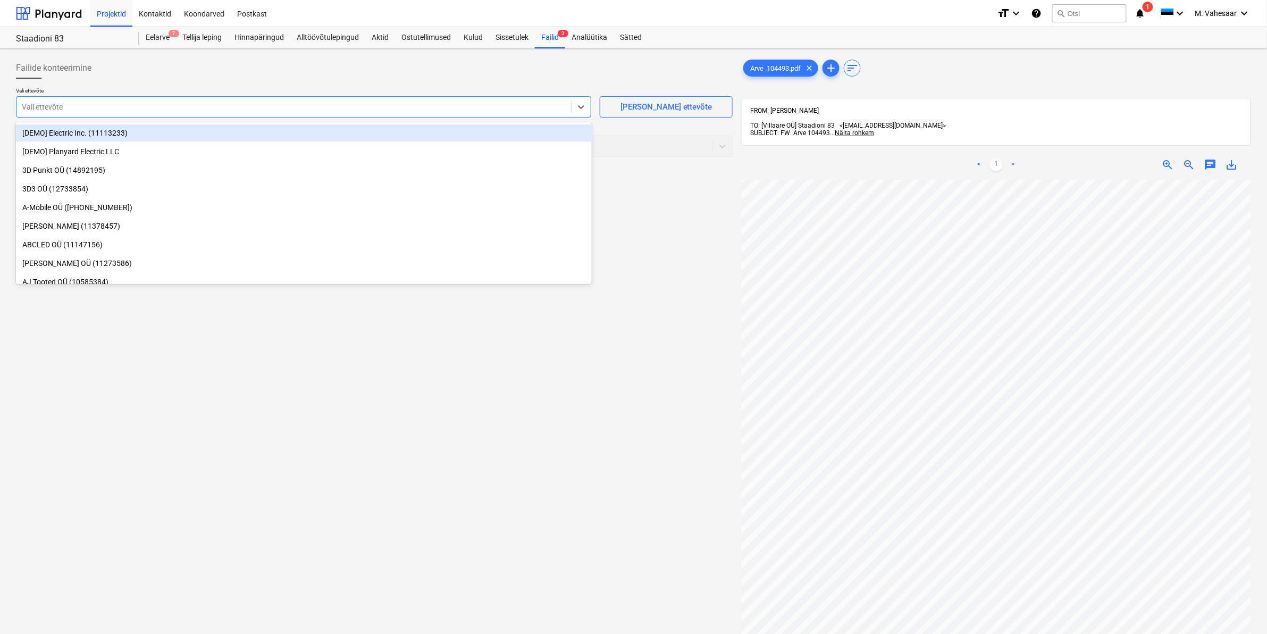
click at [205, 108] on div at bounding box center [294, 107] width 544 height 11
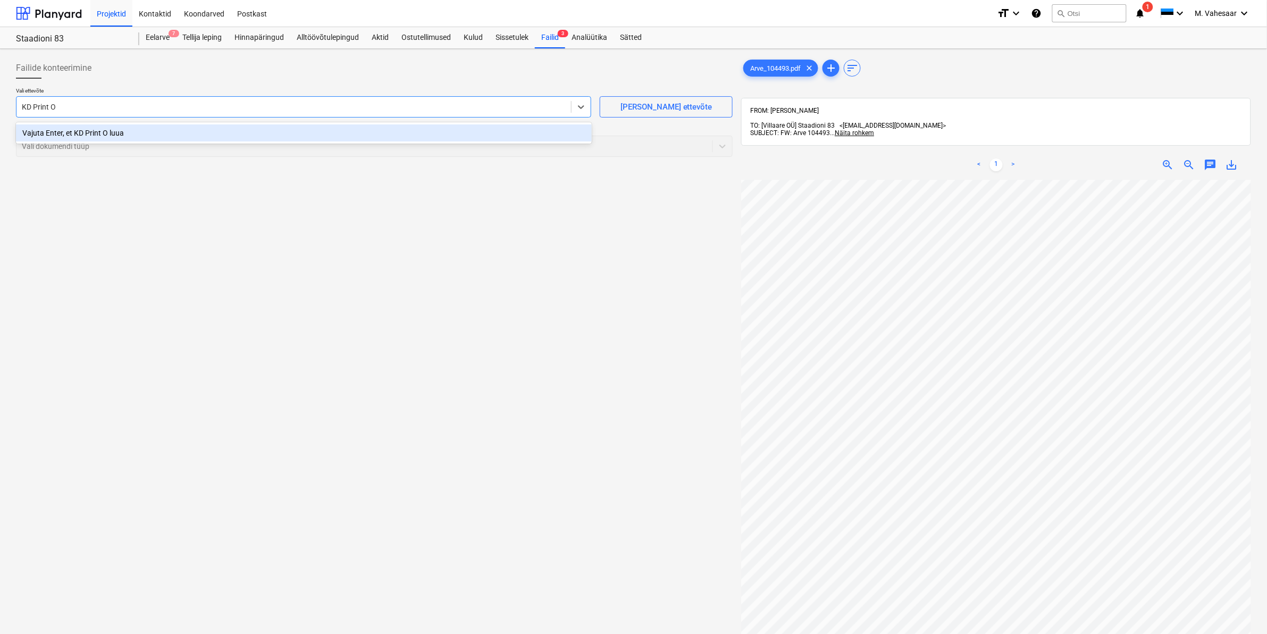
type input "KD Print OÜ"
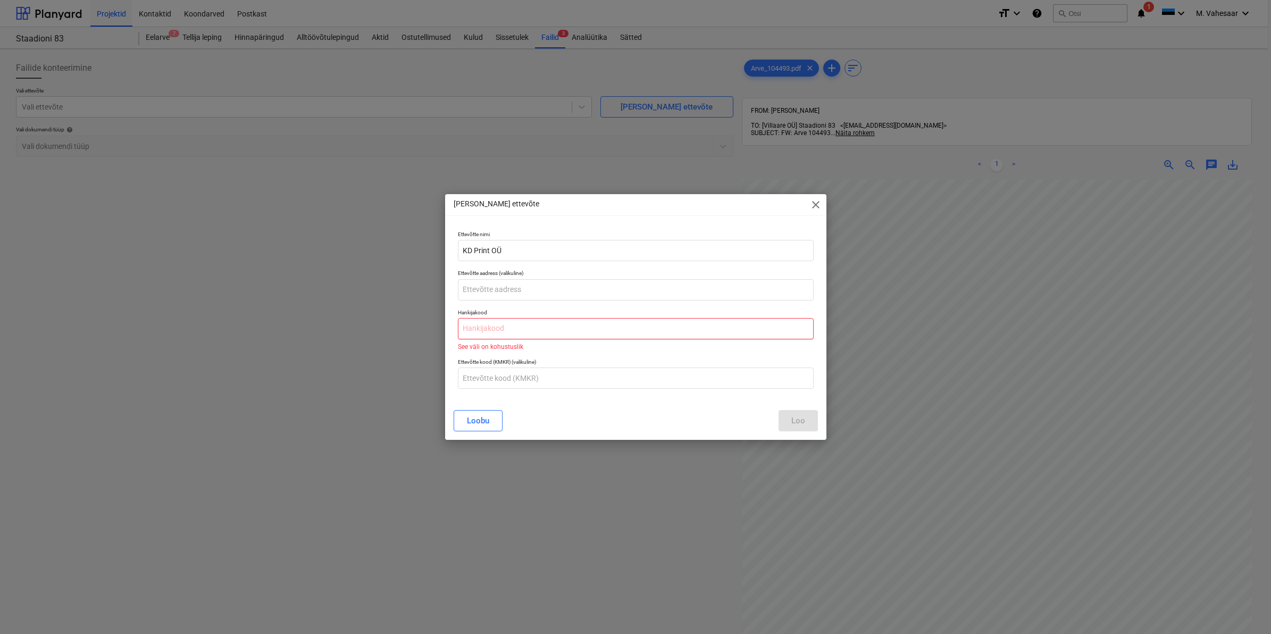
click at [505, 328] on input "text" at bounding box center [636, 328] width 356 height 21
paste input "12347105"
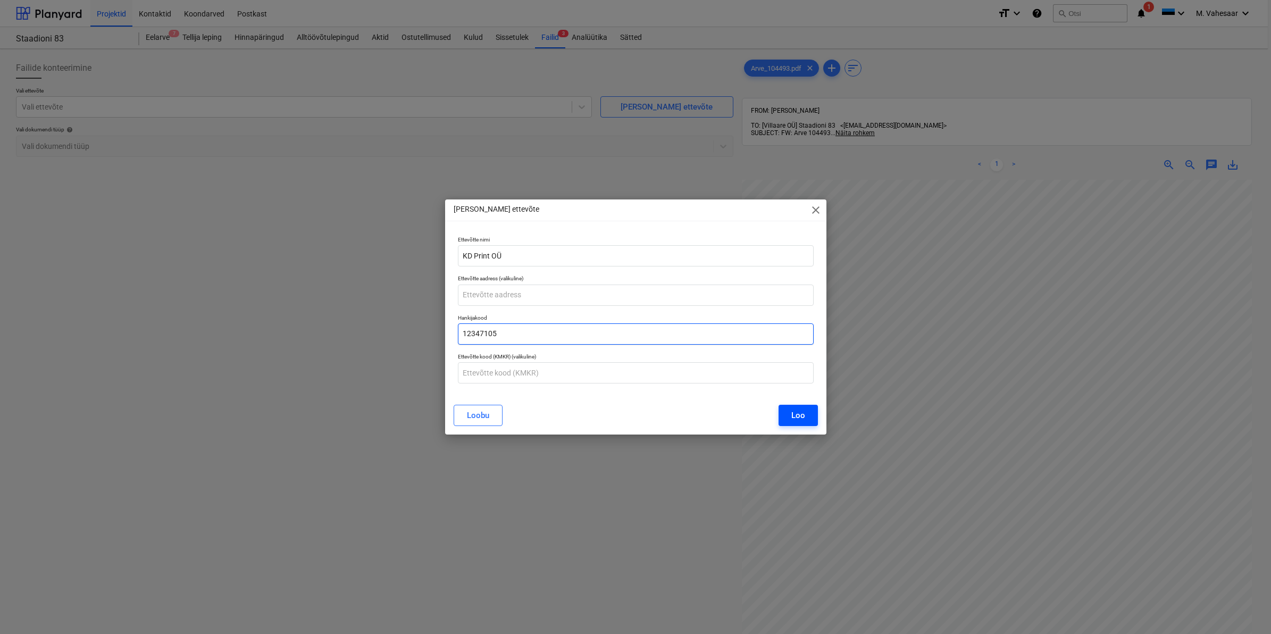
type input "12347105"
click at [797, 413] on div "Loo" at bounding box center [798, 415] width 14 height 14
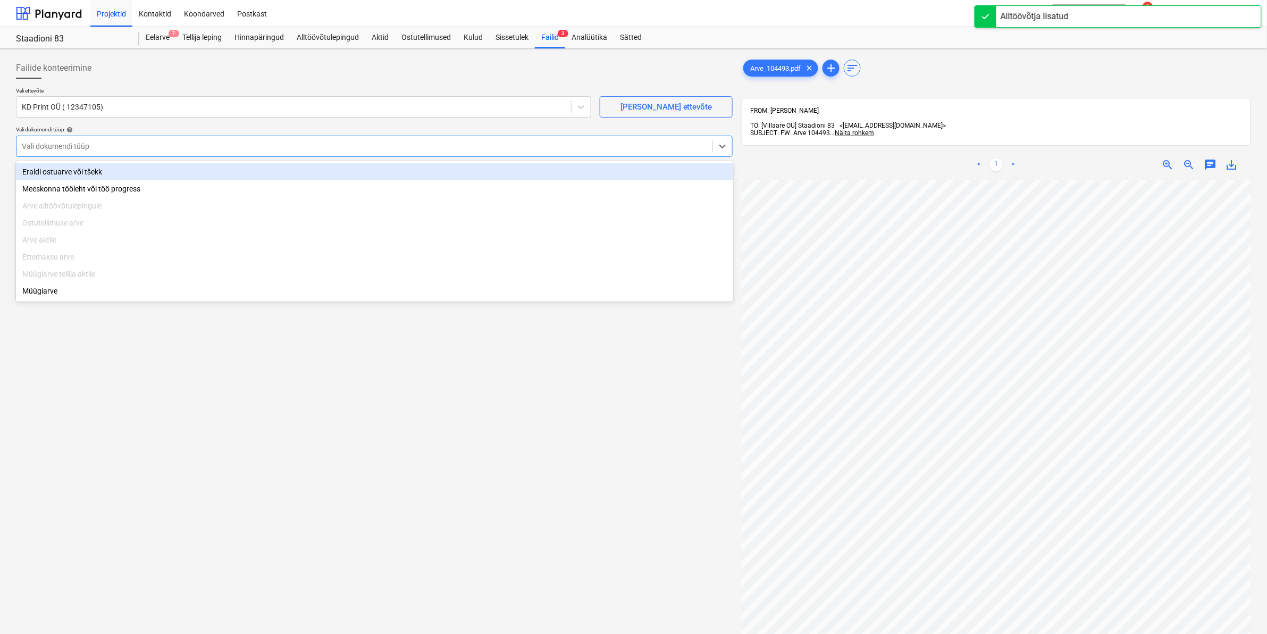
click at [164, 143] on div at bounding box center [365, 146] width 686 height 11
click at [127, 169] on div "Eraldi ostuarve või tšekk" at bounding box center [374, 171] width 717 height 17
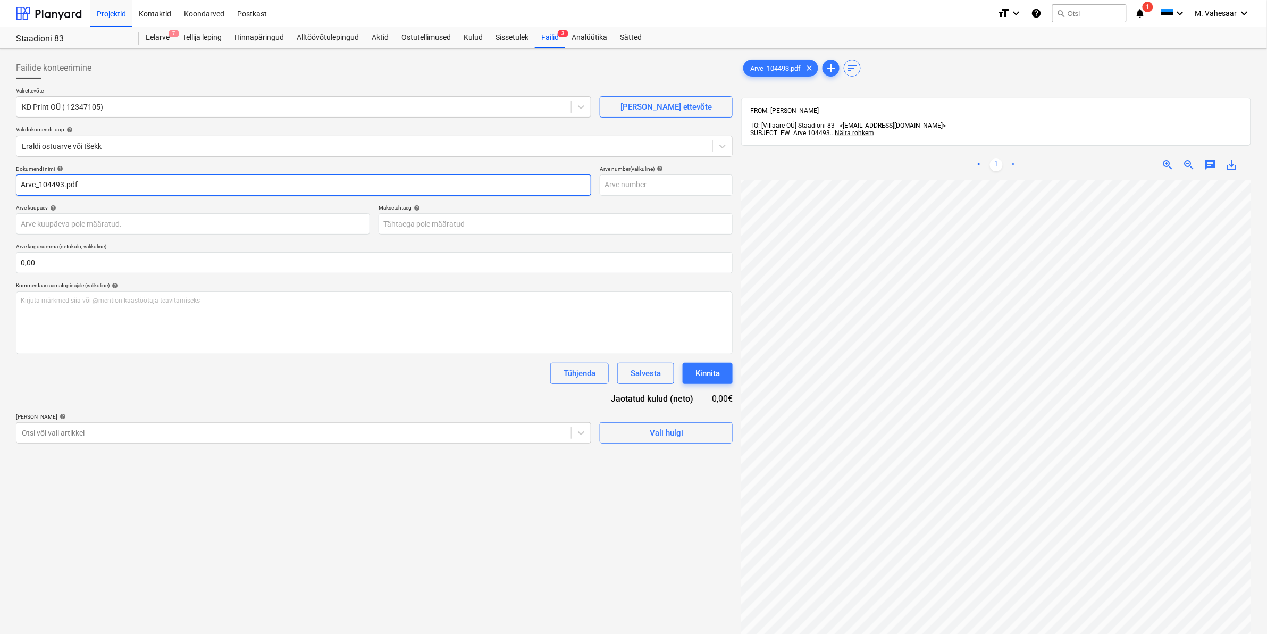
click at [21, 183] on input "Arve_104493.pdf" at bounding box center [303, 184] width 575 height 21
type input "Copy Arve_104493.pdf"
click at [104, 428] on div at bounding box center [294, 433] width 544 height 11
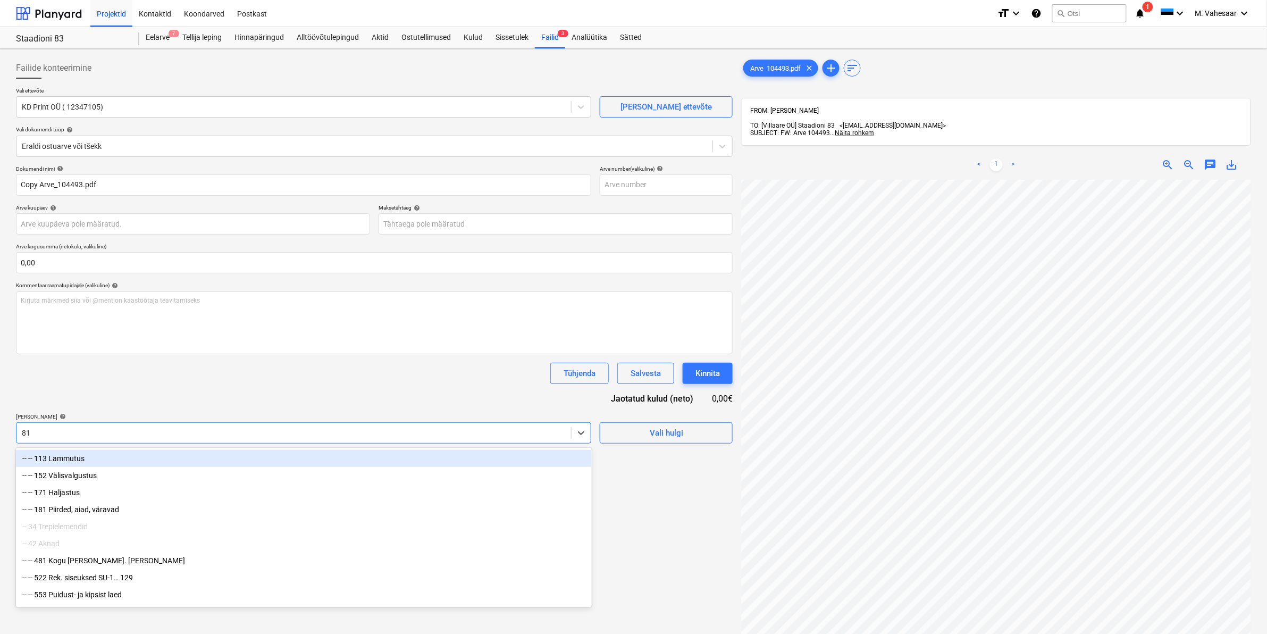
type input "811"
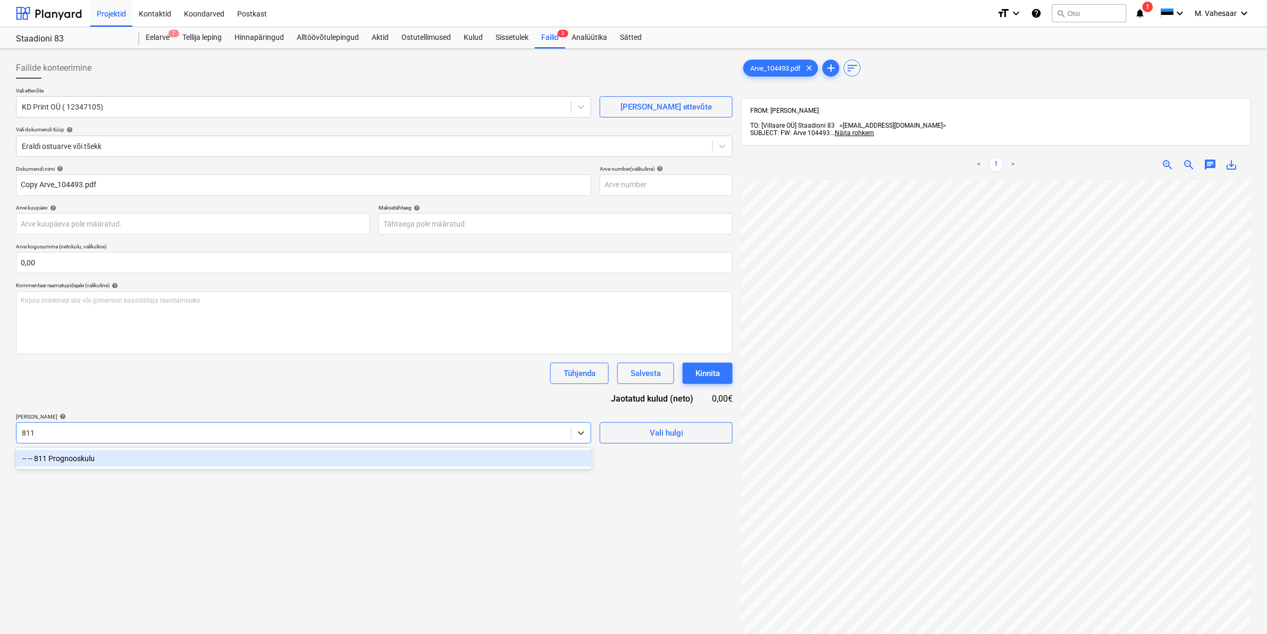
click at [85, 463] on div "-- -- 811 Prognooskulu" at bounding box center [304, 458] width 576 height 17
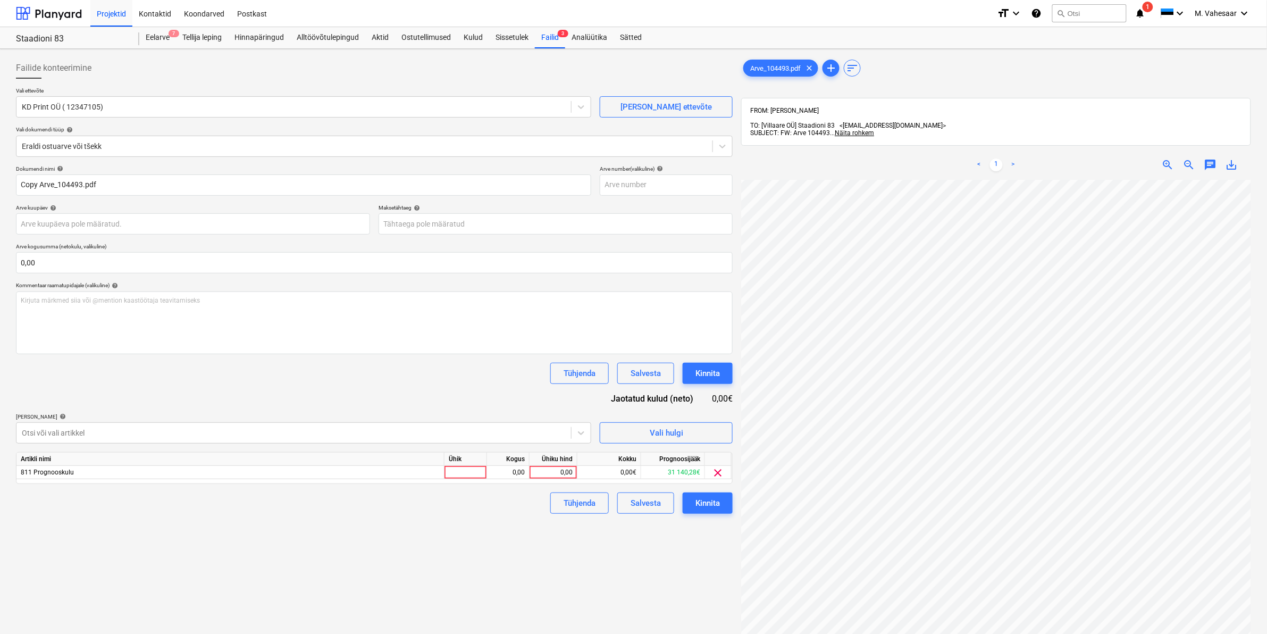
click at [620, 568] on div "Failide konteerimine Vali ettevõte KD Print OÜ ( 12347105) [PERSON_NAME] uus et…" at bounding box center [374, 420] width 725 height 735
click at [550, 471] on div "0,00" at bounding box center [553, 472] width 39 height 13
type input "18,61"
click at [471, 509] on div "Tühjenda Salvesta Kinnita" at bounding box center [374, 503] width 717 height 21
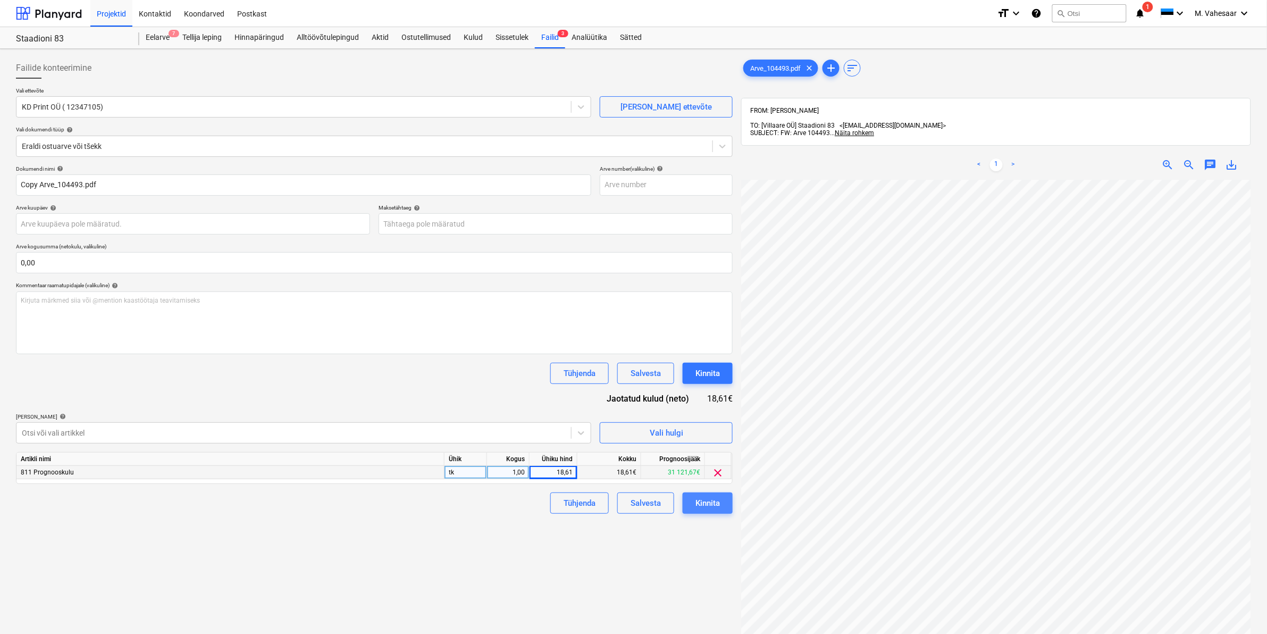
click at [697, 498] on div "Kinnita" at bounding box center [708, 503] width 24 height 14
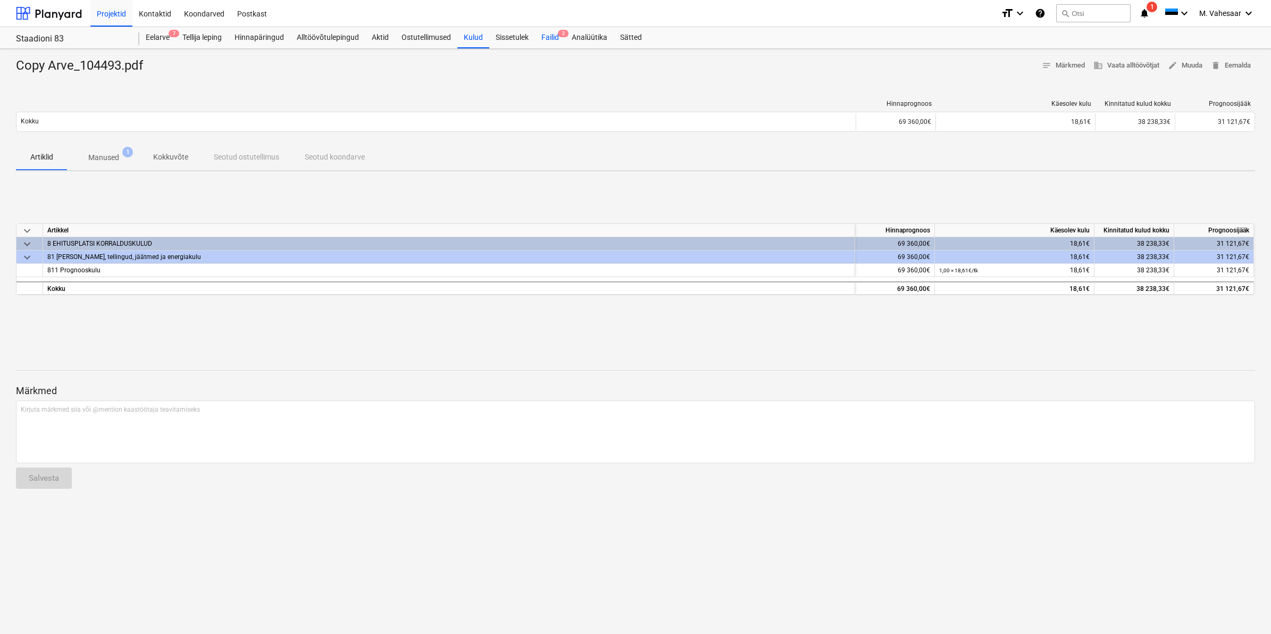
click at [556, 37] on div "Failid 2" at bounding box center [550, 37] width 30 height 21
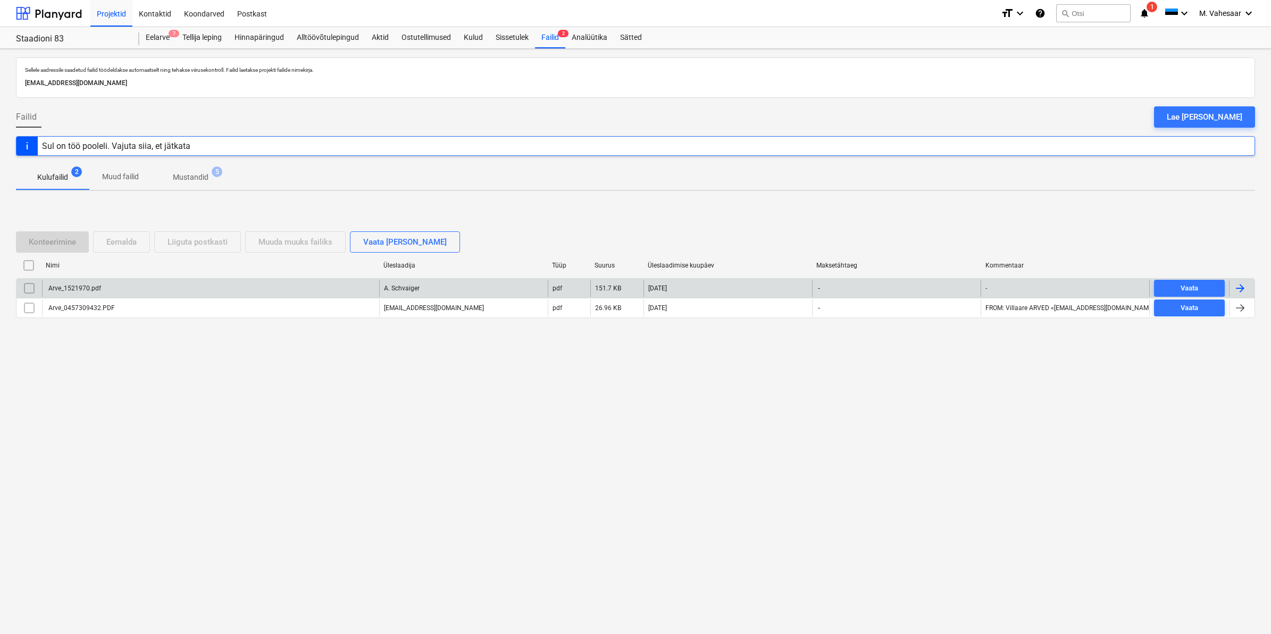
click at [88, 290] on div "Arve_1521970.pdf" at bounding box center [74, 288] width 54 height 7
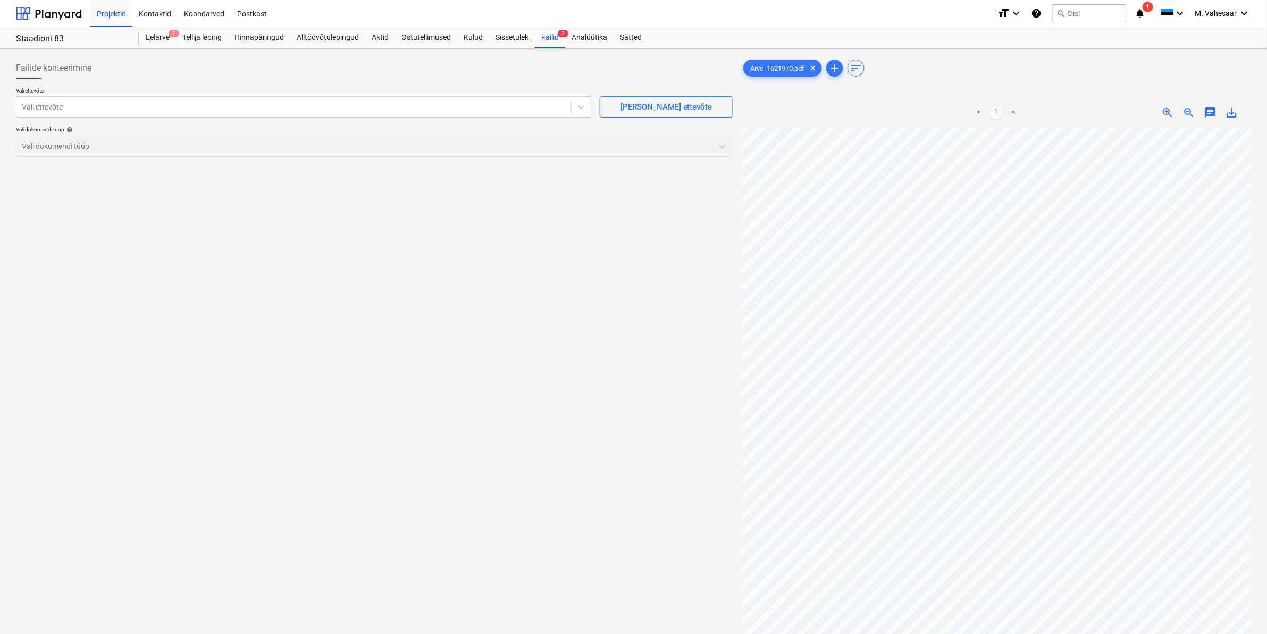
scroll to position [298, 128]
click at [206, 108] on div at bounding box center [294, 107] width 544 height 11
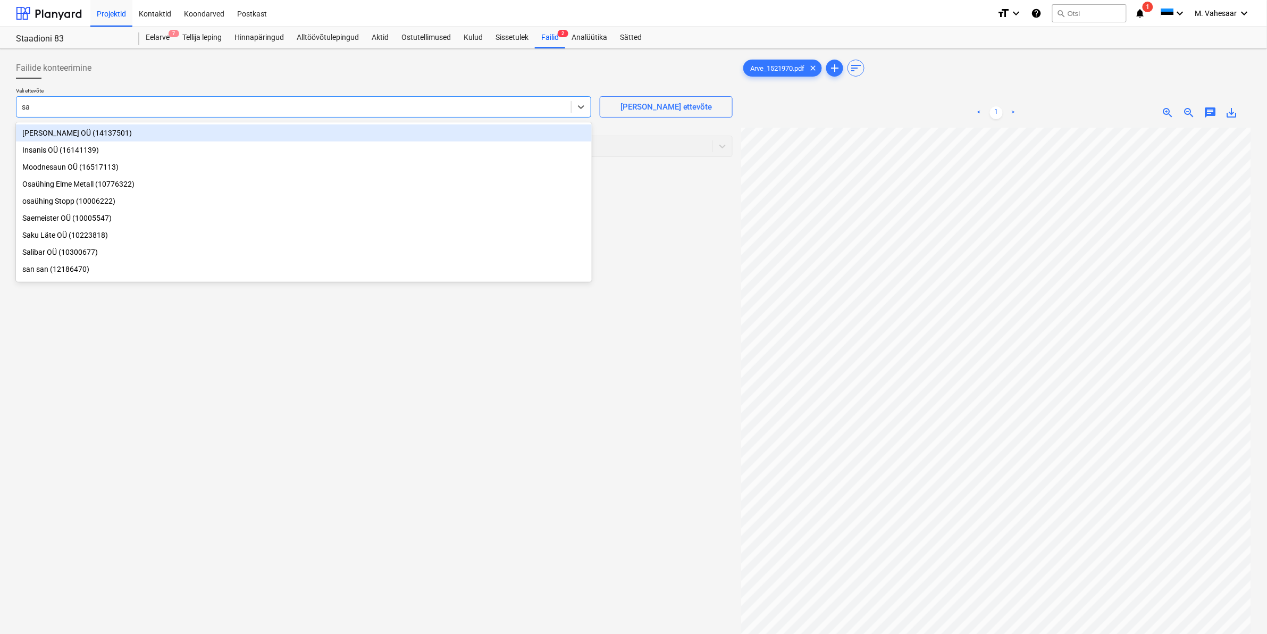
type input "sae"
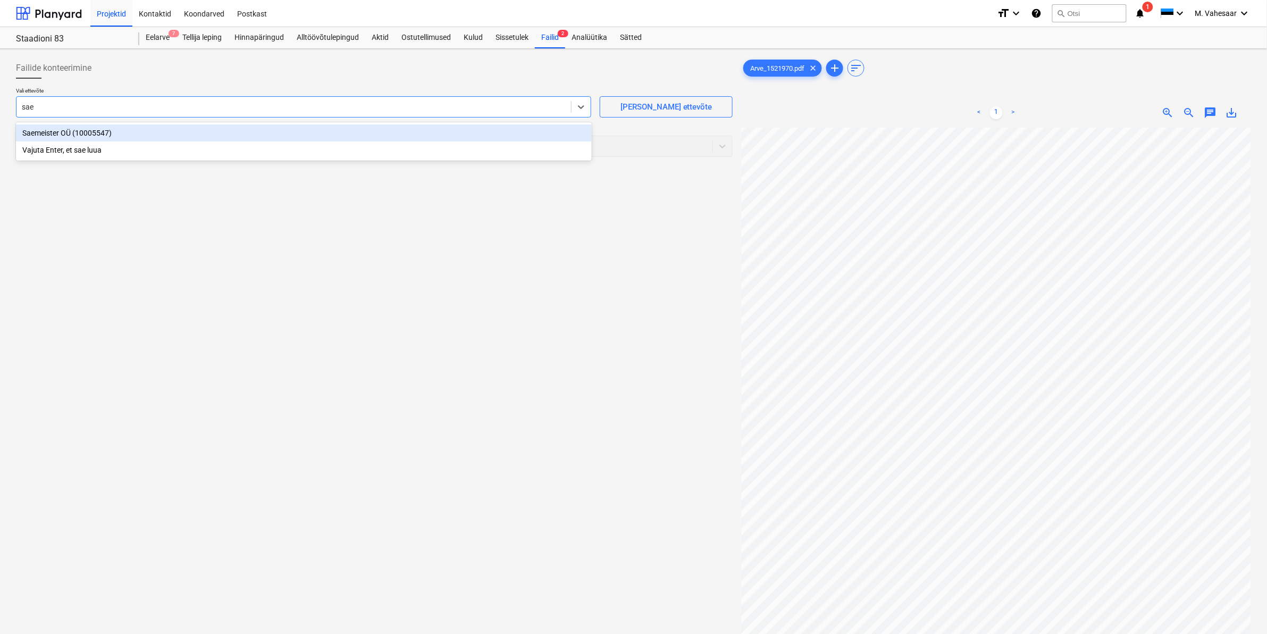
click at [65, 135] on div "Saemeister OÜ (10005547)" at bounding box center [304, 132] width 576 height 17
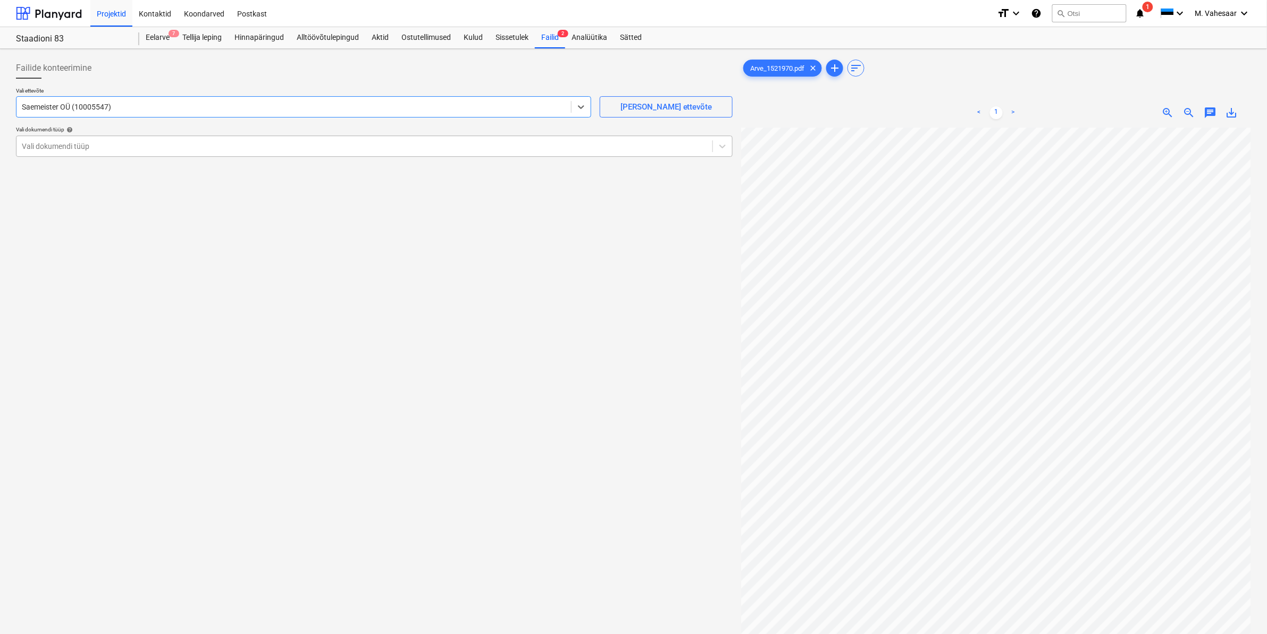
click at [64, 147] on div at bounding box center [365, 146] width 686 height 11
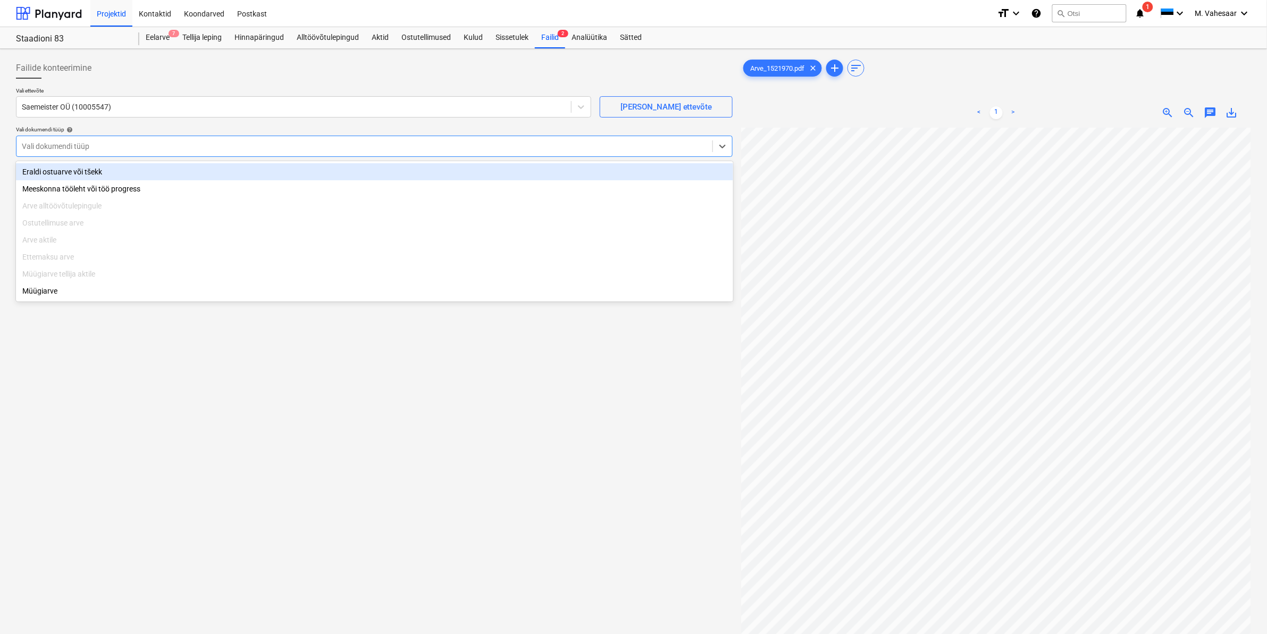
click at [59, 170] on div "Eraldi ostuarve või tšekk" at bounding box center [374, 171] width 717 height 17
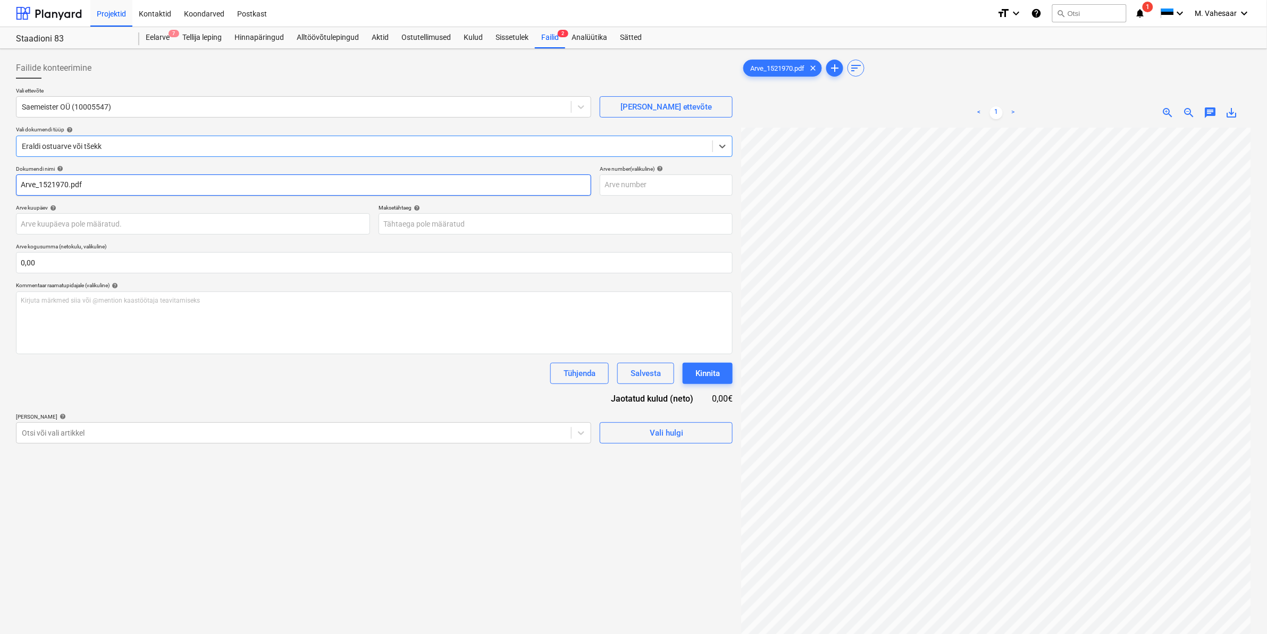
click at [22, 184] on input "Arve_1521970.pdf" at bounding box center [303, 184] width 575 height 21
type input "Saemeister Arve_1521970.pdf"
click at [78, 430] on div at bounding box center [294, 433] width 544 height 11
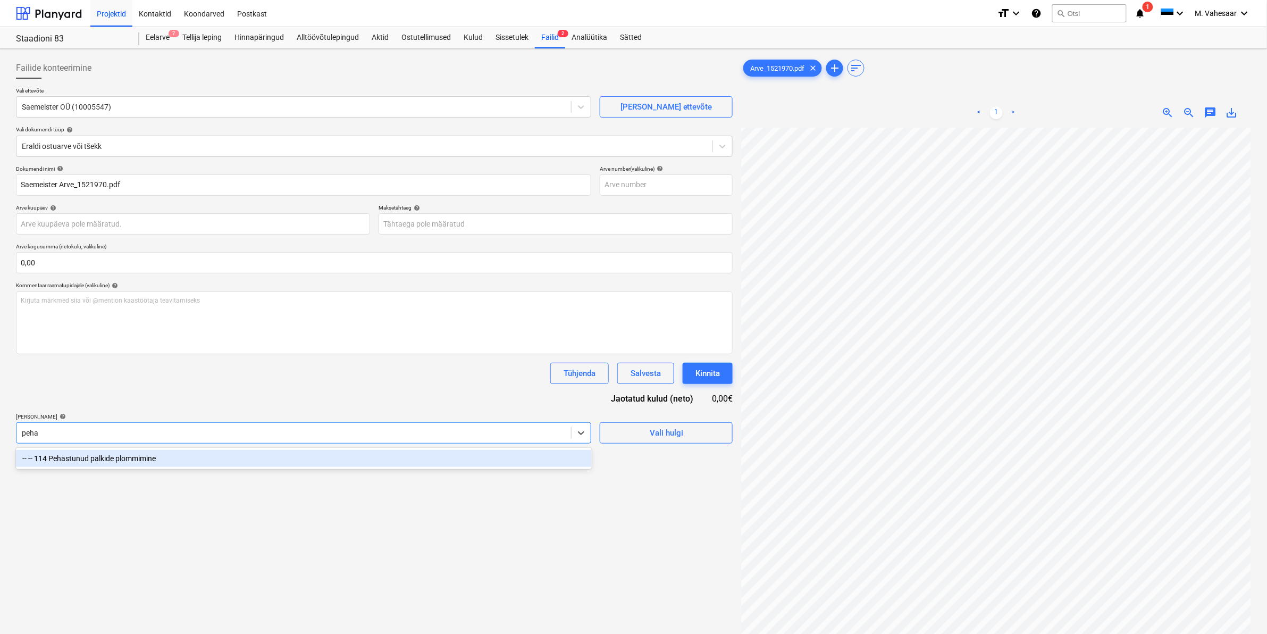
type input "pehas"
click at [64, 465] on div "-- -- 114 Pehastunud palkide plommimine" at bounding box center [304, 458] width 576 height 17
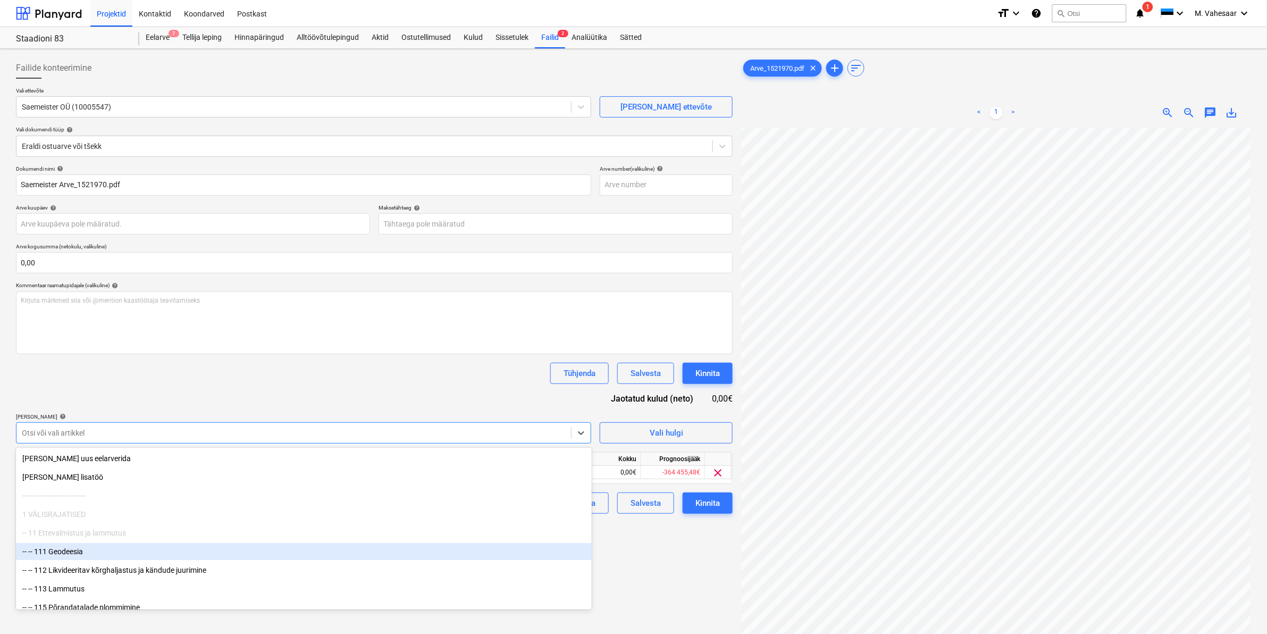
click at [629, 550] on div "Failide konteerimine Vali ettevõte Saemeister OÜ (10005547) [PERSON_NAME] uus e…" at bounding box center [374, 394] width 725 height 683
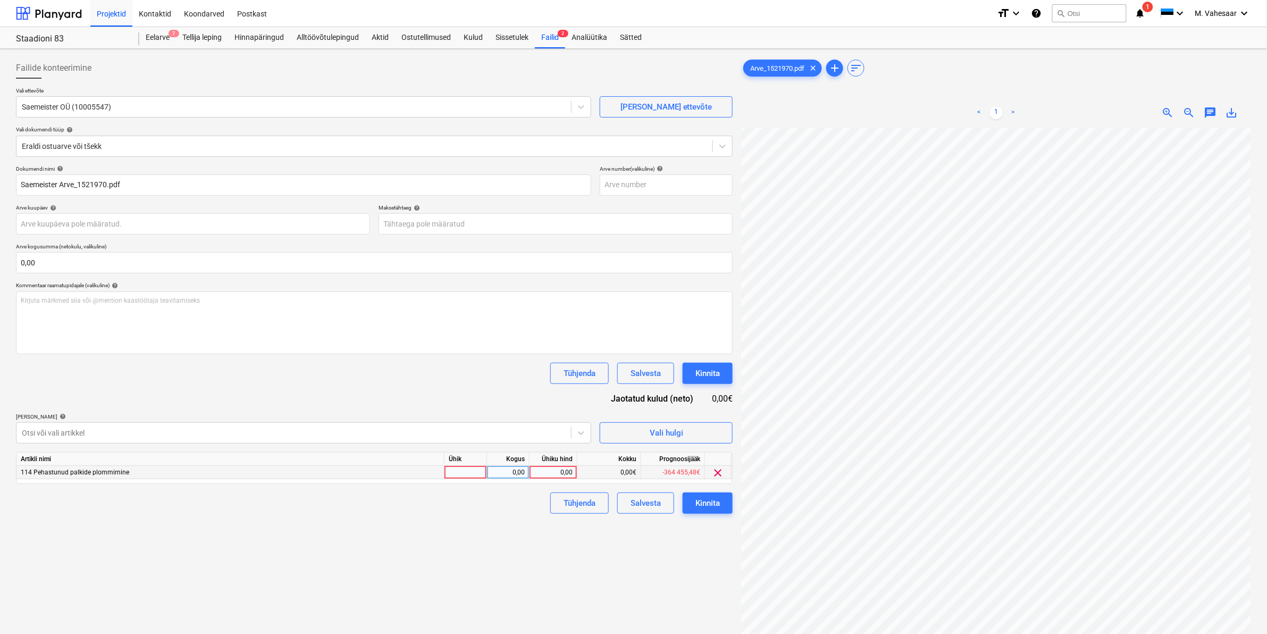
click at [555, 472] on div "0,00" at bounding box center [553, 472] width 39 height 13
type input "22,58"
click at [500, 536] on div "Failide konteerimine Vali ettevõte Saemeister OÜ (10005547) [PERSON_NAME] uus e…" at bounding box center [374, 394] width 725 height 683
click at [715, 504] on div "Kinnita" at bounding box center [708, 503] width 24 height 14
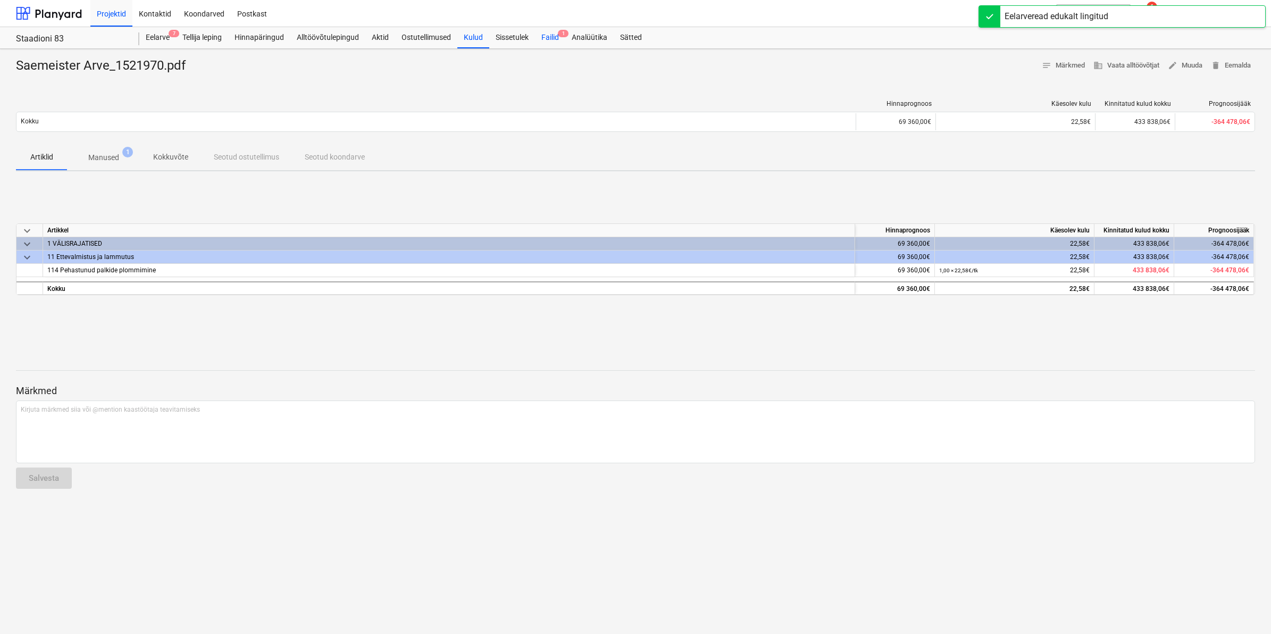
click at [544, 36] on div "Failid 1" at bounding box center [550, 37] width 30 height 21
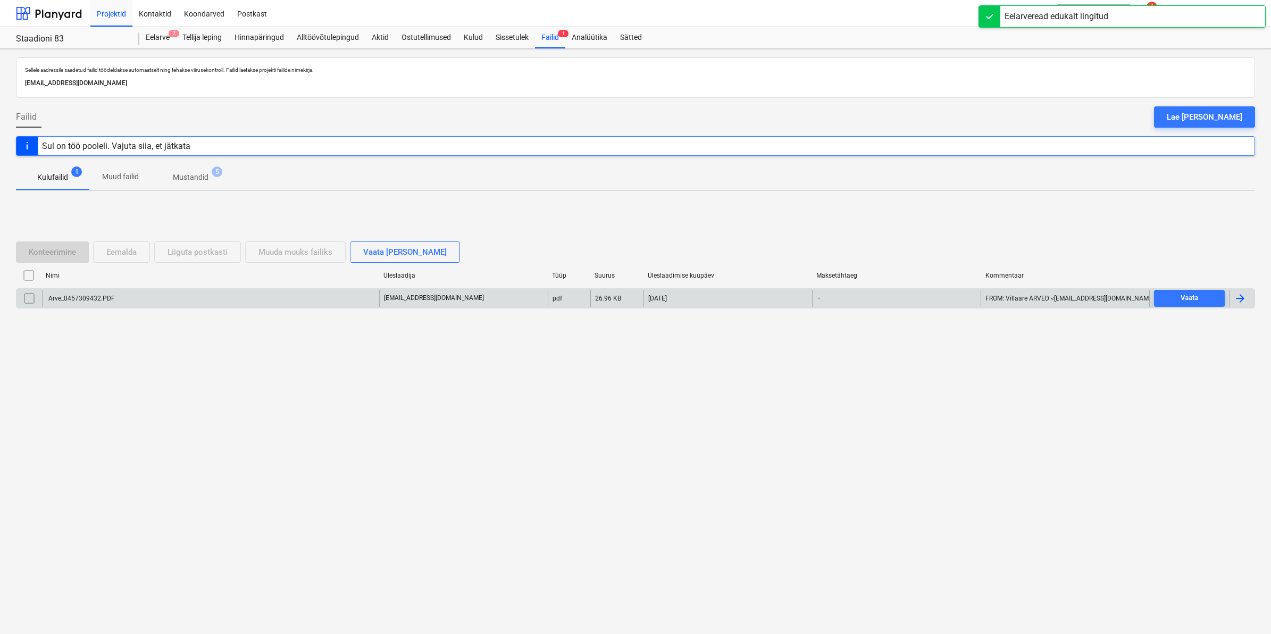
click at [97, 296] on div "Arve_0457309432.PDF" at bounding box center [81, 298] width 68 height 7
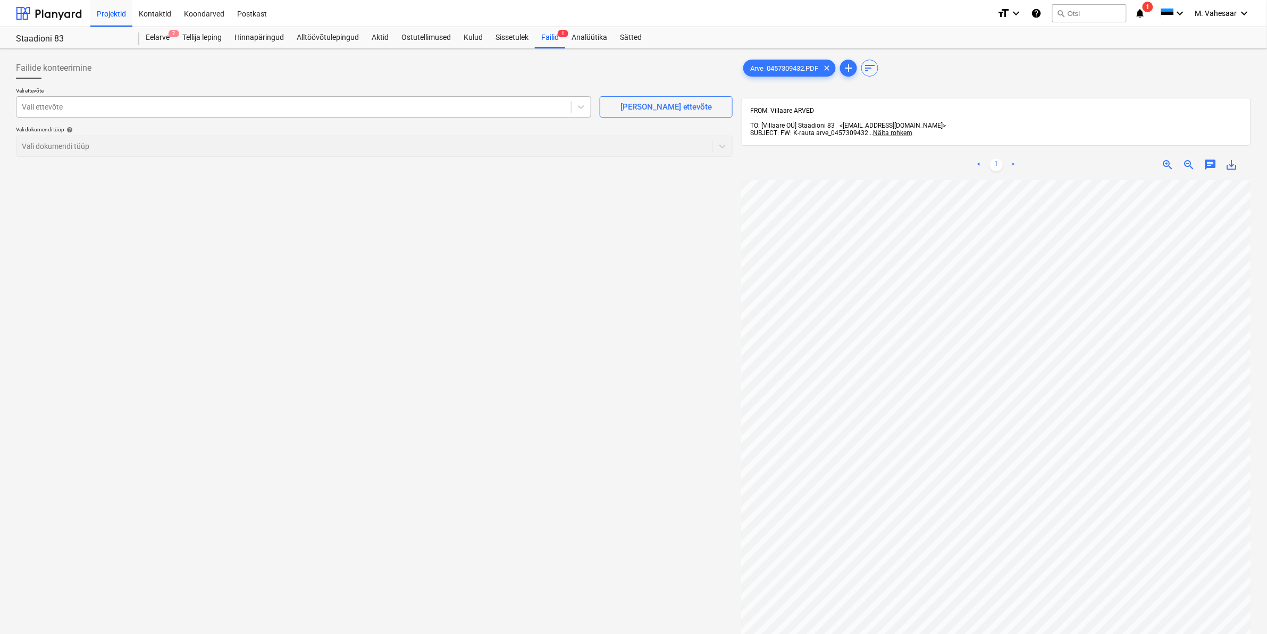
click at [123, 104] on div at bounding box center [294, 107] width 544 height 11
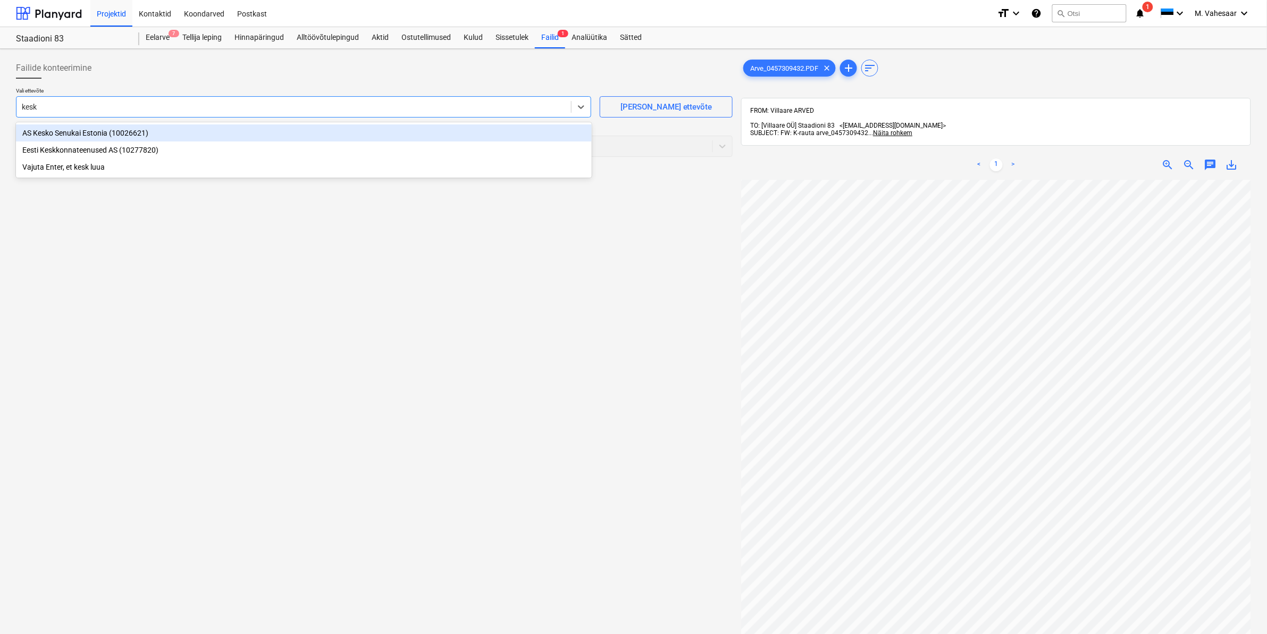
type input "kesko"
click at [78, 126] on div "AS Kesko Senukai Estonia (10026621)" at bounding box center [304, 132] width 576 height 17
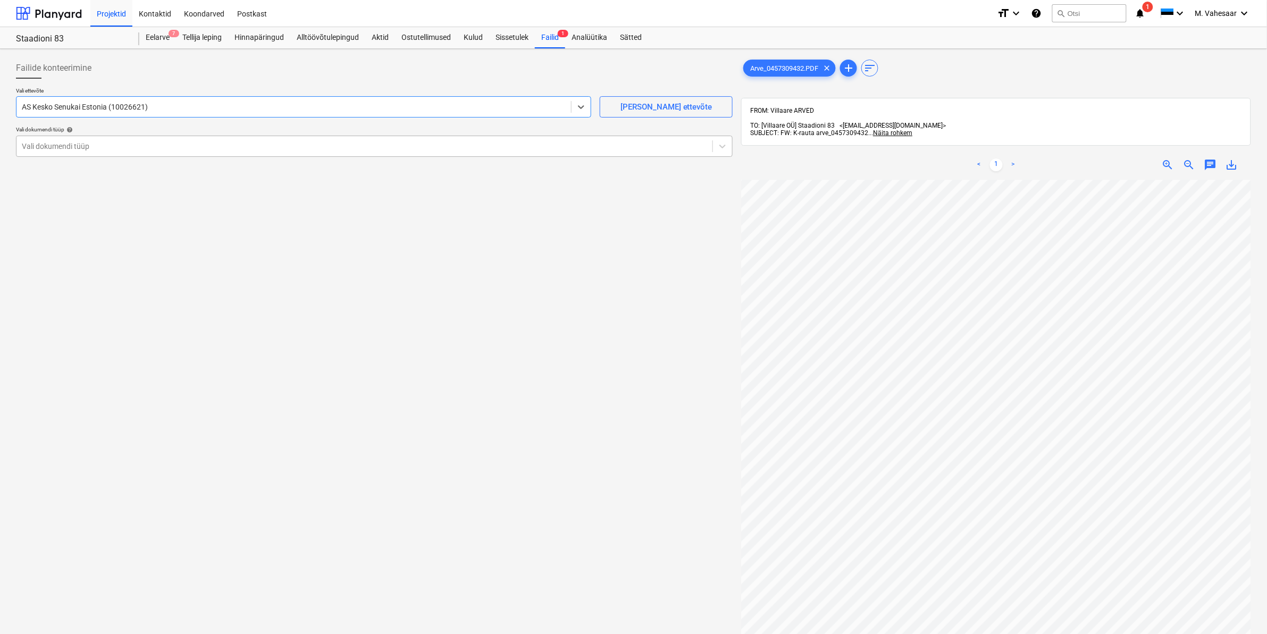
click at [80, 145] on div at bounding box center [365, 146] width 686 height 11
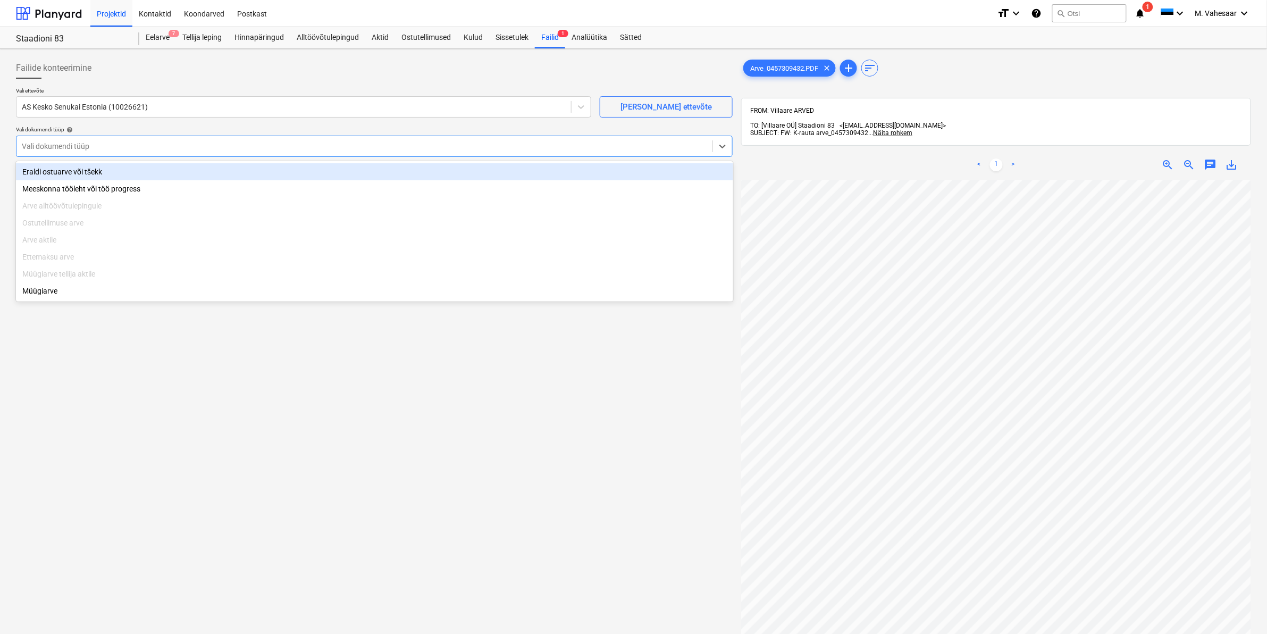
click at [55, 172] on div "Eraldi ostuarve või tšekk" at bounding box center [374, 171] width 717 height 17
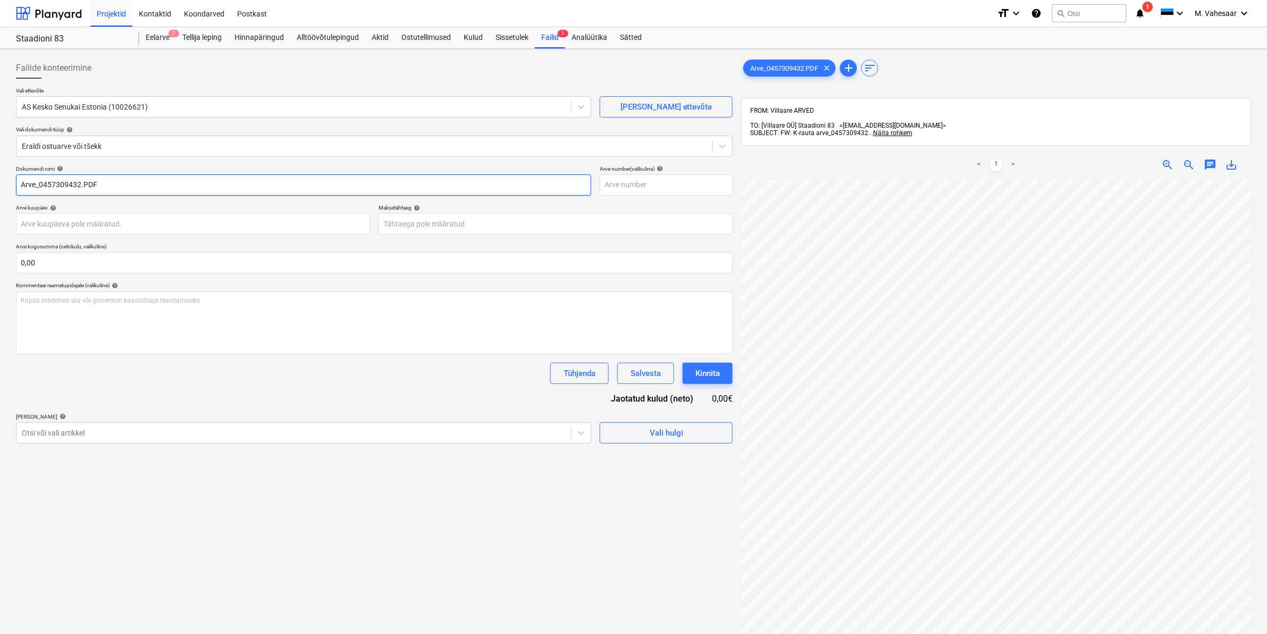
click at [19, 181] on input "Arve_0457309432.PDF" at bounding box center [303, 184] width 575 height 21
type input "K Rauta Arve_0457309432.PDF"
click at [440, 434] on div at bounding box center [294, 433] width 544 height 11
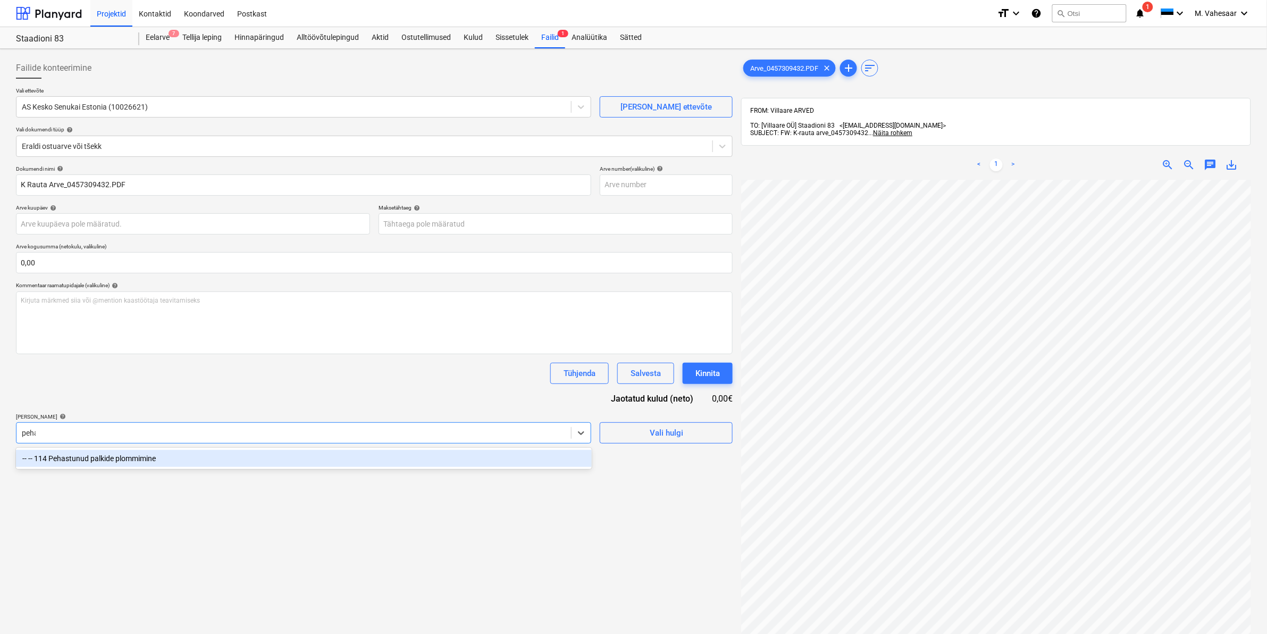
type input "pehas"
click at [162, 458] on div "-- -- 114 Pehastunud palkide plommimine" at bounding box center [304, 458] width 576 height 17
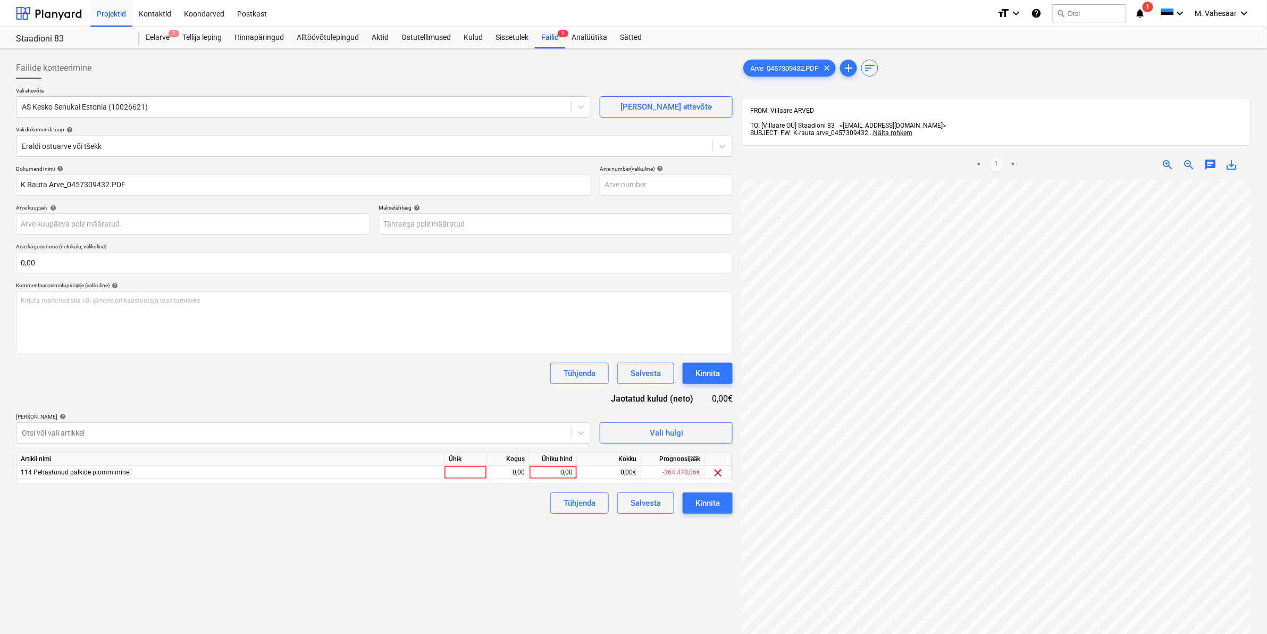
click at [656, 533] on div "Failide konteerimine Vali ettevõte AS Kesko Senukai Estonia (10026621) [PERSON_…" at bounding box center [374, 420] width 725 height 735
click at [556, 475] on div "0,00" at bounding box center [553, 472] width 39 height 13
type input "94,80"
click at [498, 558] on div "Failide konteerimine Vali ettevõte AS Kesko Senukai Estonia (10026621) [PERSON_…" at bounding box center [374, 420] width 725 height 735
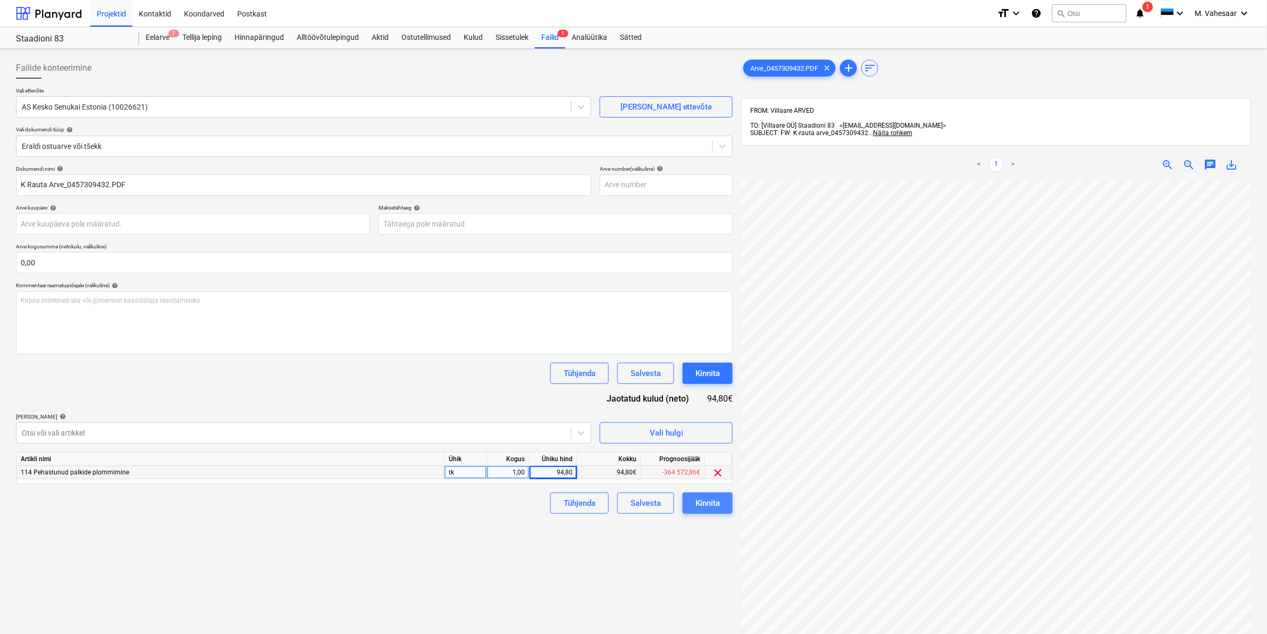
click at [694, 502] on button "Kinnita" at bounding box center [708, 503] width 50 height 21
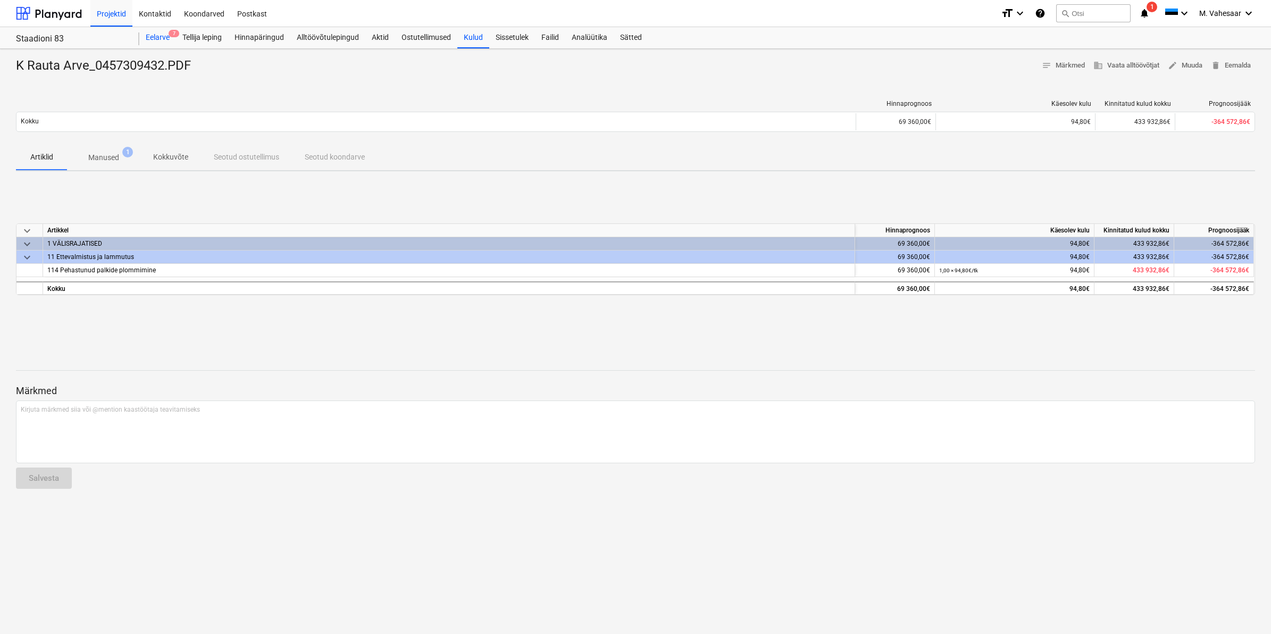
click at [160, 43] on div "Eelarve 7" at bounding box center [157, 37] width 37 height 21
